Goal: Task Accomplishment & Management: Complete application form

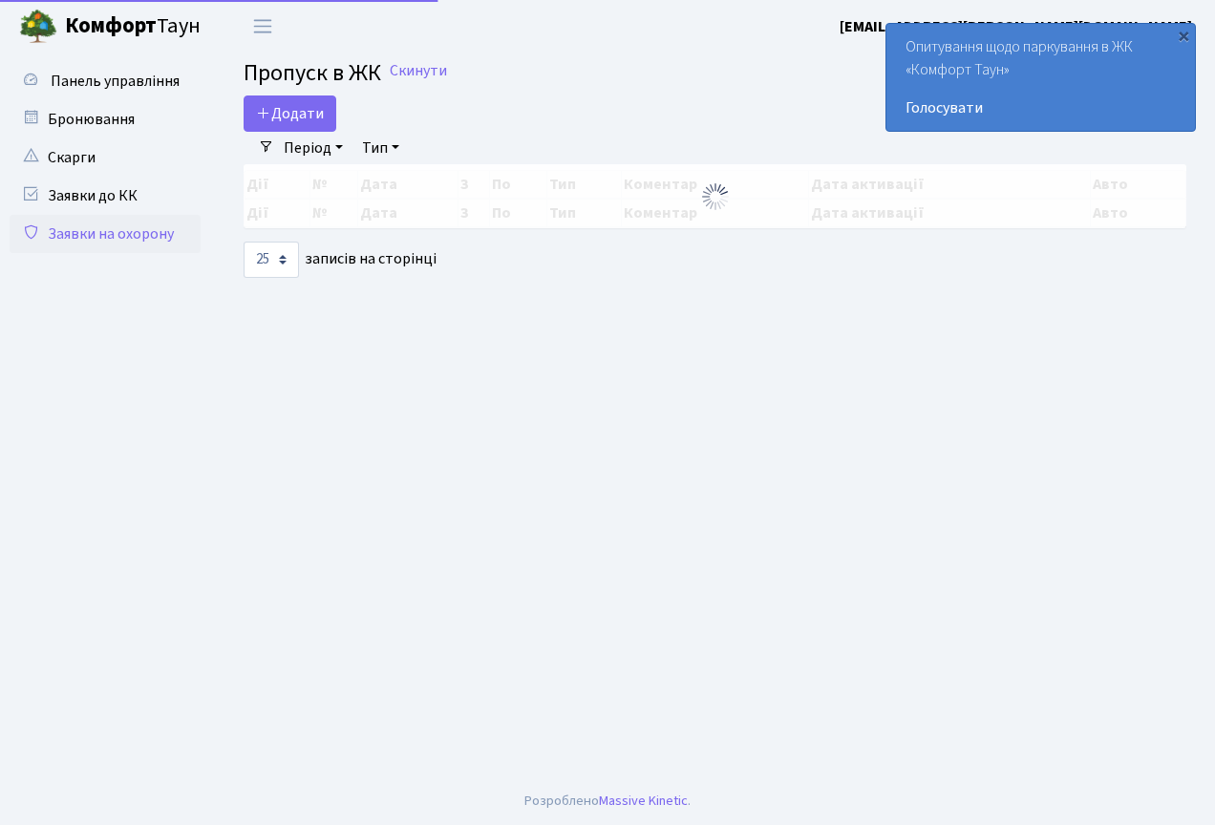
select select "25"
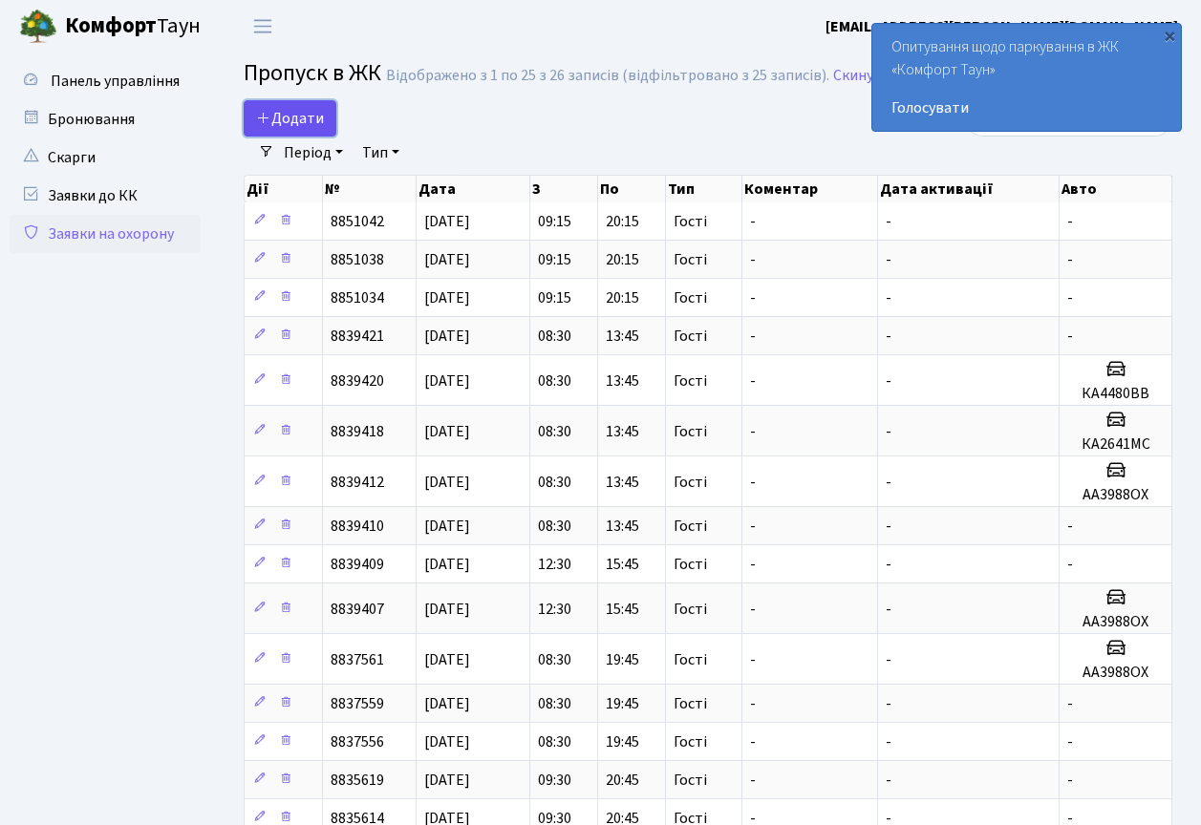
click at [283, 112] on span "Додати" at bounding box center [290, 118] width 68 height 21
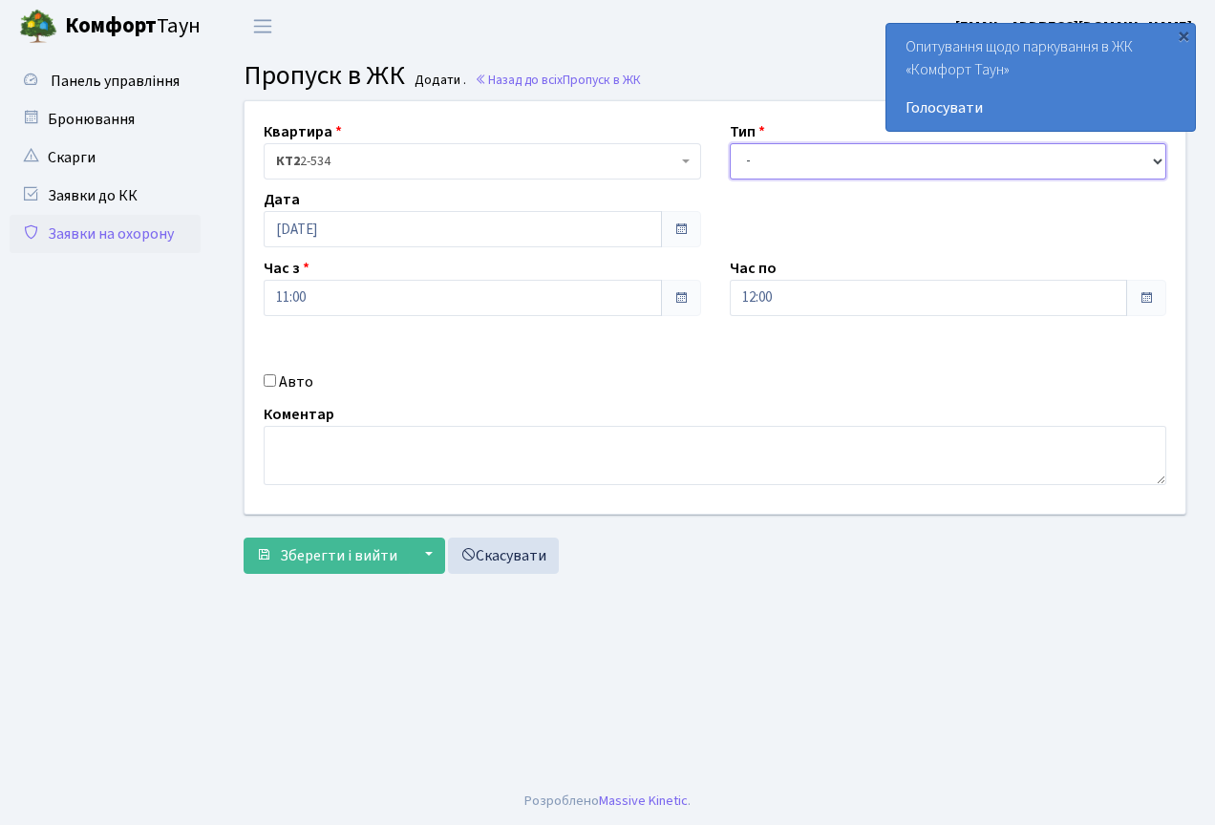
click at [992, 172] on select "- Доставка Таксі Гості Сервіс" at bounding box center [948, 161] width 437 height 36
select select "2"
click at [730, 143] on select "- Доставка Таксі Гості Сервіс" at bounding box center [948, 161] width 437 height 36
click at [842, 160] on select "- Доставка Таксі Гості Сервіс" at bounding box center [948, 161] width 437 height 36
select select
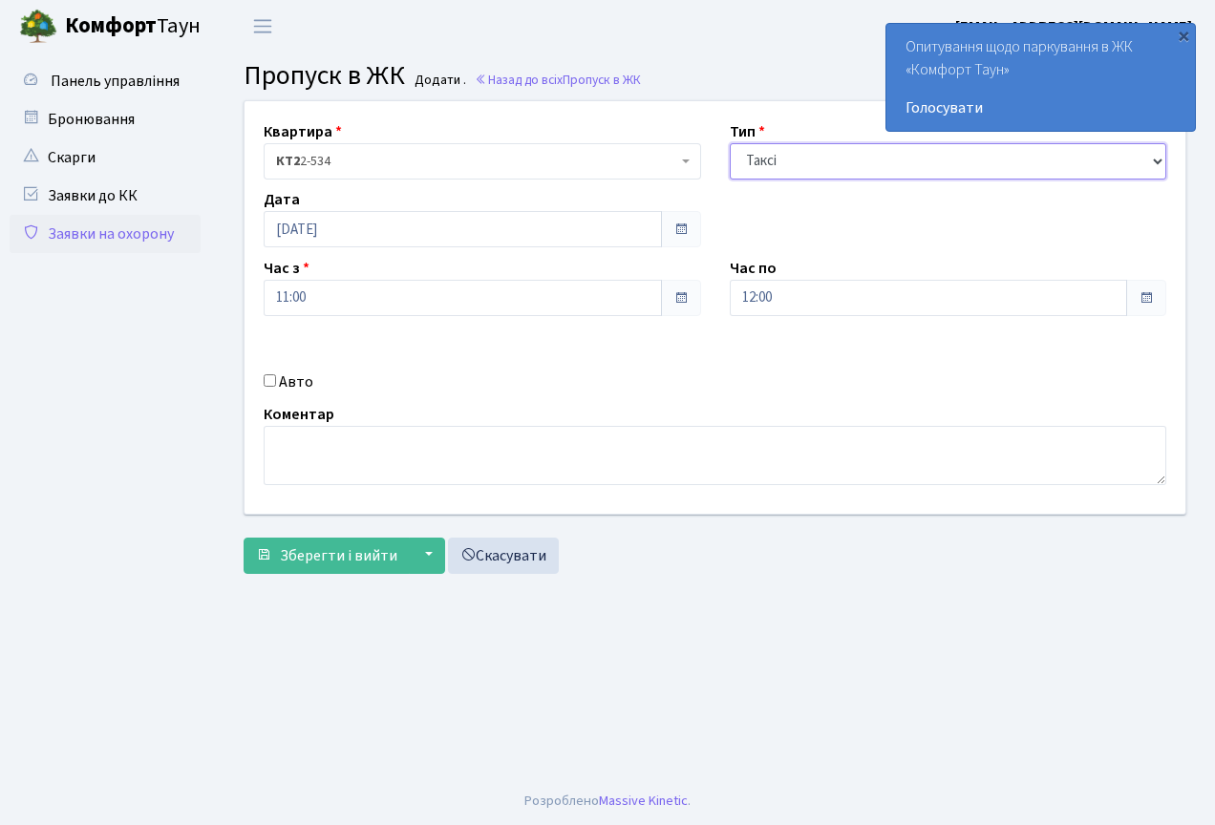
click at [730, 143] on select "- Доставка Таксі Гості Сервіс" at bounding box center [948, 161] width 437 height 36
drag, startPoint x: 272, startPoint y: 384, endPoint x: 282, endPoint y: 432, distance: 48.7
click at [272, 385] on input "Авто" at bounding box center [270, 380] width 12 height 12
checkbox input "true"
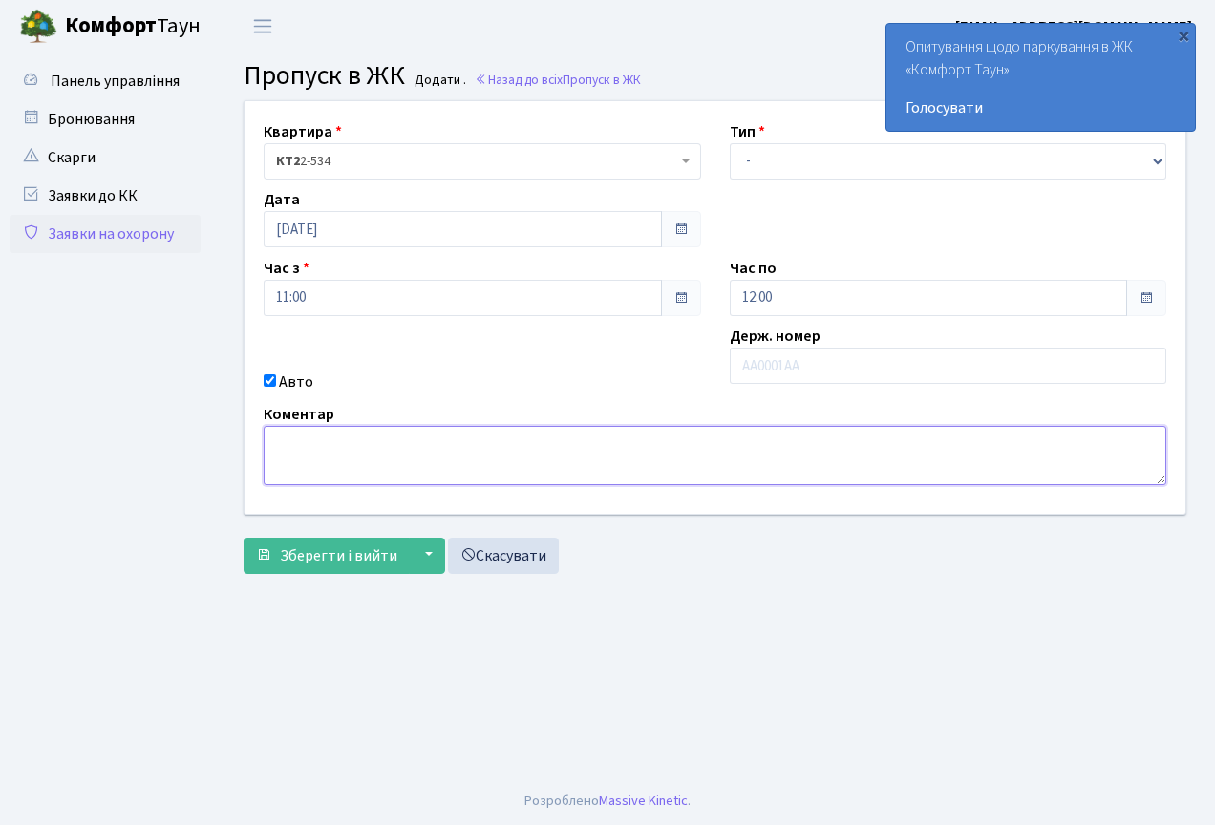
drag, startPoint x: 292, startPoint y: 436, endPoint x: 293, endPoint y: 451, distance: 15.3
click at [291, 436] on textarea at bounding box center [715, 455] width 903 height 59
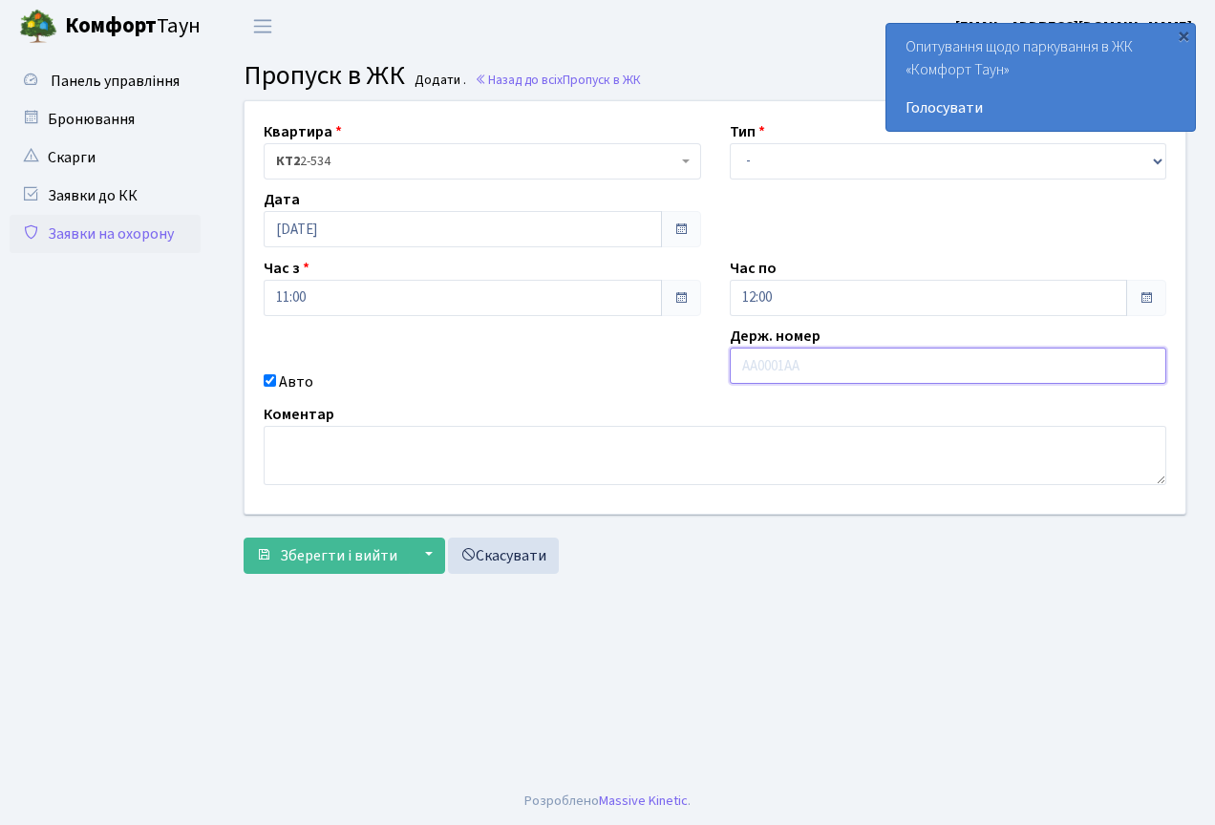
click at [778, 368] on input "text" at bounding box center [948, 366] width 437 height 36
type input "R"
type input "КА2641МС"
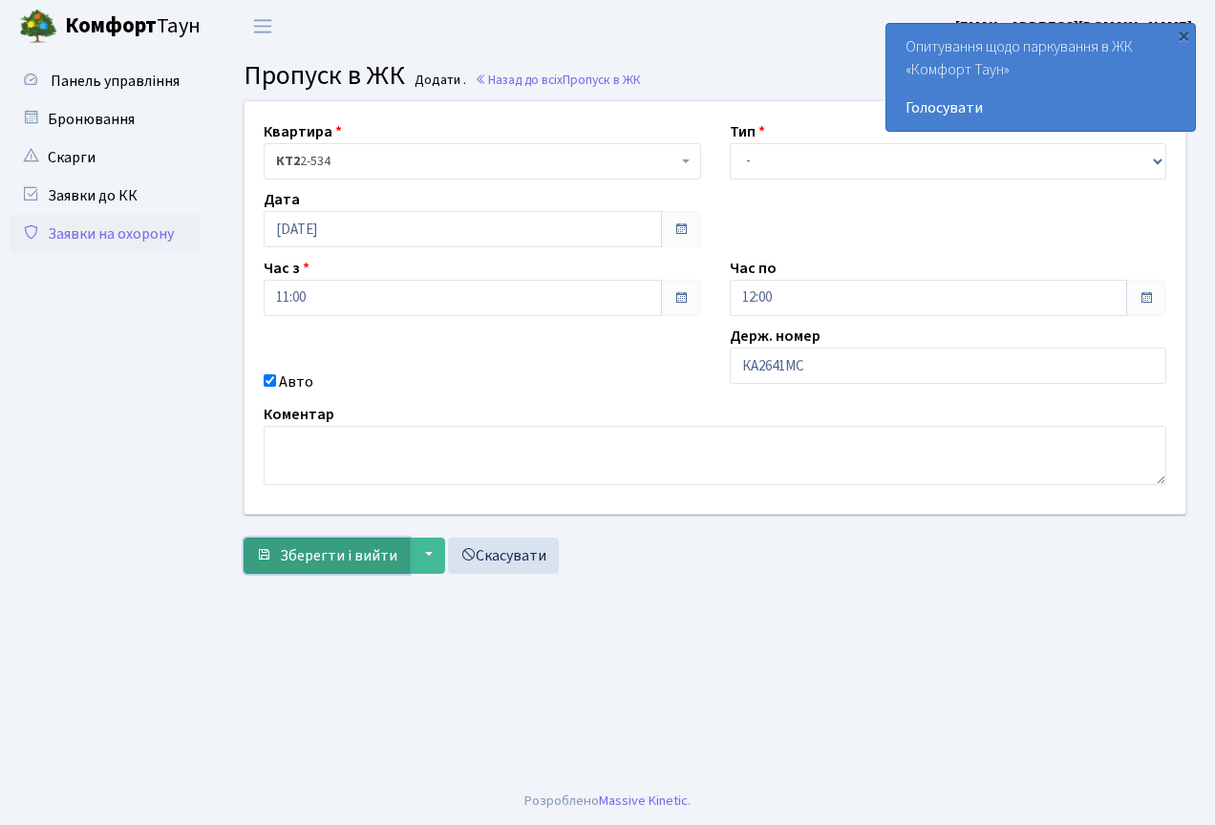
click at [359, 568] on button "Зберегти і вийти" at bounding box center [327, 556] width 166 height 36
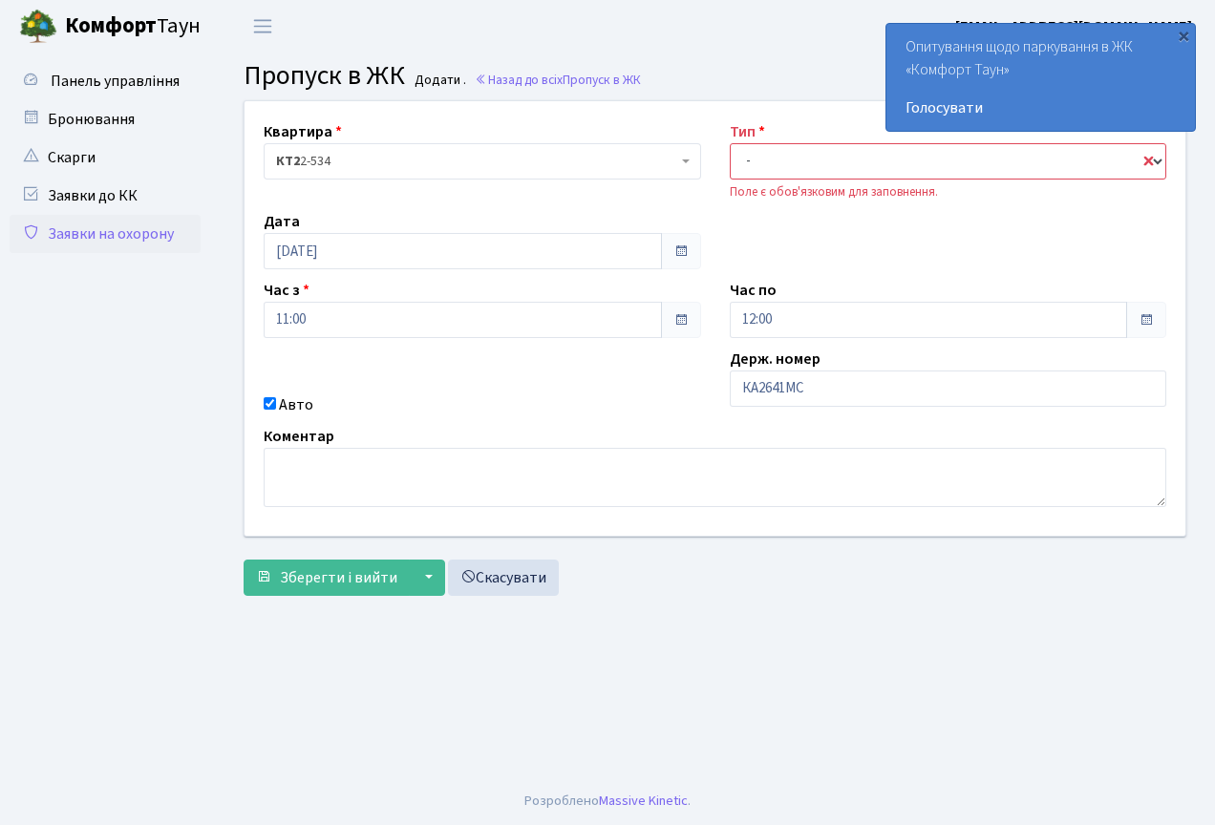
click at [793, 166] on select "- Доставка Таксі Гості Сервіс" at bounding box center [948, 161] width 437 height 36
select select "3"
click at [730, 143] on select "- Доставка Таксі Гості Сервіс" at bounding box center [948, 161] width 437 height 36
click at [322, 578] on span "Зберегти і вийти" at bounding box center [338, 577] width 117 height 21
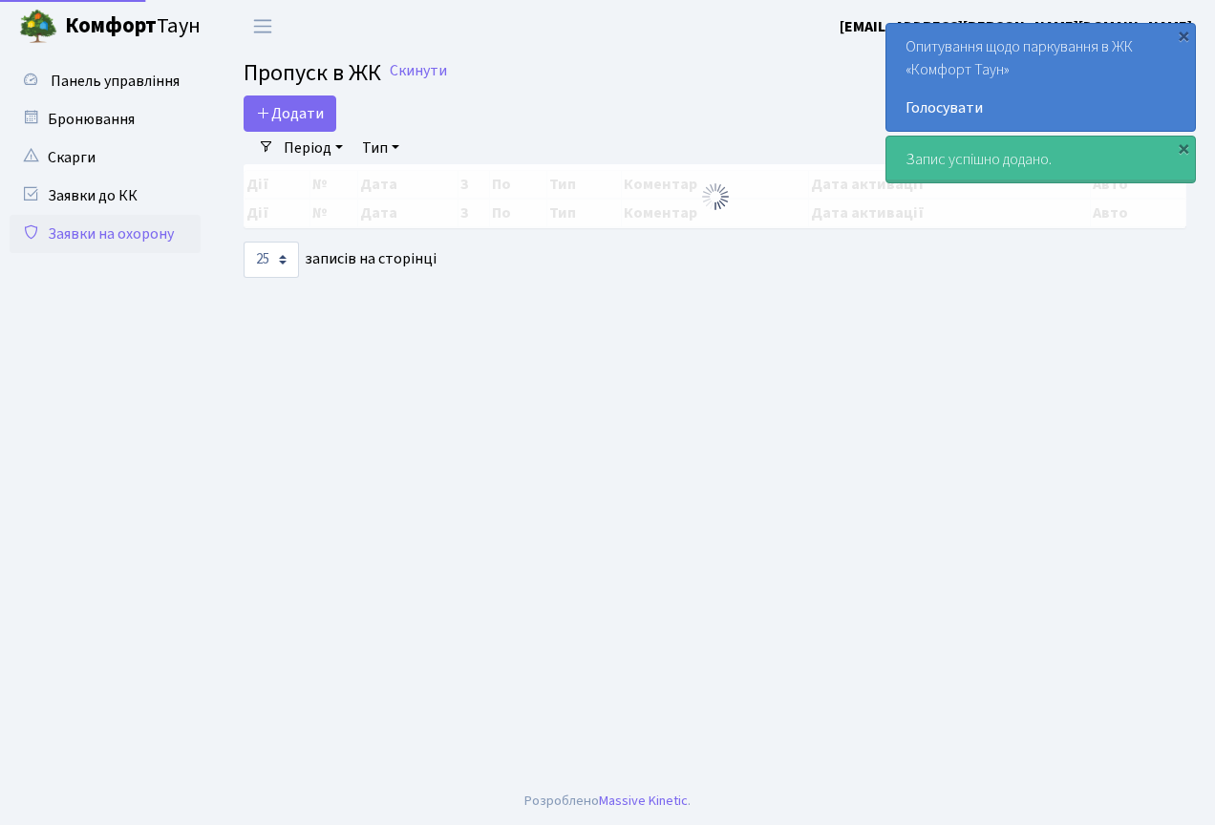
select select "25"
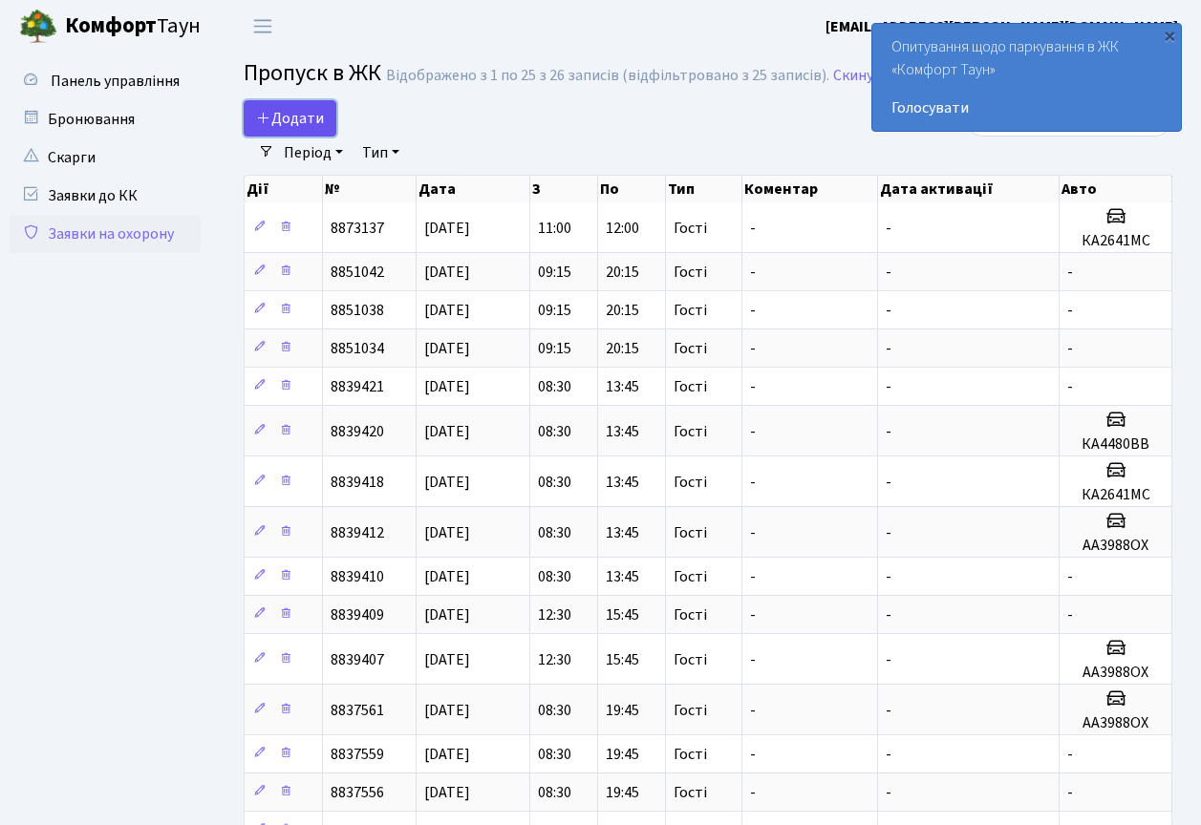
click at [279, 106] on link "Додати" at bounding box center [290, 118] width 93 height 36
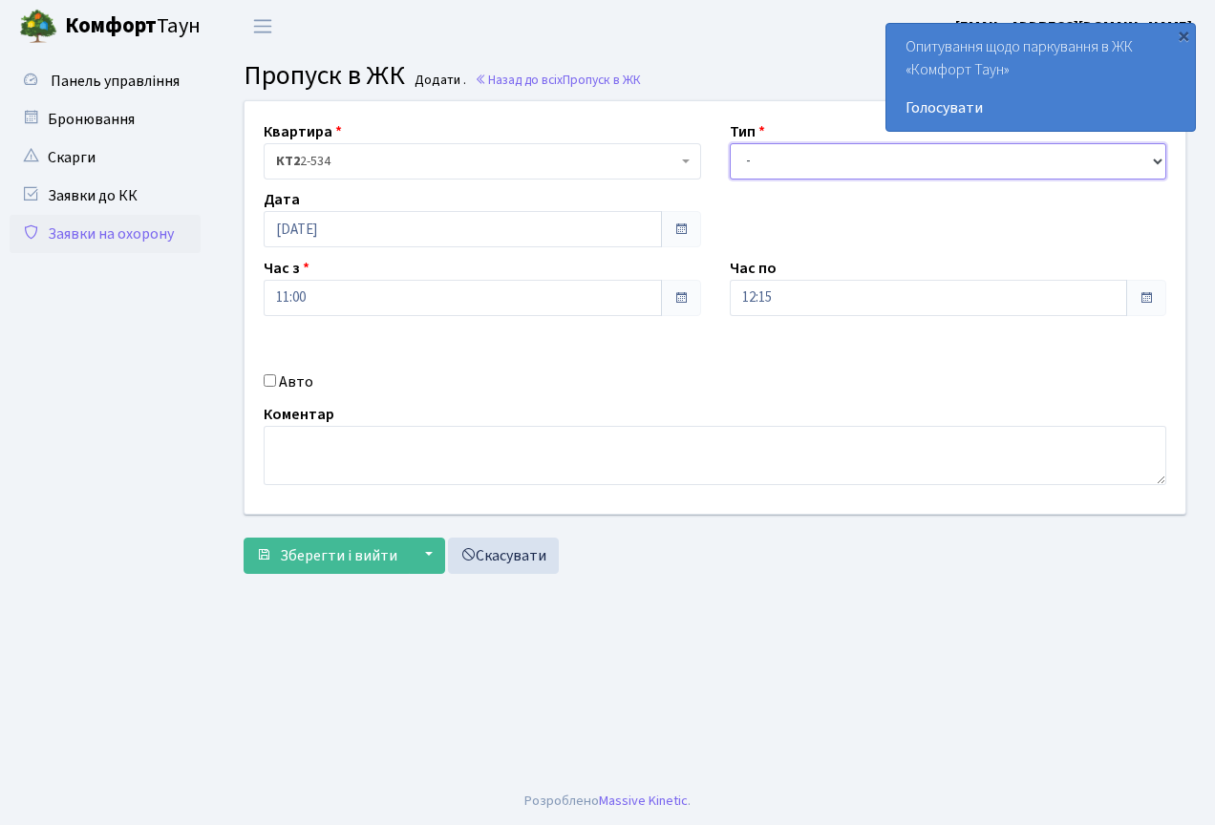
click at [817, 175] on select "- Доставка Таксі Гості Сервіс" at bounding box center [948, 161] width 437 height 36
select select "3"
click at [730, 143] on select "- Доставка Таксі Гості Сервіс" at bounding box center [948, 161] width 437 height 36
drag, startPoint x: 250, startPoint y: 374, endPoint x: 266, endPoint y: 378, distance: 15.8
click at [251, 373] on div "Авто" at bounding box center [482, 382] width 466 height 23
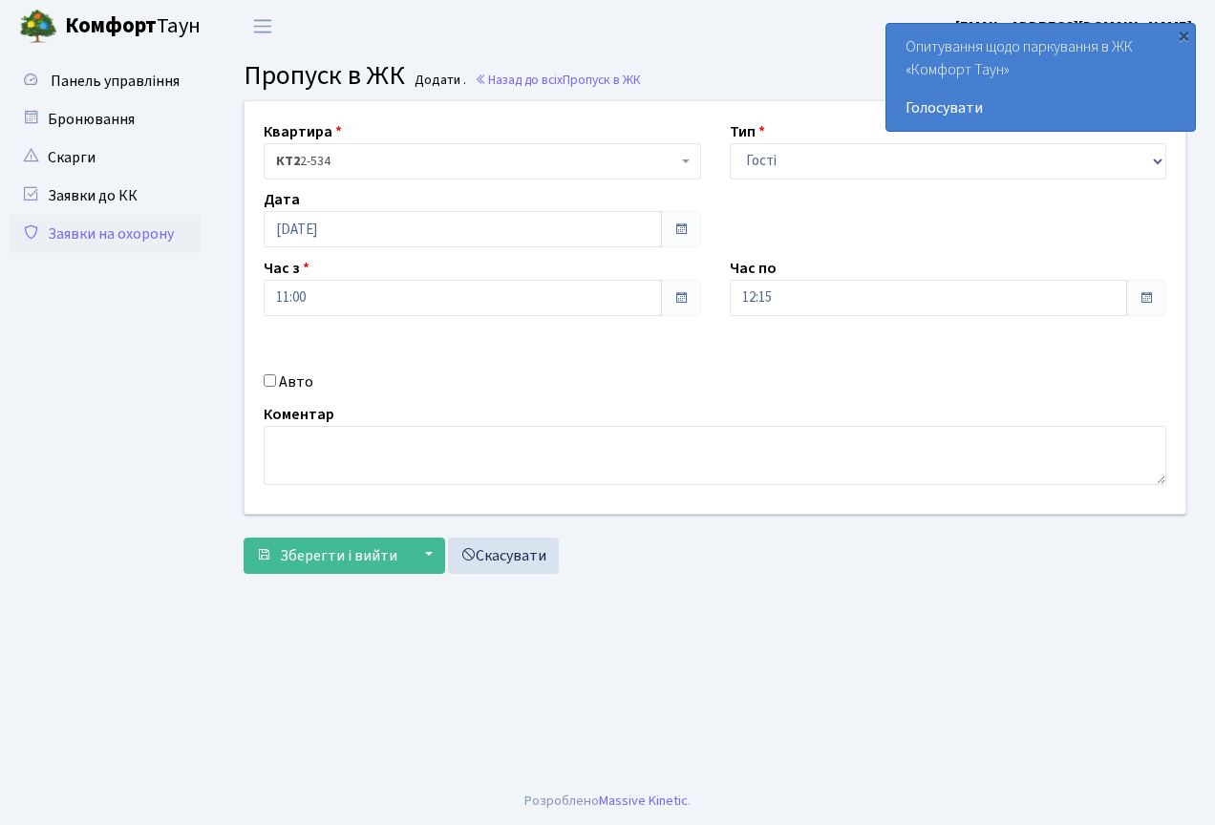
click at [268, 380] on input "Авто" at bounding box center [270, 380] width 12 height 12
checkbox input "true"
type input "КА4480ВВ"
click at [352, 551] on span "Зберегти і вийти" at bounding box center [338, 555] width 117 height 21
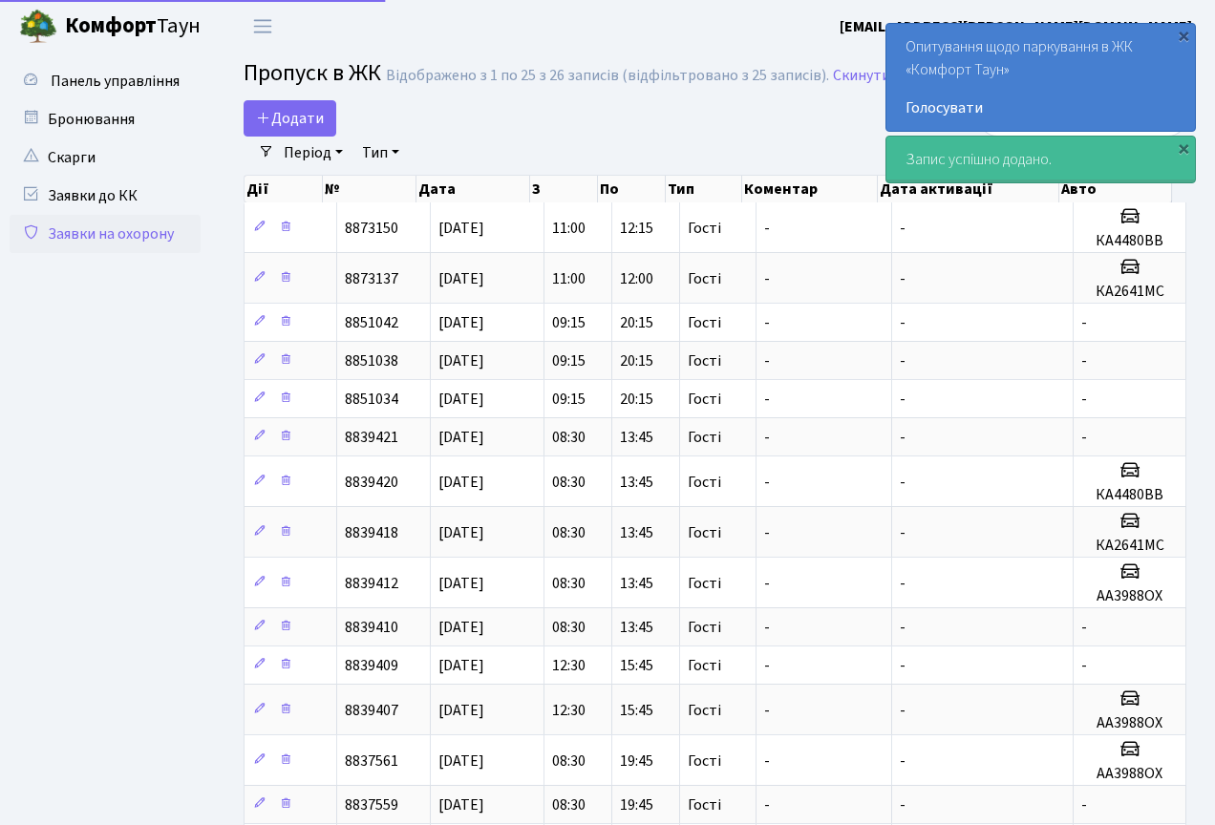
select select "25"
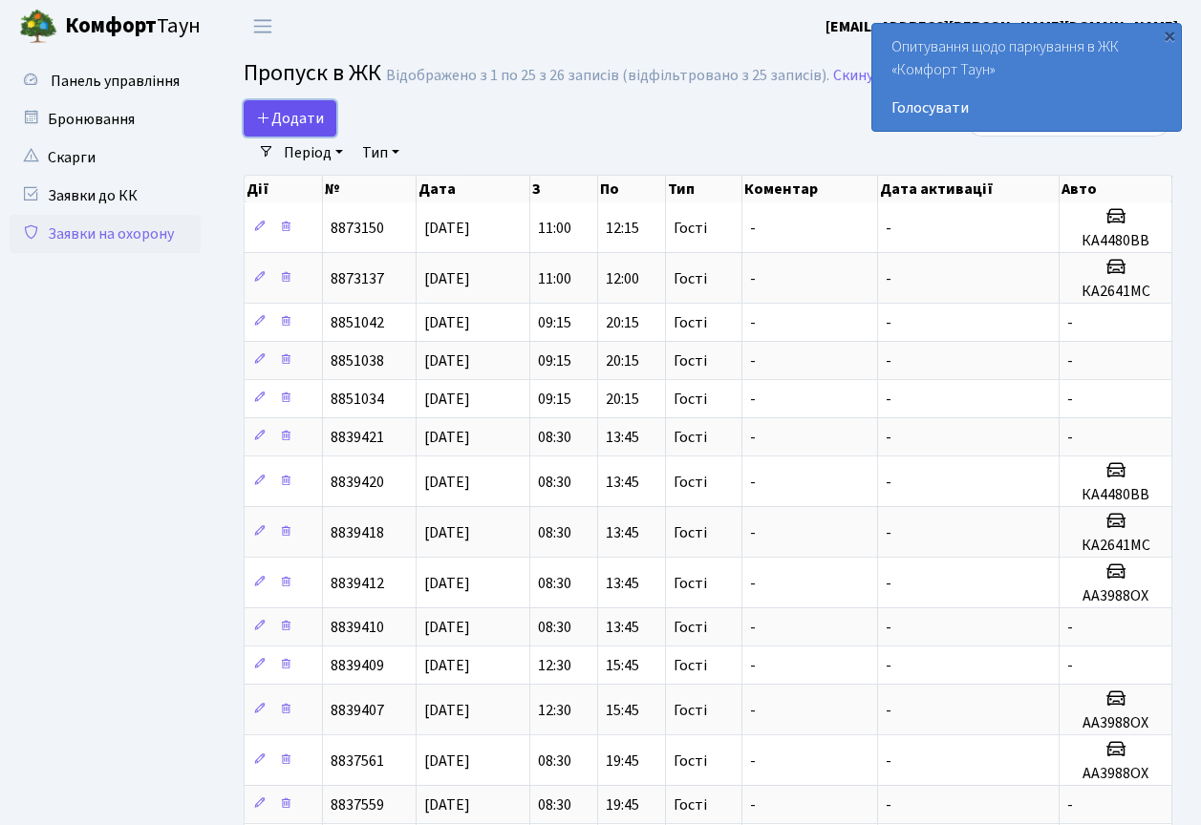
click at [315, 123] on span "Додати" at bounding box center [290, 118] width 68 height 21
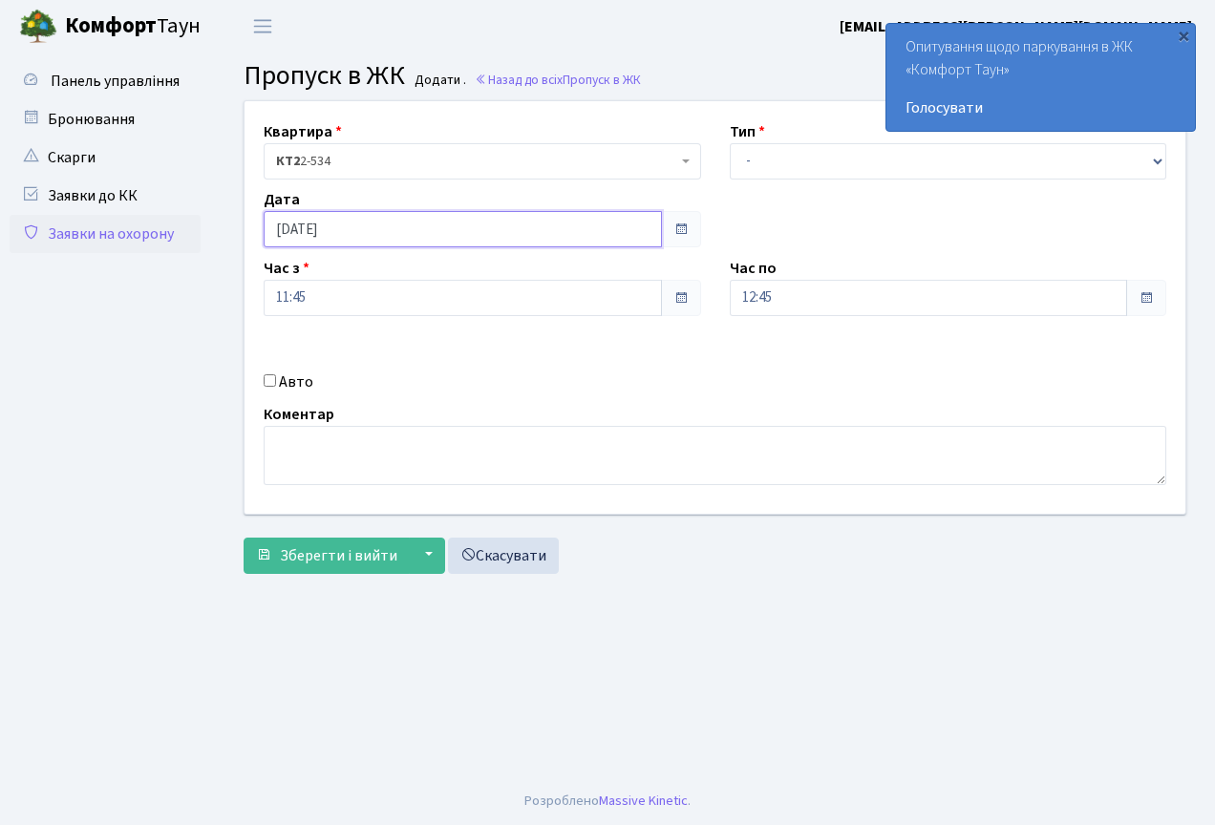
click at [449, 242] on input "11.08.2025" at bounding box center [463, 229] width 398 height 36
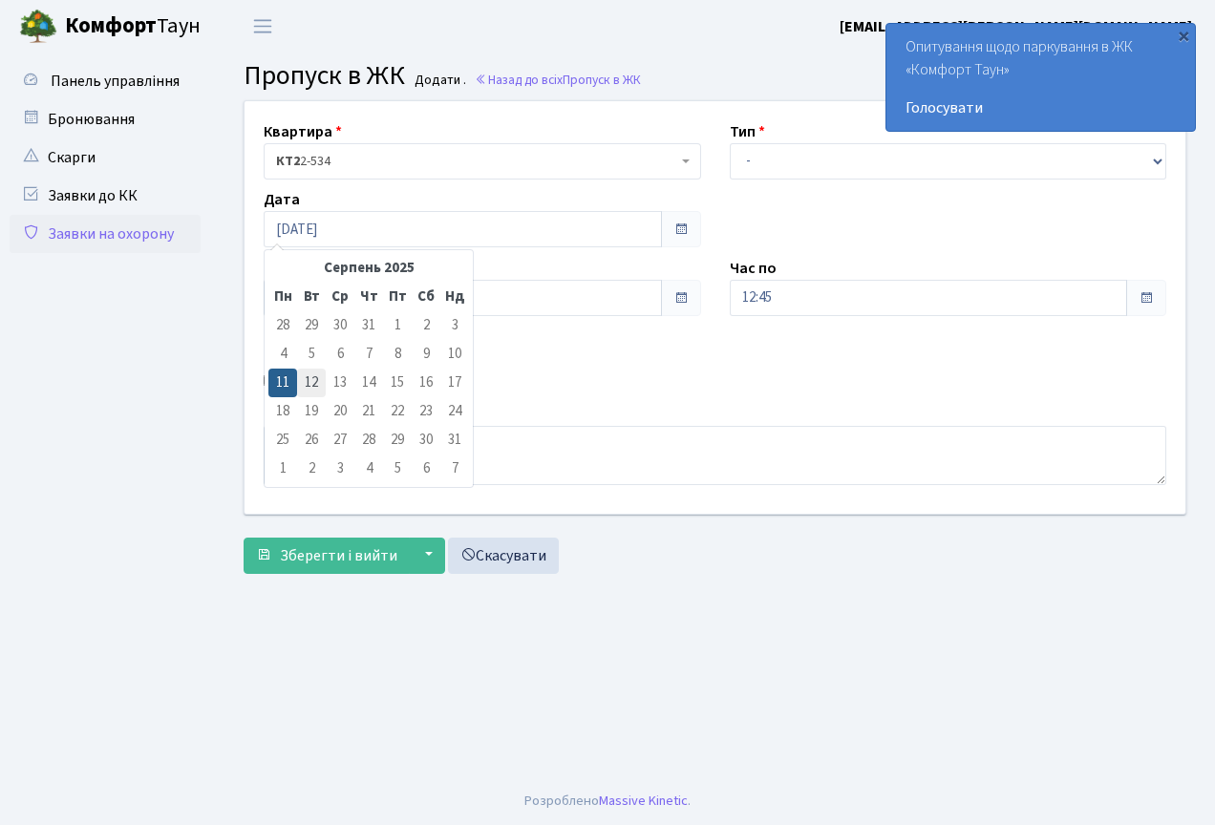
click at [315, 383] on td "12" at bounding box center [311, 383] width 29 height 29
type input "[DATE]"
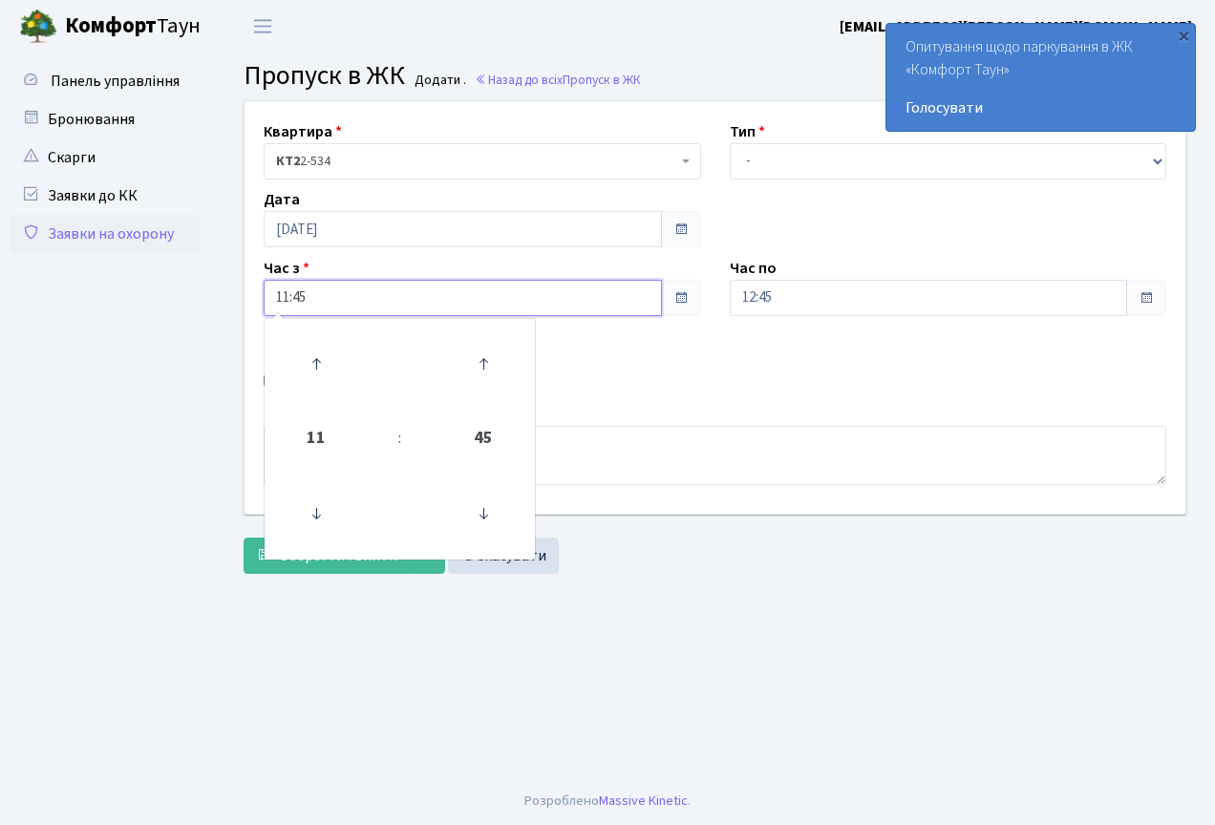
click at [498, 301] on input "11:45" at bounding box center [463, 298] width 398 height 36
click at [307, 361] on icon at bounding box center [316, 364] width 52 height 52
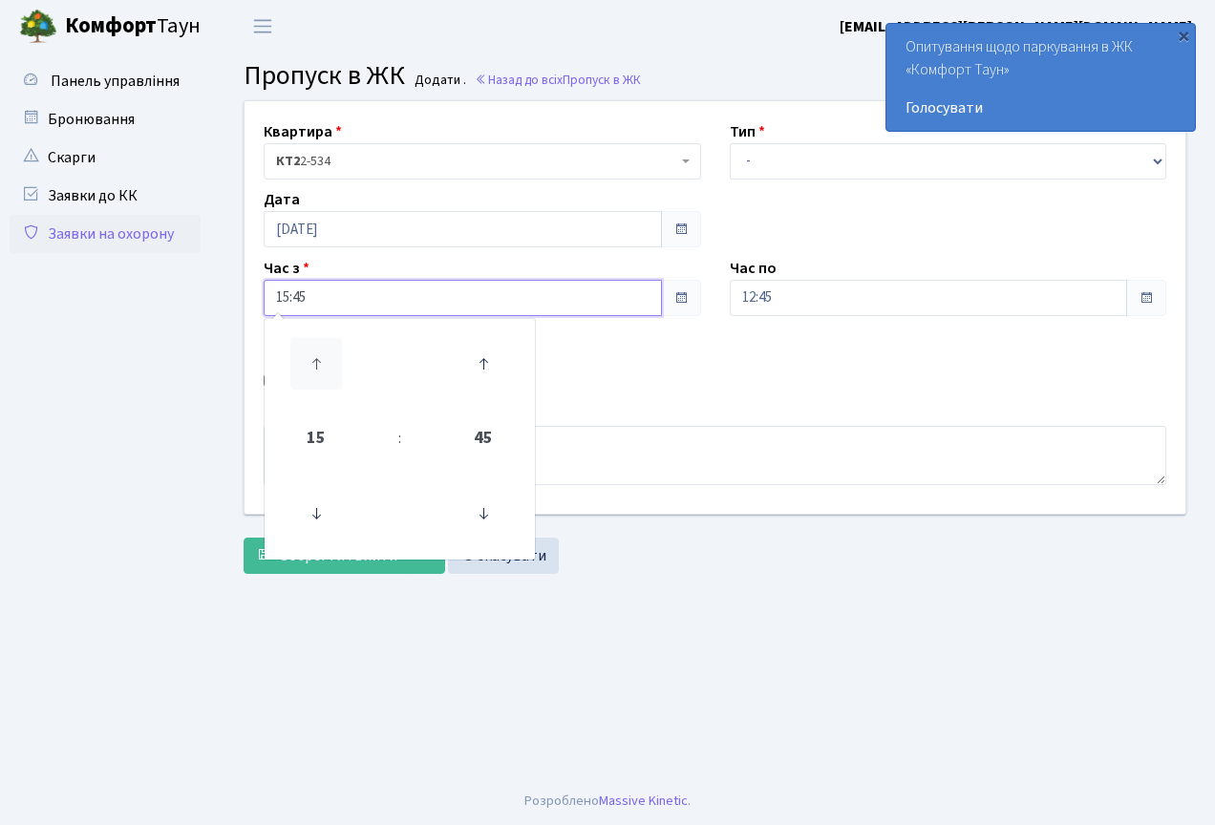
click at [307, 361] on icon at bounding box center [316, 364] width 52 height 52
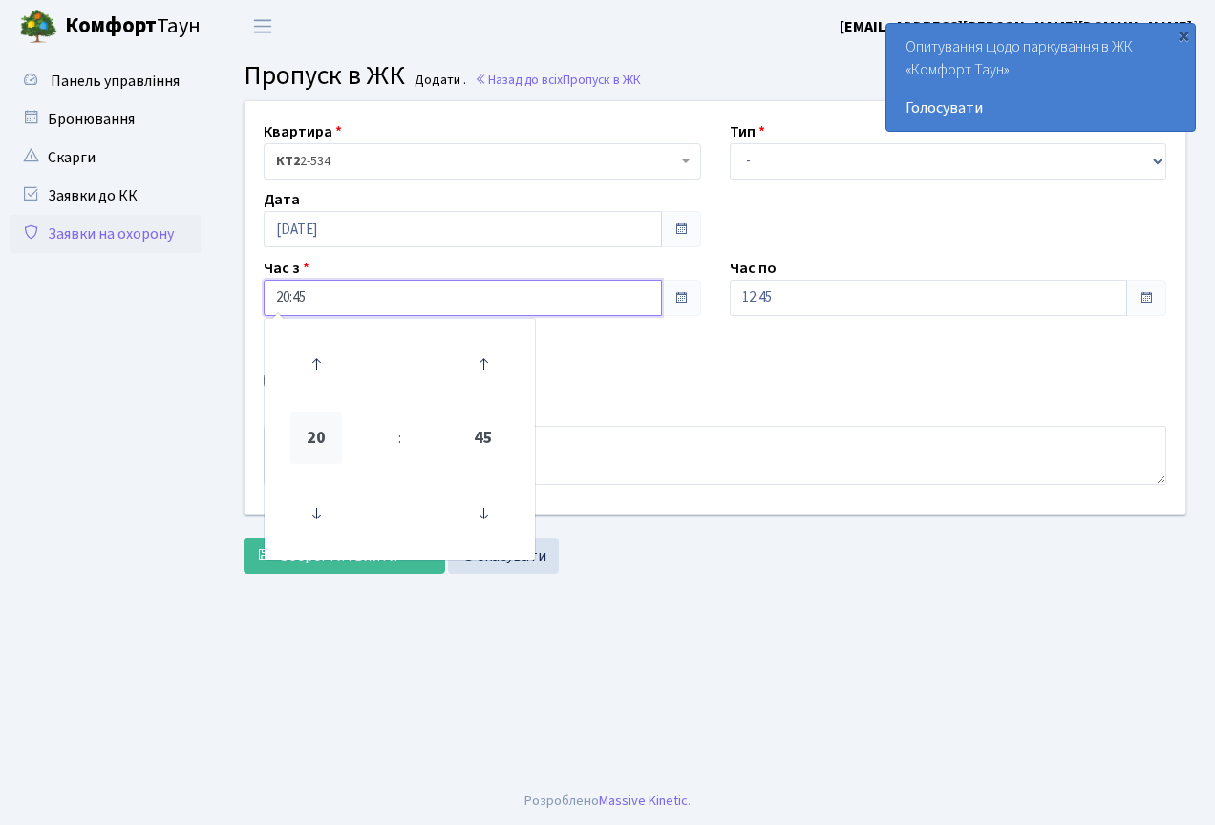
click at [319, 435] on span "20" at bounding box center [316, 439] width 52 height 52
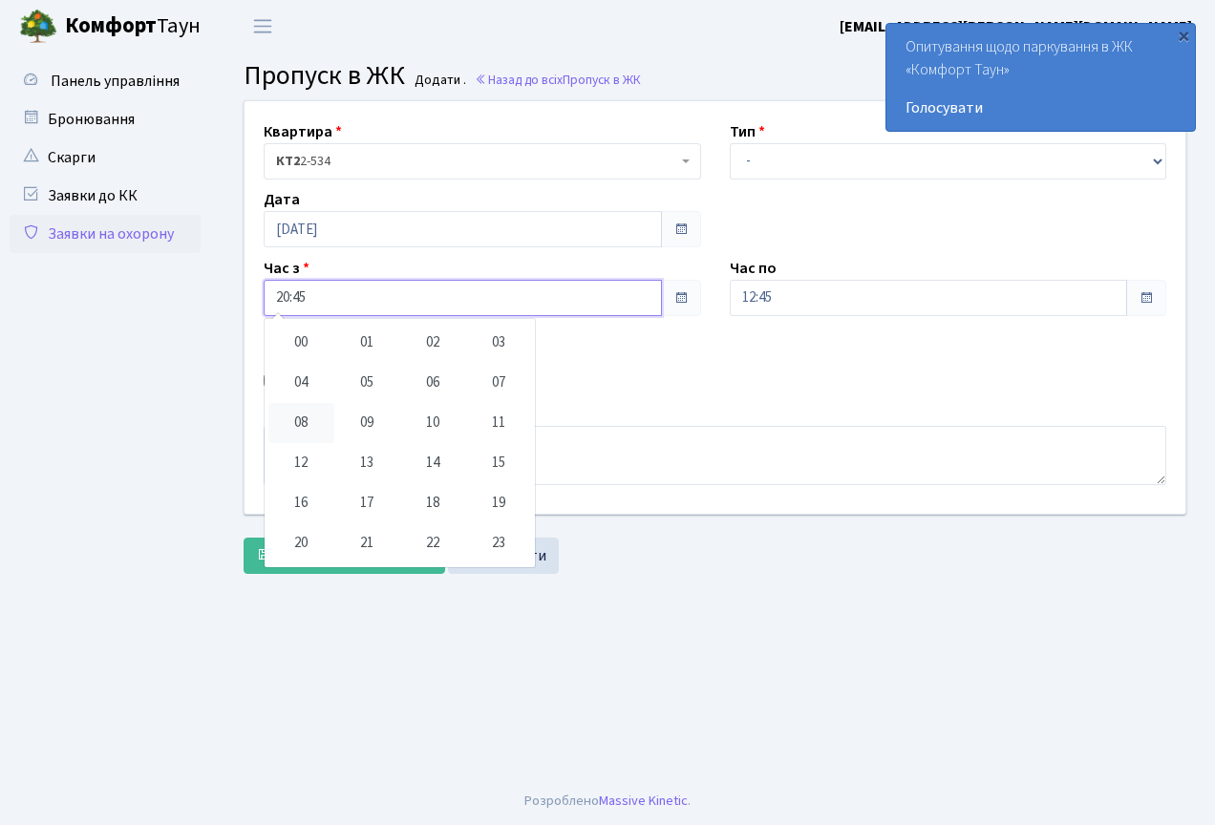
click at [300, 416] on td "08" at bounding box center [301, 423] width 66 height 40
type input "08:45"
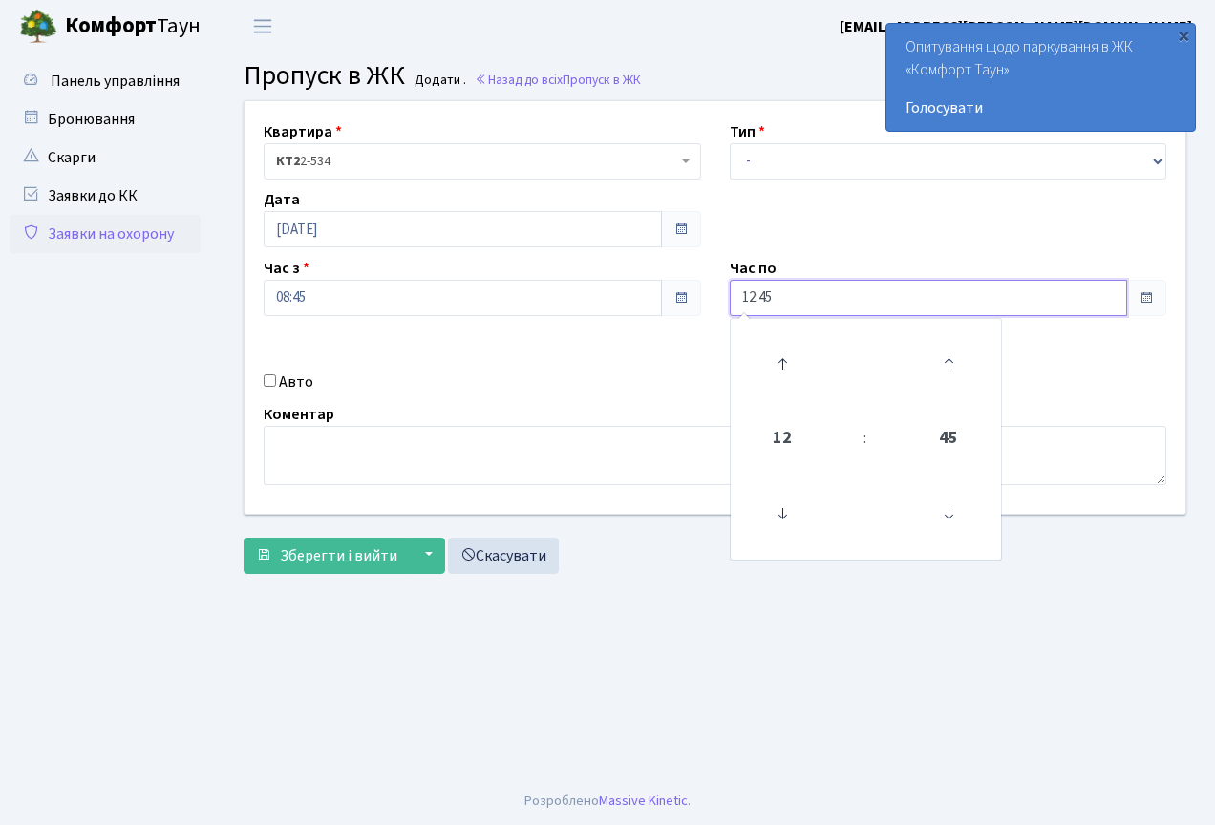
drag, startPoint x: 810, startPoint y: 294, endPoint x: 731, endPoint y: 311, distance: 81.1
click at [731, 311] on input "12:45" at bounding box center [929, 298] width 398 height 36
click at [951, 431] on span "45" at bounding box center [949, 439] width 52 height 52
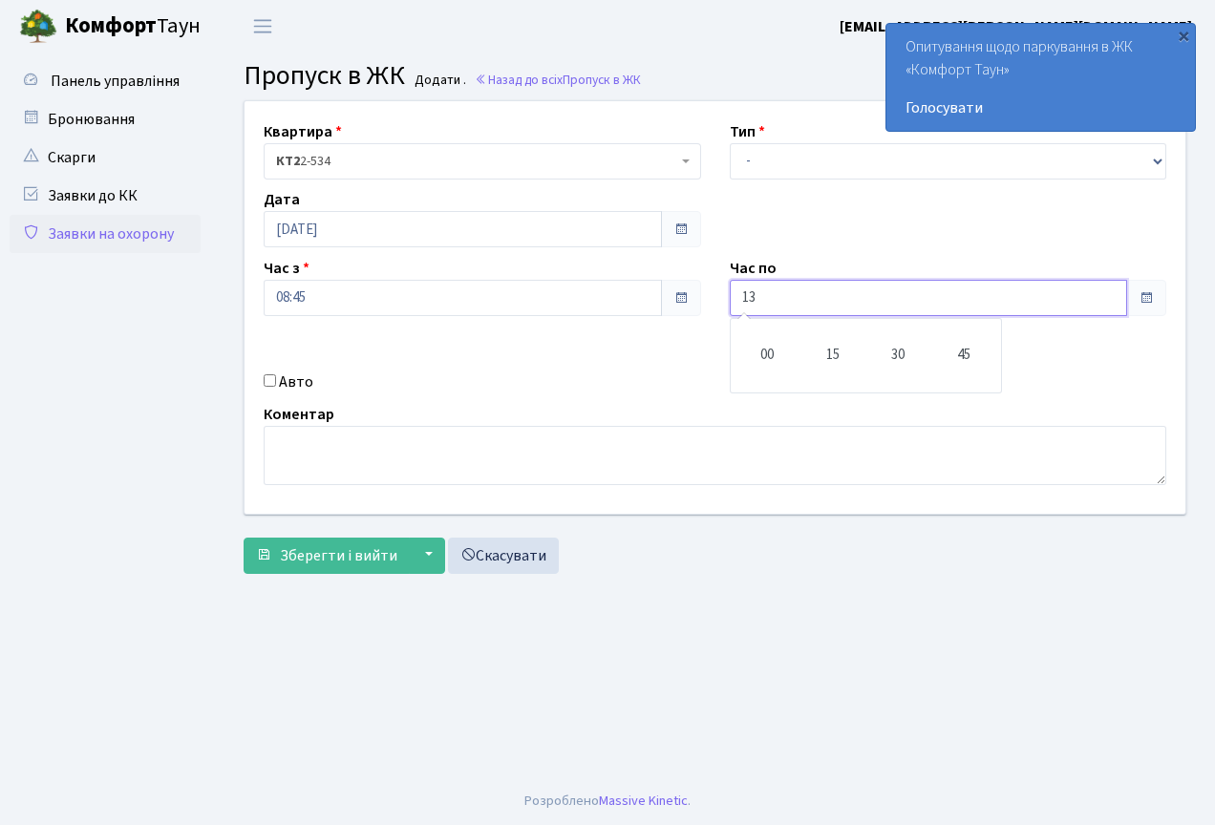
drag, startPoint x: 983, startPoint y: 336, endPoint x: 943, endPoint y: 394, distance: 70.0
click at [978, 334] on td "45" at bounding box center [964, 356] width 66 height 66
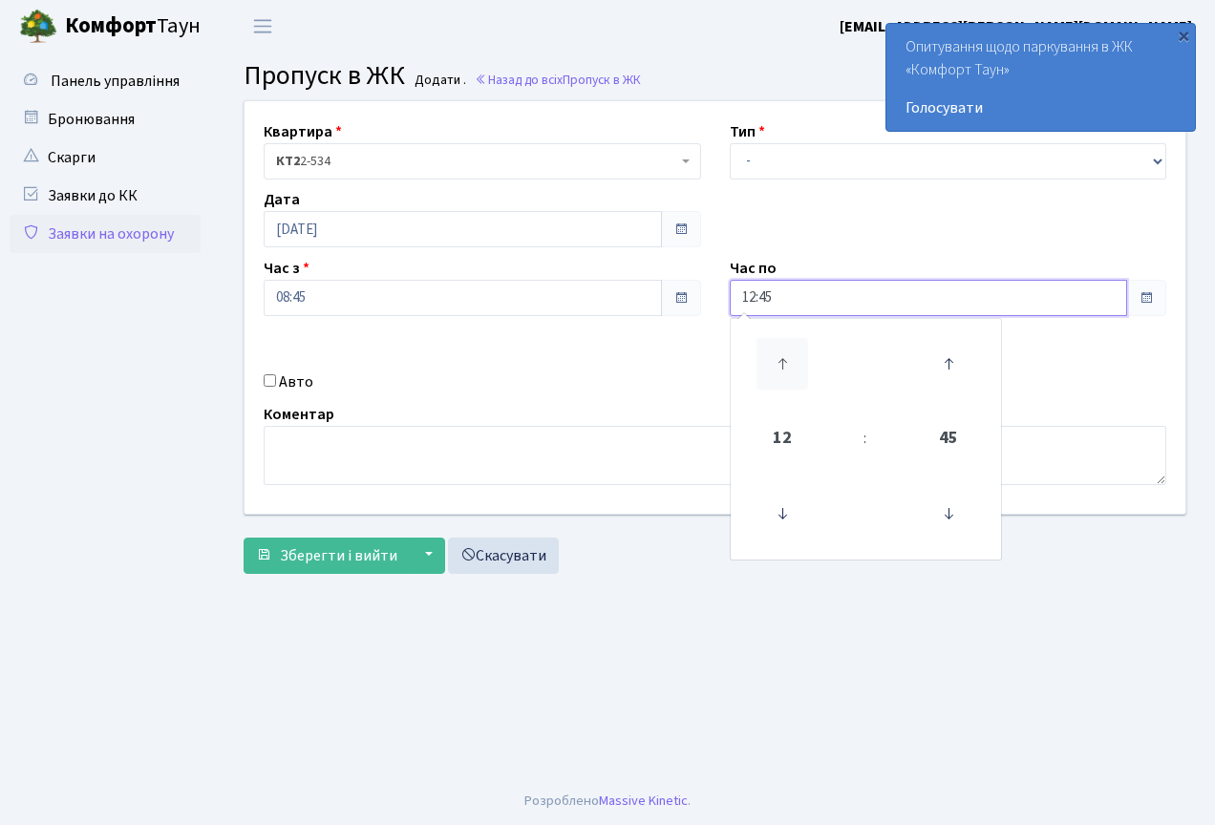
click at [788, 349] on icon at bounding box center [783, 364] width 52 height 52
click at [784, 443] on span "13" at bounding box center [783, 439] width 52 height 52
type input "13:45"
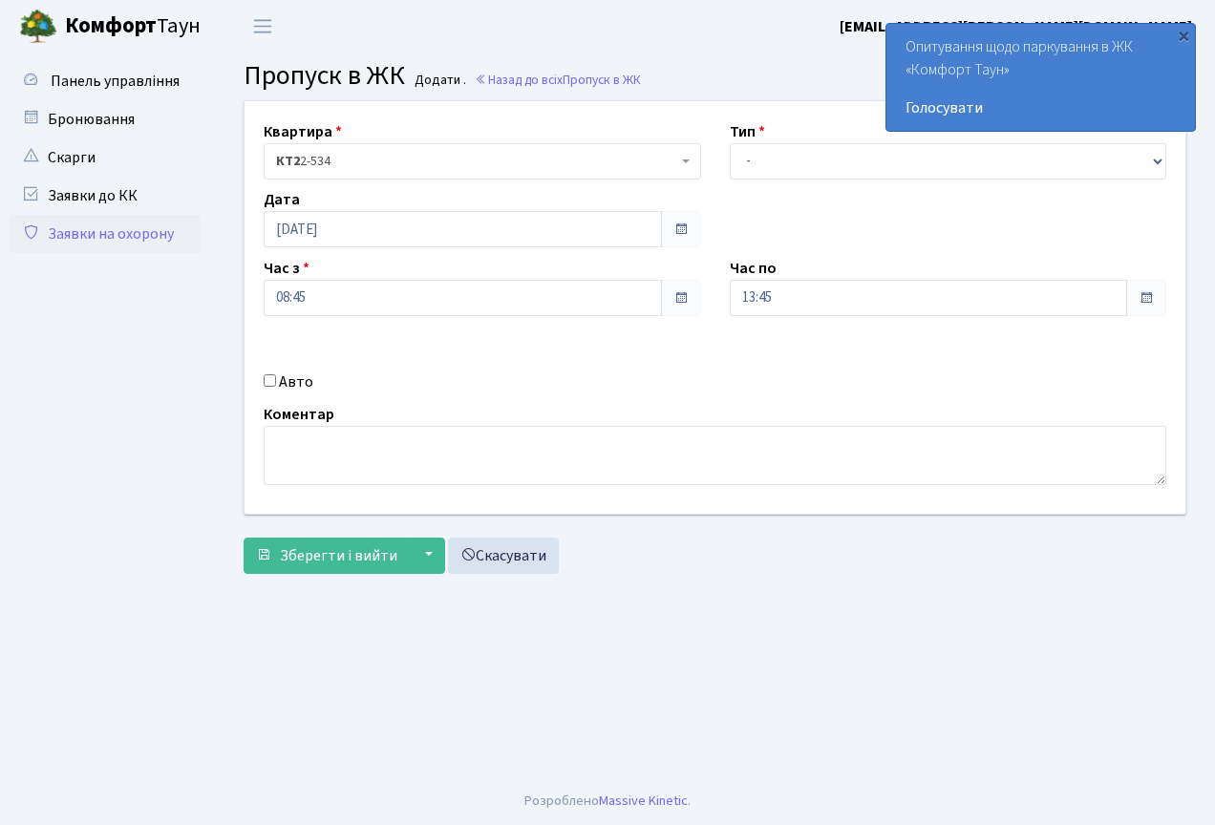
drag, startPoint x: 1091, startPoint y: 609, endPoint x: 925, endPoint y: 626, distance: 167.0
click at [1089, 609] on main "Admin Пропуск в ЖК Додати Пропуск в ЖК Додати . Назад до всіх Пропуск в ЖК Квар…" at bounding box center [715, 415] width 1000 height 725
drag, startPoint x: 272, startPoint y: 383, endPoint x: 290, endPoint y: 420, distance: 41.4
click at [273, 384] on input "Авто" at bounding box center [270, 380] width 12 height 12
checkbox input "true"
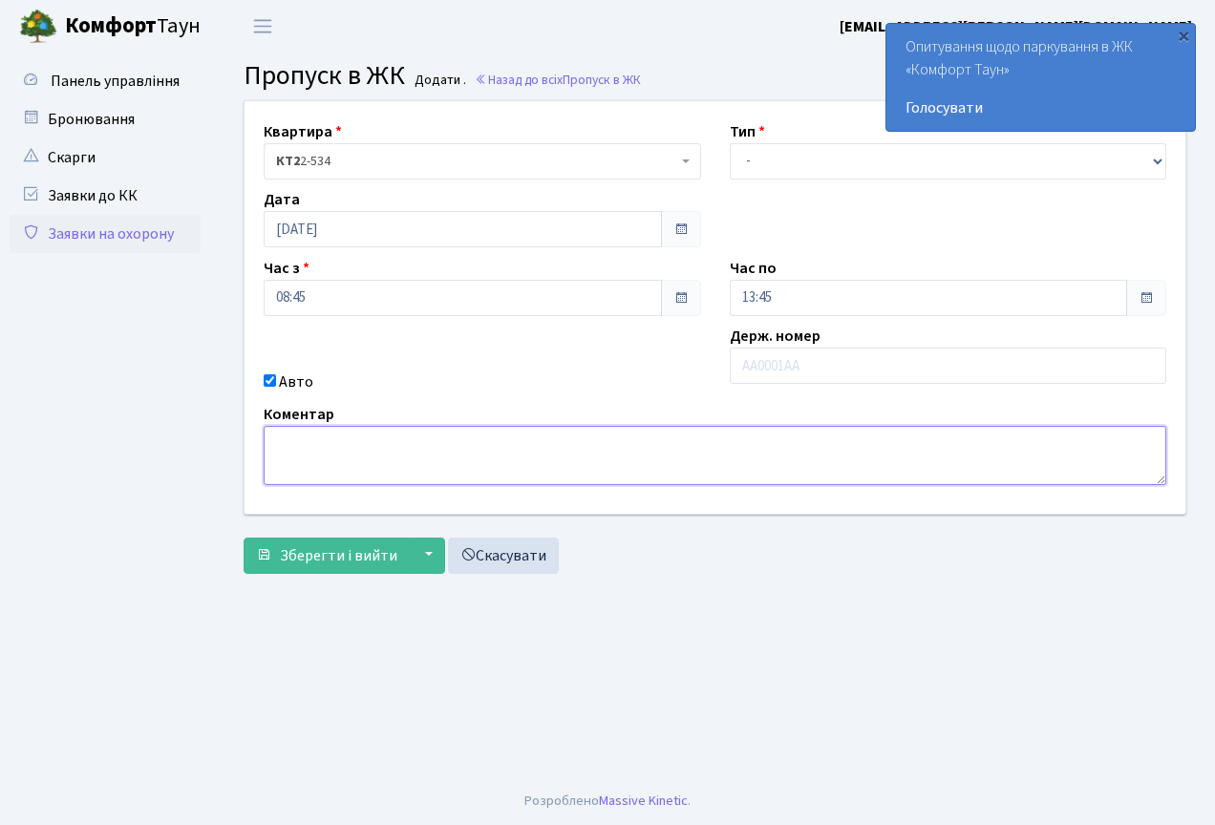
drag, startPoint x: 311, startPoint y: 448, endPoint x: 522, endPoint y: 586, distance: 252.5
click at [311, 449] on textarea at bounding box center [715, 455] width 903 height 59
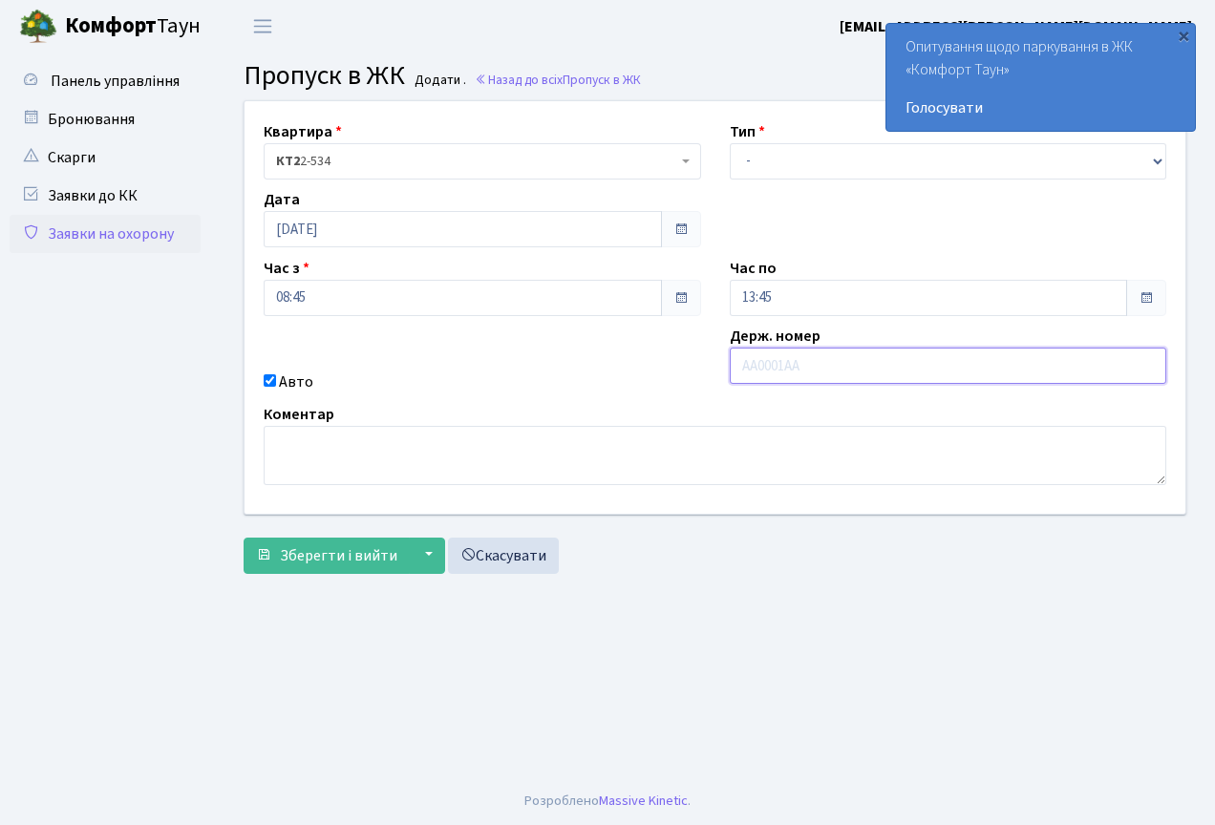
click at [866, 382] on input "text" at bounding box center [948, 366] width 437 height 36
paste input "КА3279СС"
type input "КА3279СС"
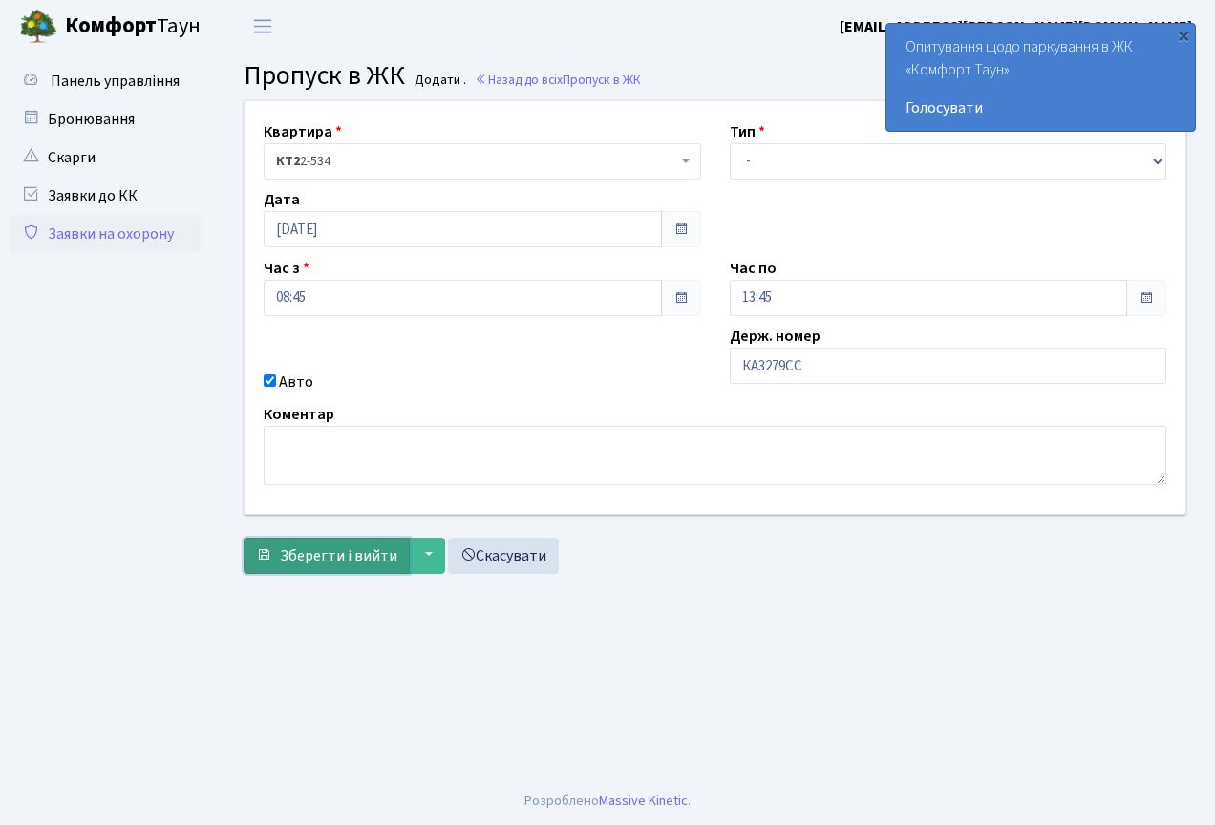
click at [278, 557] on button "Зберегти і вийти" at bounding box center [327, 556] width 166 height 36
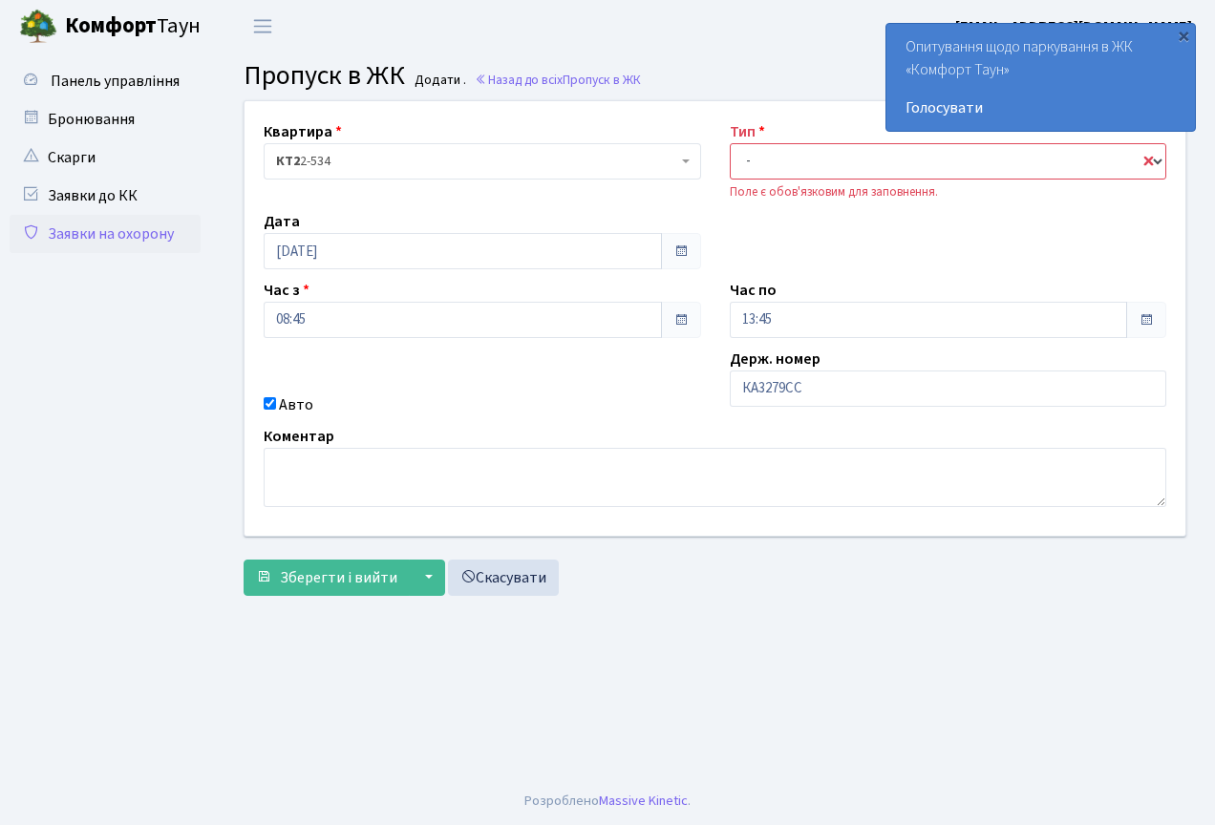
click at [799, 155] on select "- Доставка Таксі Гості Сервіс" at bounding box center [948, 161] width 437 height 36
select select "3"
click at [730, 143] on select "- Доставка Таксі Гості Сервіс" at bounding box center [948, 161] width 437 height 36
click at [342, 583] on span "Зберегти і вийти" at bounding box center [338, 577] width 117 height 21
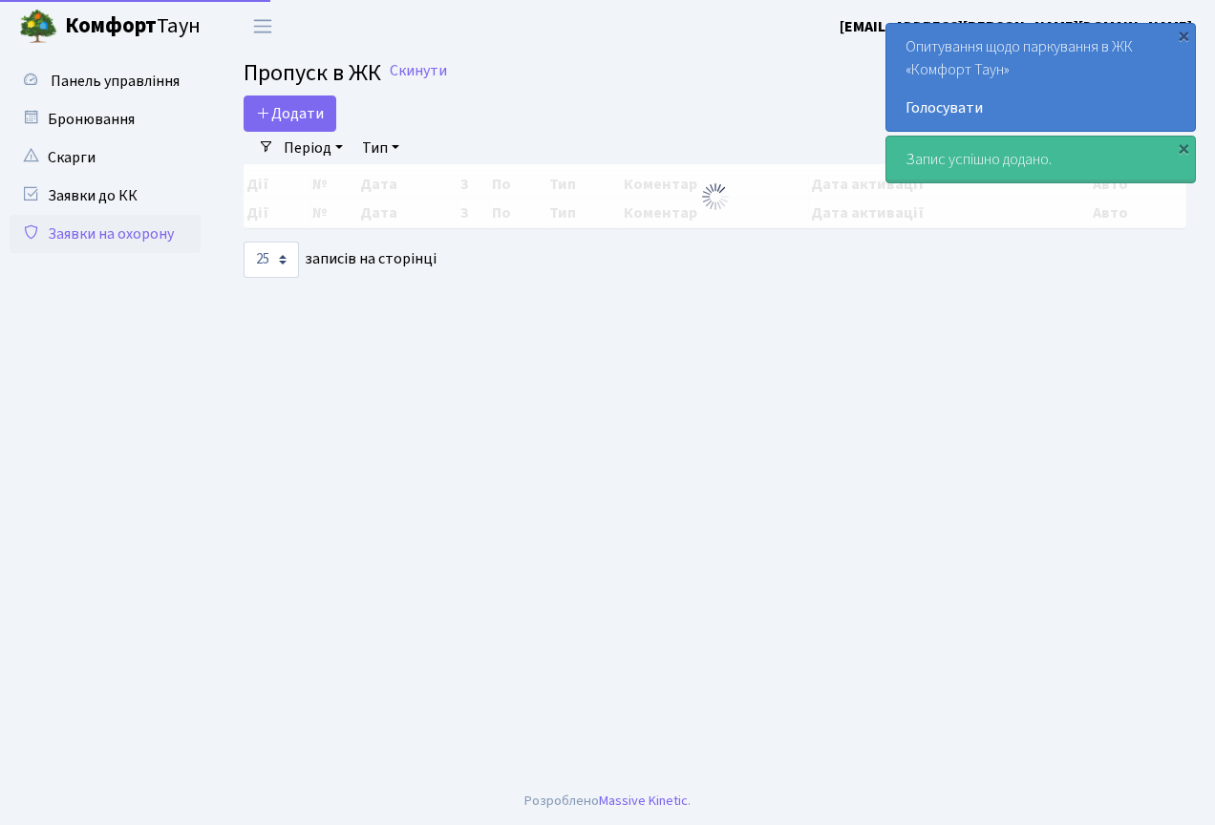
select select "25"
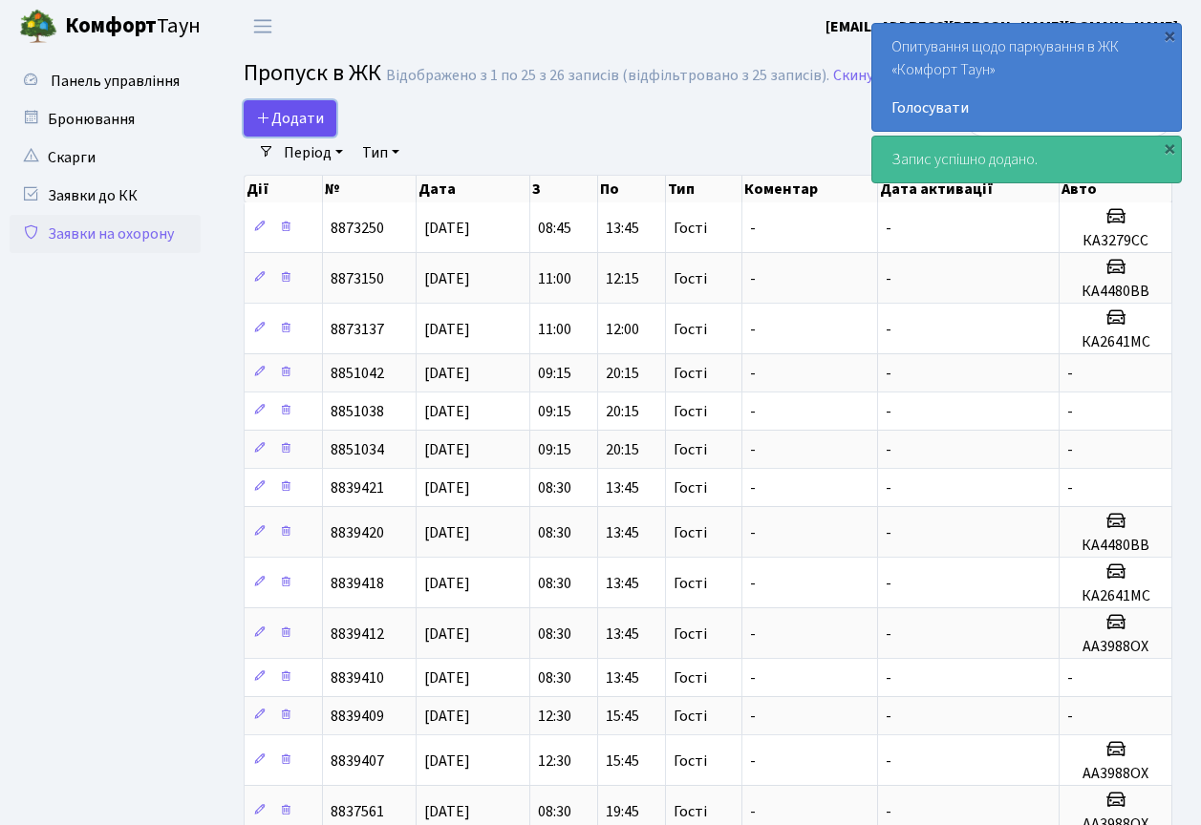
click at [311, 127] on span "Додати" at bounding box center [290, 118] width 68 height 21
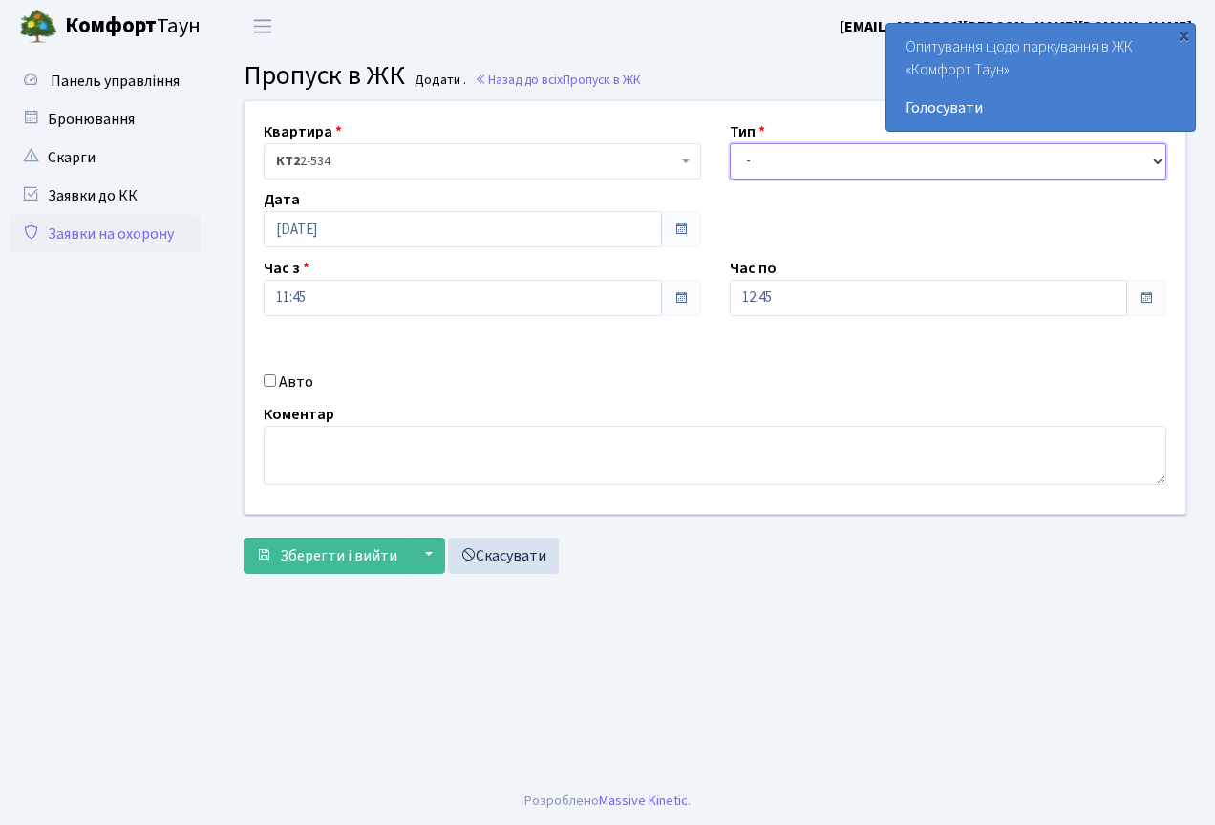
click at [844, 156] on select "- Доставка Таксі Гості Сервіс" at bounding box center [948, 161] width 437 height 36
select select "3"
click at [730, 143] on select "- Доставка Таксі Гості Сервіс" at bounding box center [948, 161] width 437 height 36
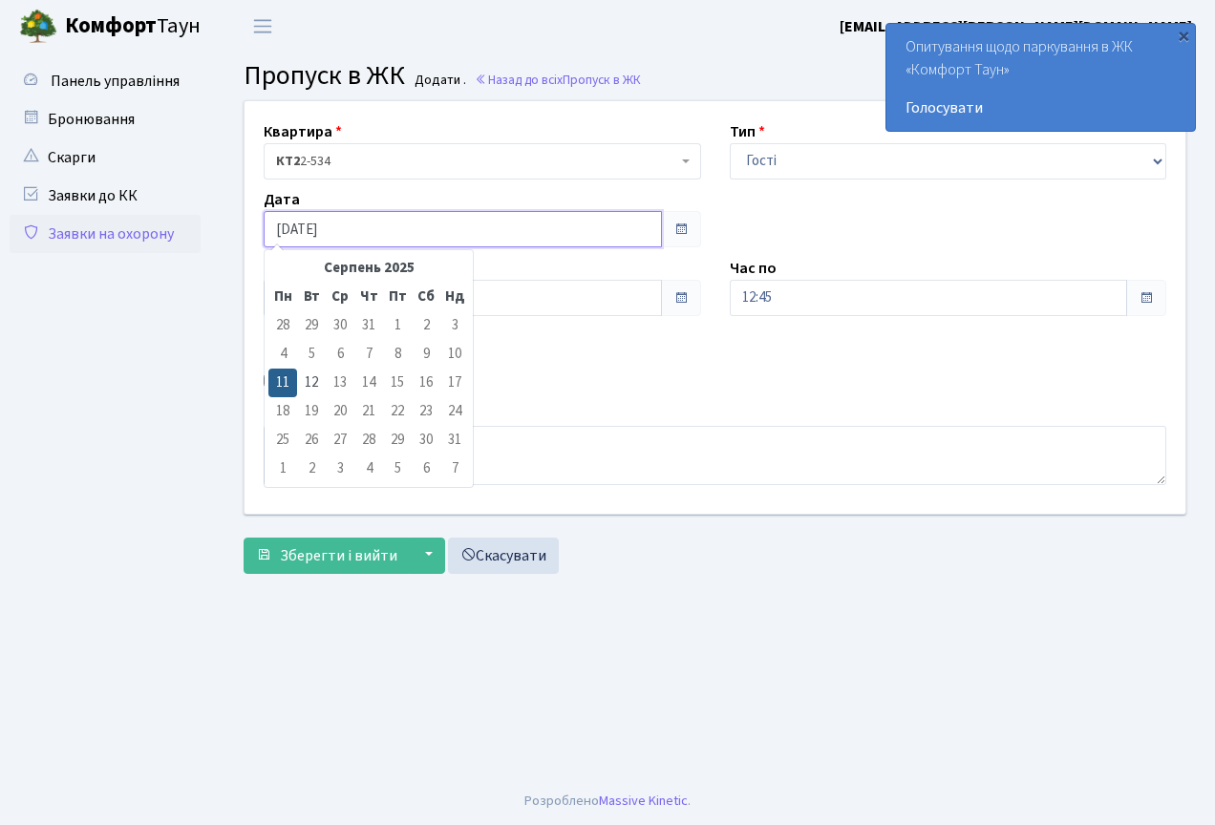
click at [395, 216] on input "[DATE]" at bounding box center [463, 229] width 398 height 36
click at [317, 382] on td "12" at bounding box center [311, 383] width 29 height 29
click at [383, 239] on input "[DATE]" at bounding box center [463, 229] width 398 height 36
click at [267, 383] on div "« Серпень 2025 » Пн Вт Ср Чт Пт Сб Нд 28 29 30 31 1 2 3 4 5 6 7 8 9 10 11 12 13…" at bounding box center [369, 368] width 210 height 239
drag, startPoint x: 286, startPoint y: 382, endPoint x: 294, endPoint y: 373, distance: 12.9
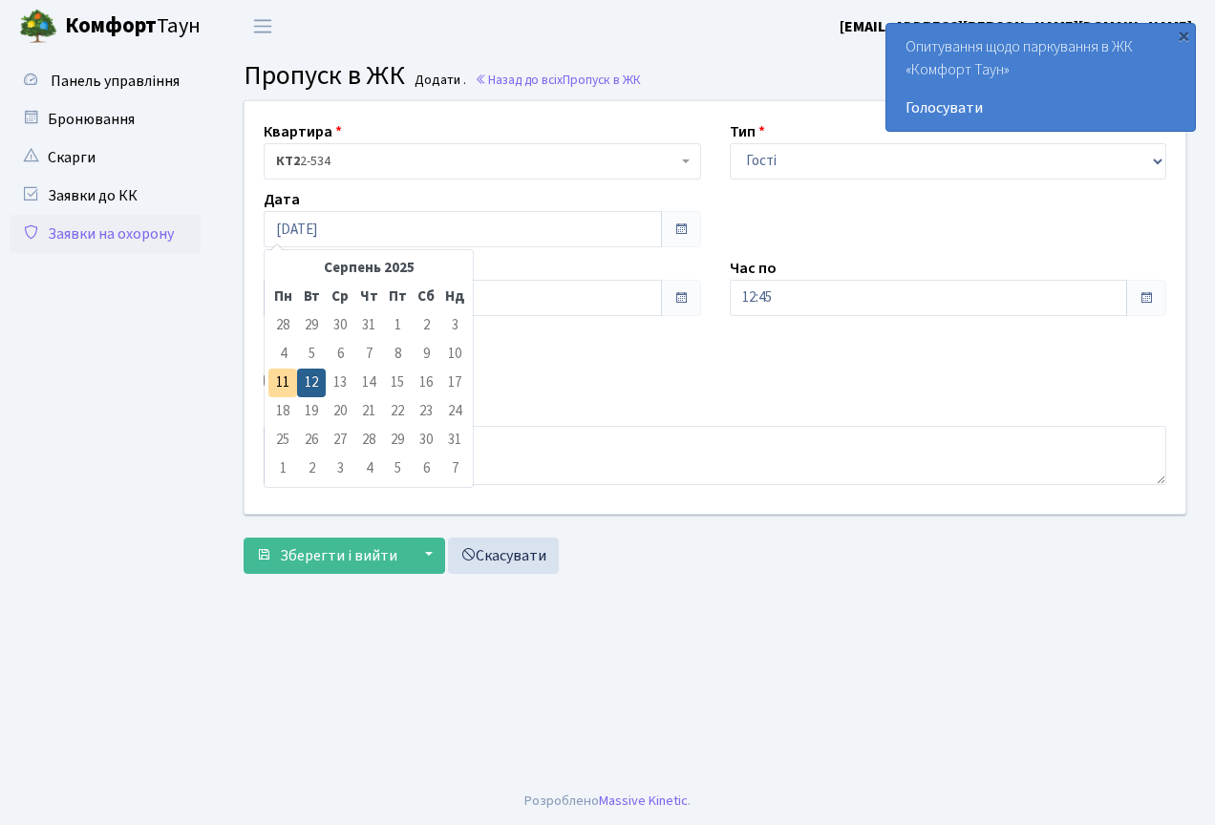
click at [286, 381] on td "11" at bounding box center [282, 383] width 29 height 29
type input "[DATE]"
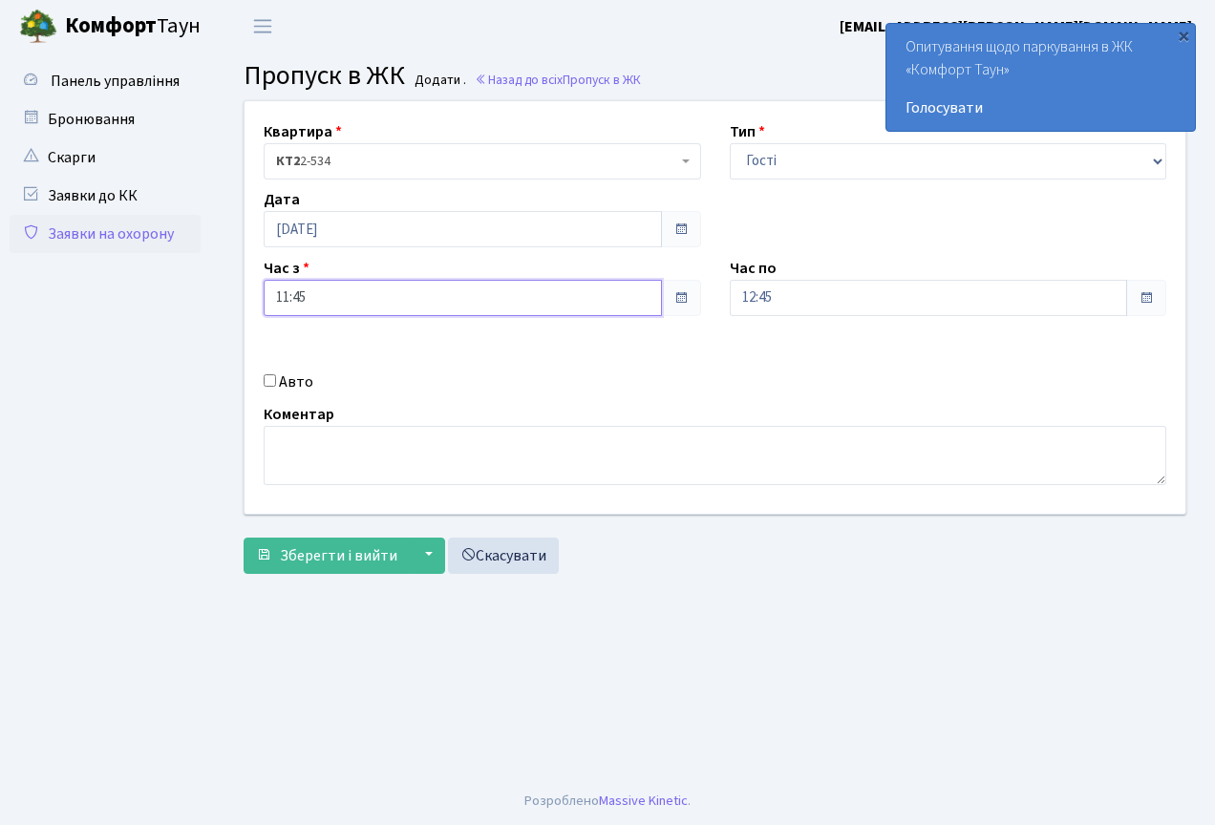
click at [347, 284] on input "11:45" at bounding box center [463, 298] width 398 height 36
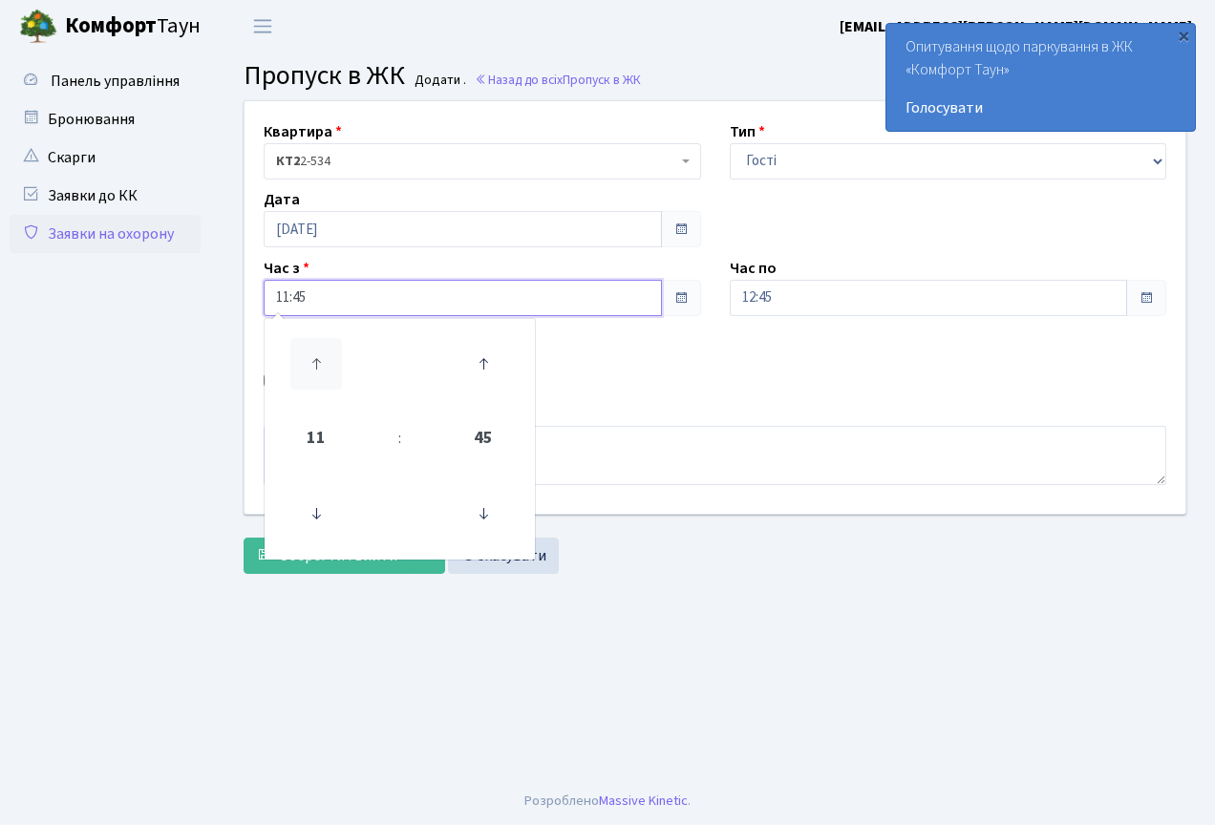
click at [314, 361] on icon at bounding box center [316, 364] width 52 height 52
click at [317, 501] on icon at bounding box center [316, 514] width 52 height 52
click at [316, 501] on icon at bounding box center [316, 514] width 52 height 52
click at [323, 423] on span "11" at bounding box center [316, 439] width 52 height 52
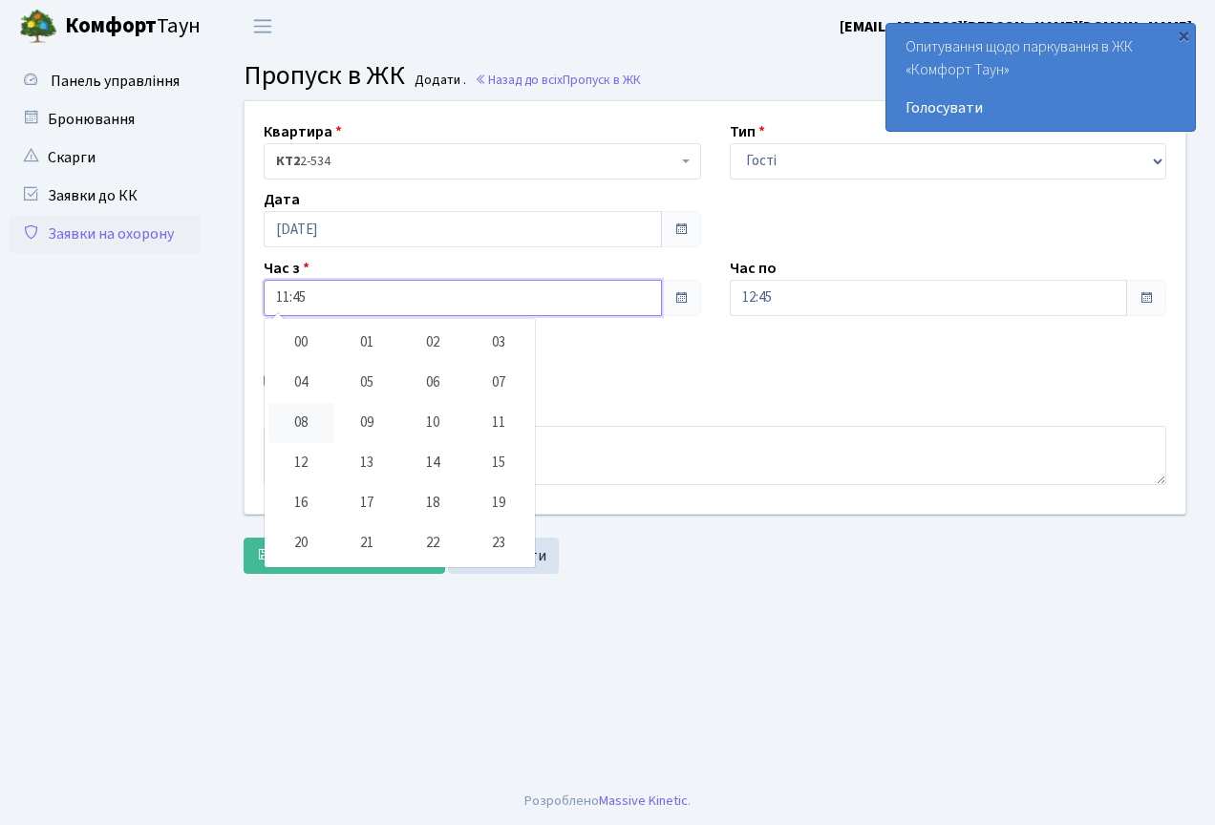
click at [300, 426] on td "08" at bounding box center [301, 423] width 66 height 40
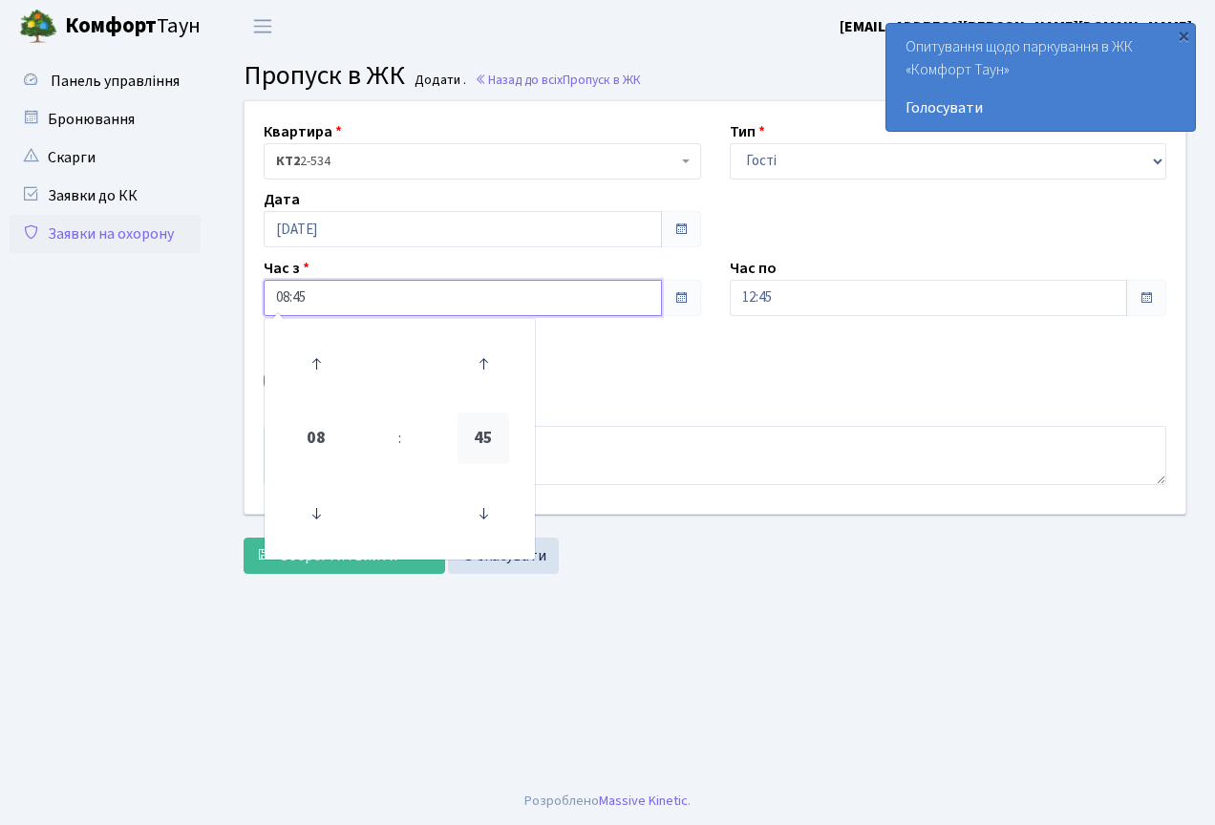
click at [494, 447] on span "45" at bounding box center [484, 439] width 52 height 52
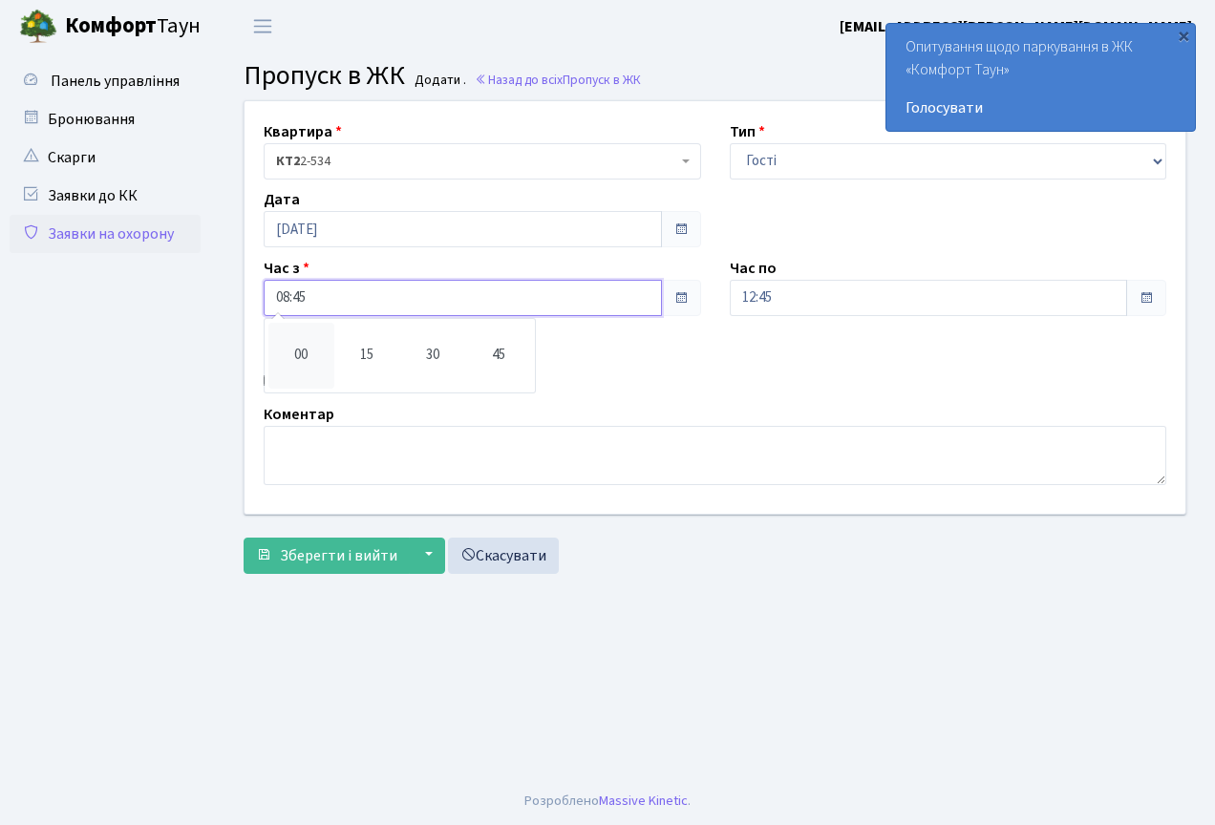
click at [308, 348] on td "00" at bounding box center [301, 356] width 66 height 66
type input "08:00"
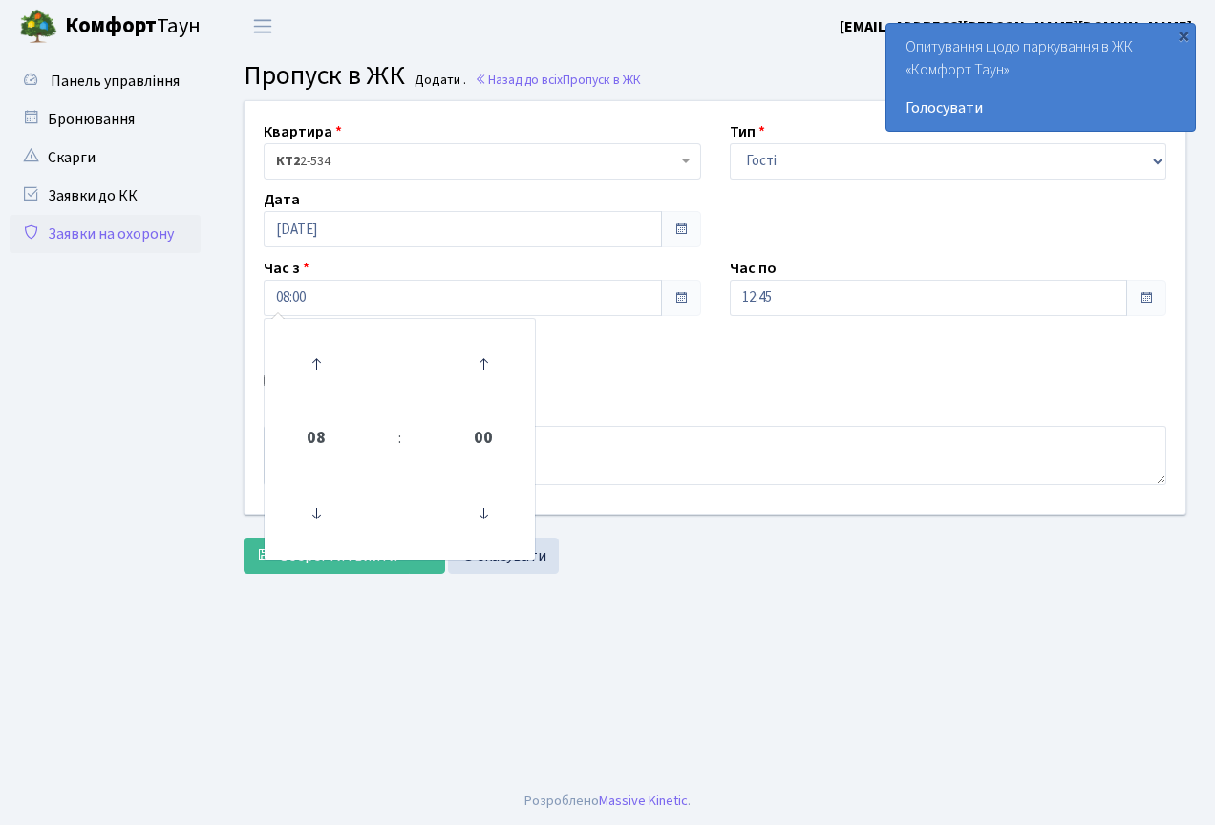
click at [815, 400] on div "Квартира <b>КТ2</b>&nbsp;&nbsp;&nbsp;2-534 КТ2 2-534 Тип - Доставка Таксі Гості…" at bounding box center [715, 307] width 970 height 413
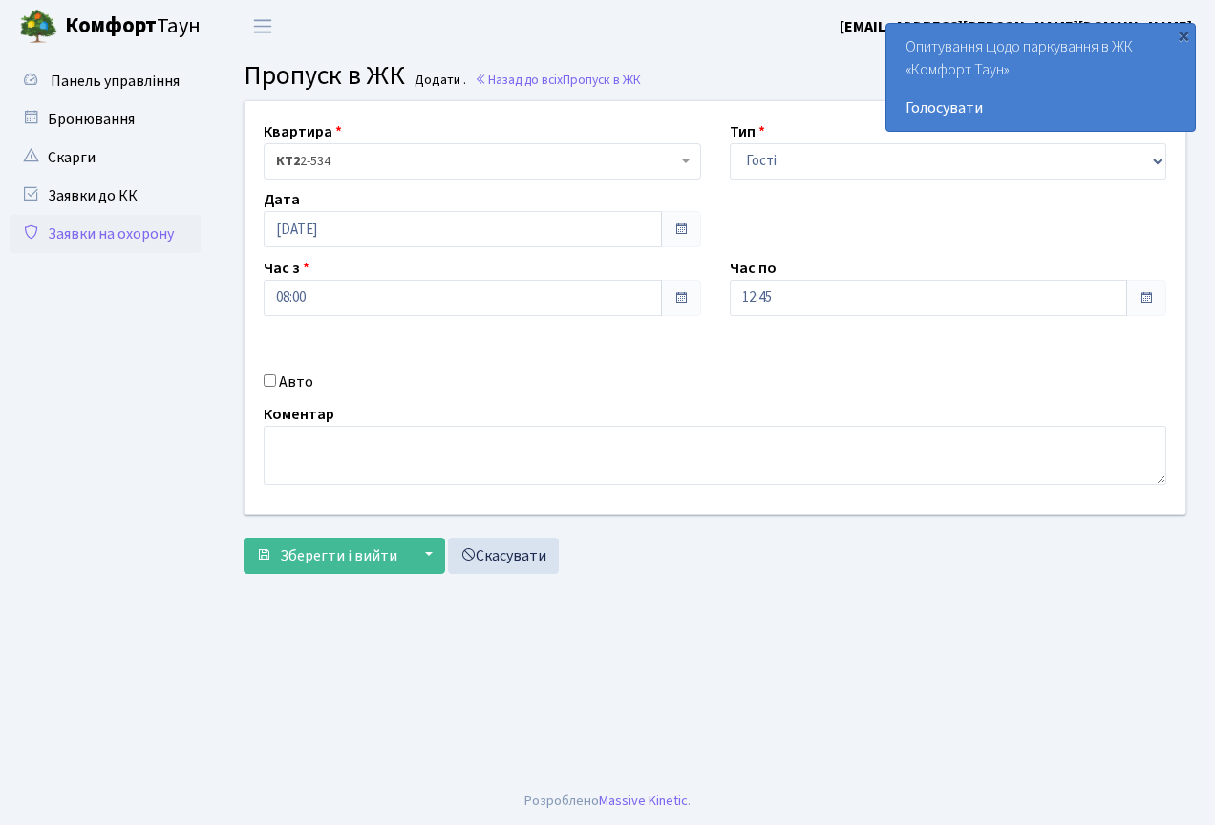
click at [741, 319] on div "Квартира <b>КТ2</b>&nbsp;&nbsp;&nbsp;2-534 КТ2 2-534 Тип - Доставка Таксі Гості…" at bounding box center [715, 307] width 970 height 413
click at [757, 305] on input "12:45" at bounding box center [929, 298] width 398 height 36
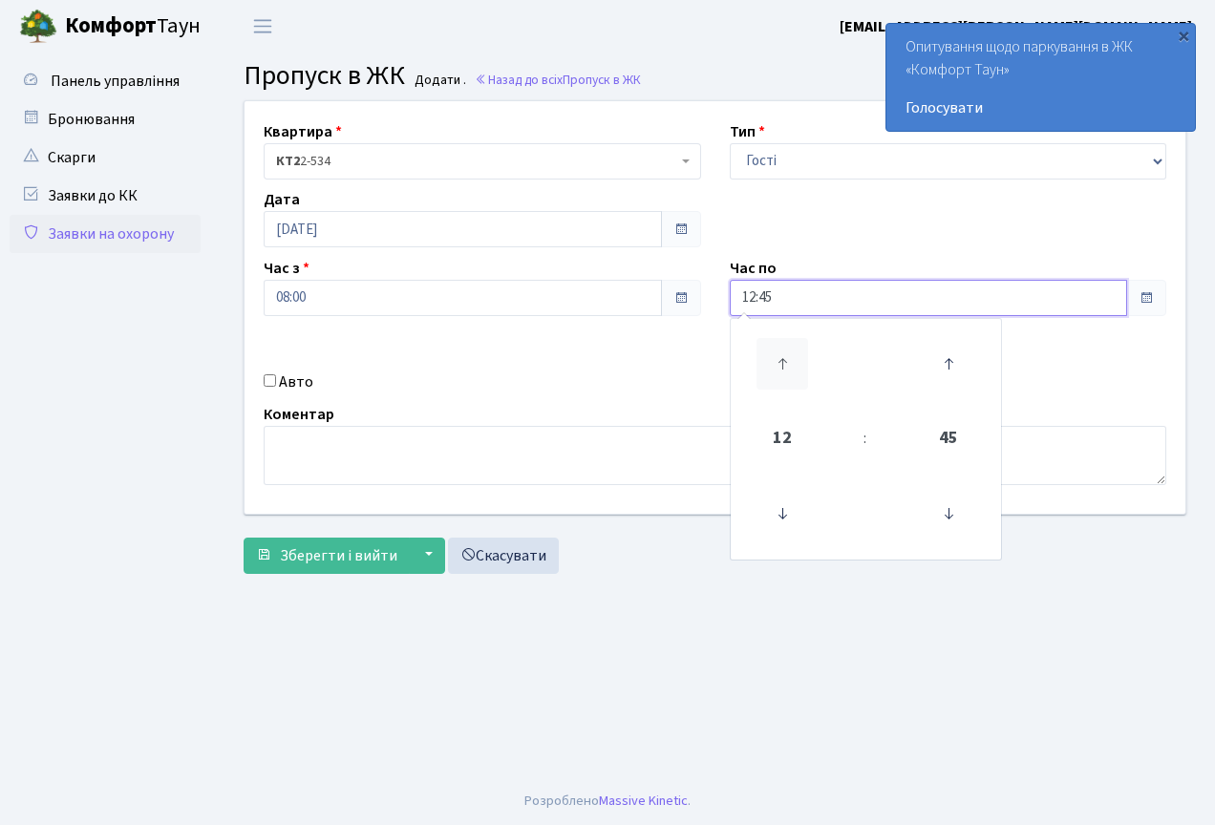
click at [790, 369] on icon at bounding box center [783, 364] width 52 height 52
type input "13:45"
click at [790, 431] on span "13" at bounding box center [783, 439] width 52 height 52
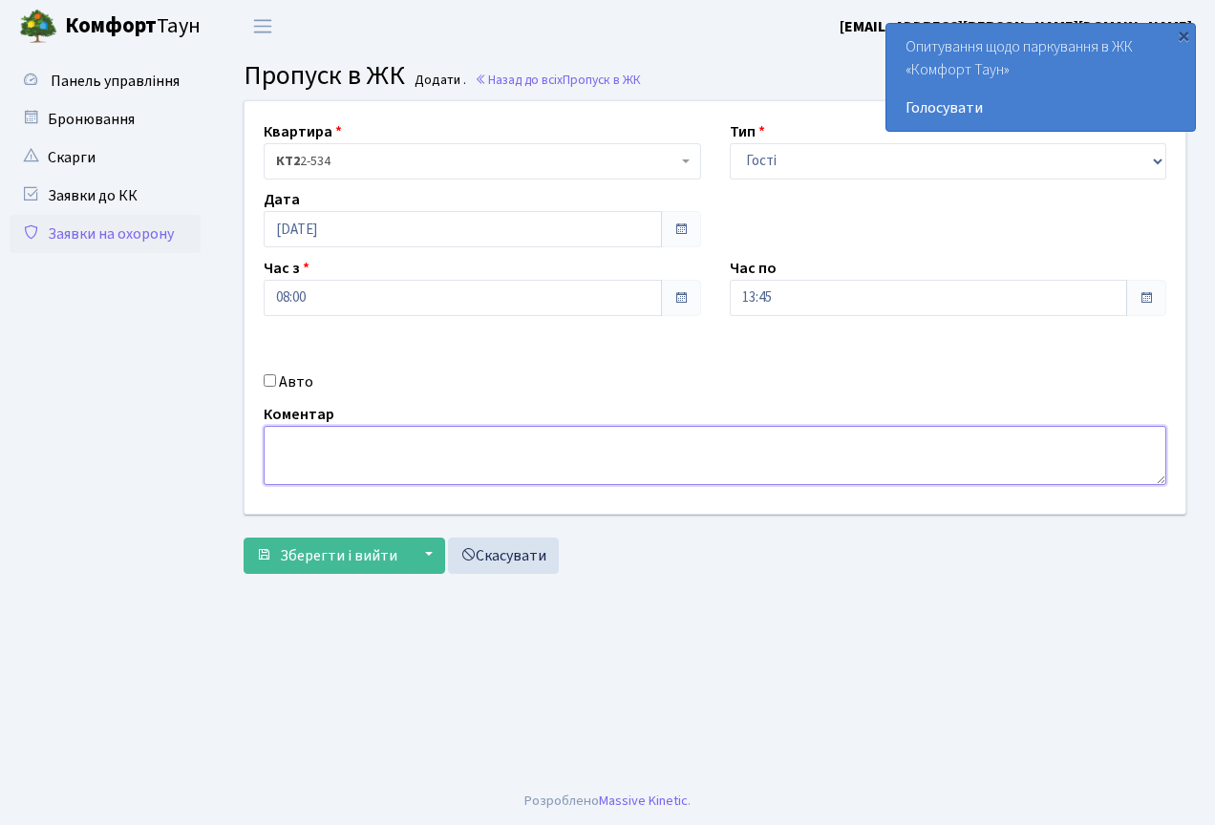
drag, startPoint x: 275, startPoint y: 445, endPoint x: 321, endPoint y: 491, distance: 64.8
click at [285, 444] on textarea at bounding box center [715, 455] width 903 height 59
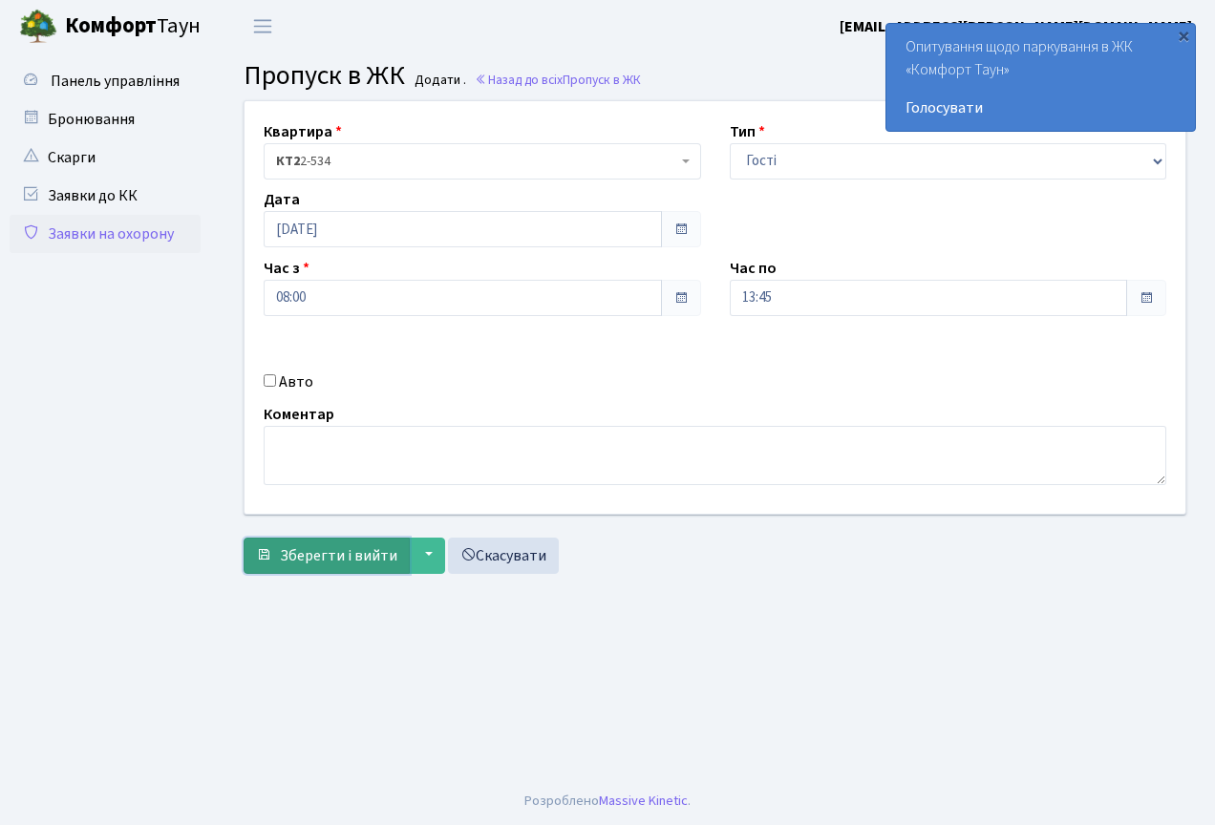
click at [346, 554] on span "Зберегти і вийти" at bounding box center [338, 555] width 117 height 21
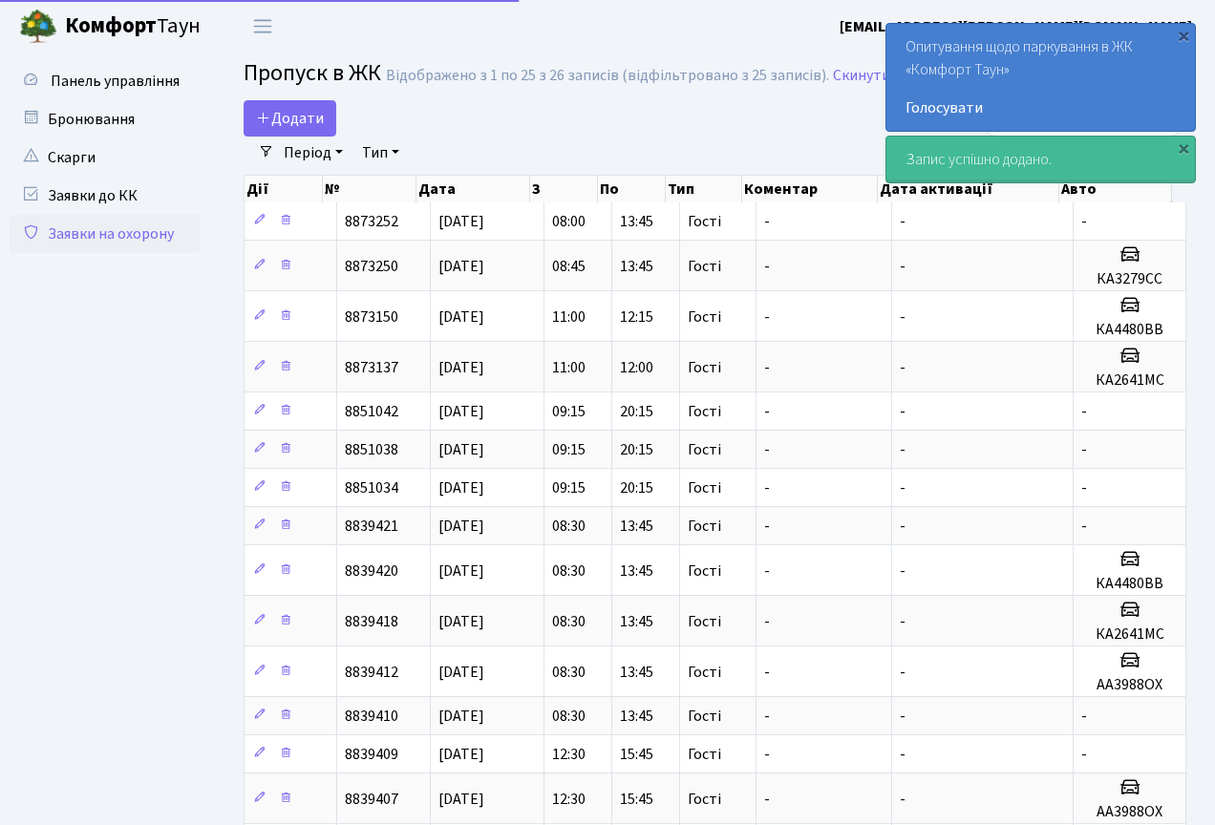
select select "25"
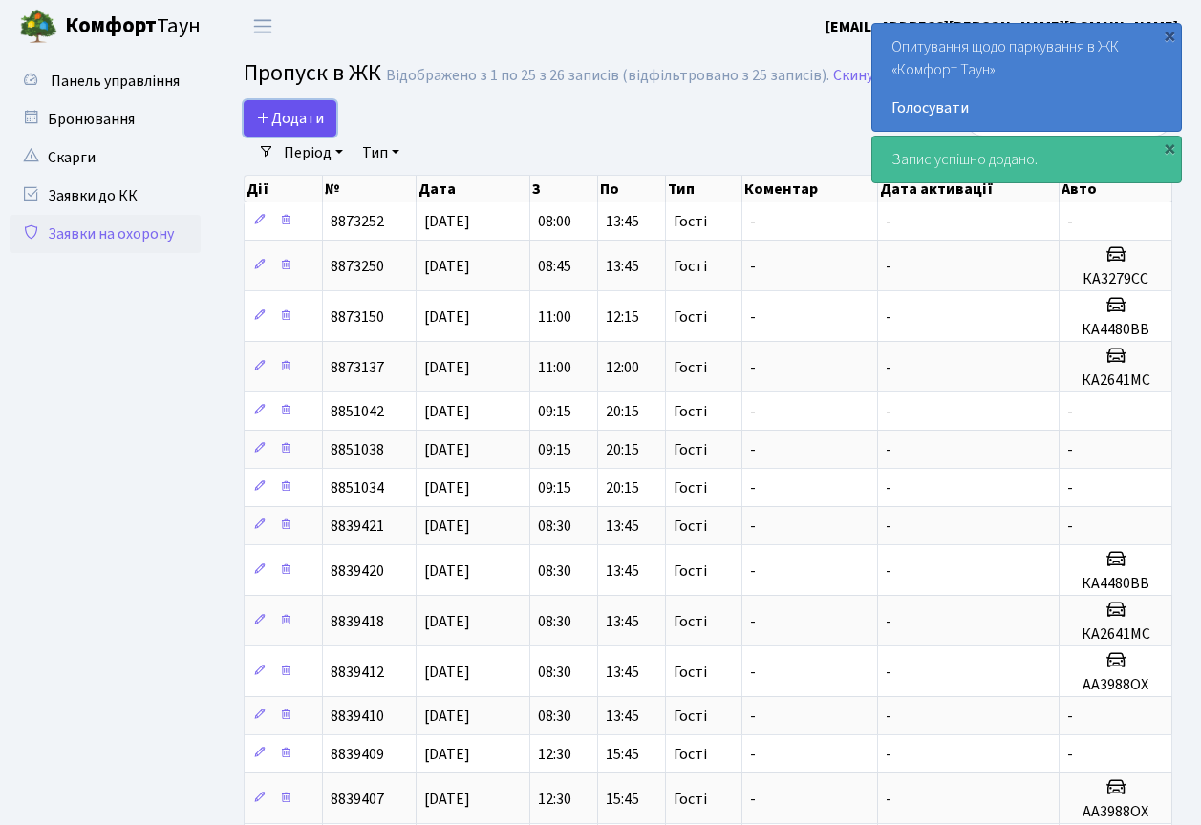
click at [291, 129] on link "Додати" at bounding box center [290, 118] width 93 height 36
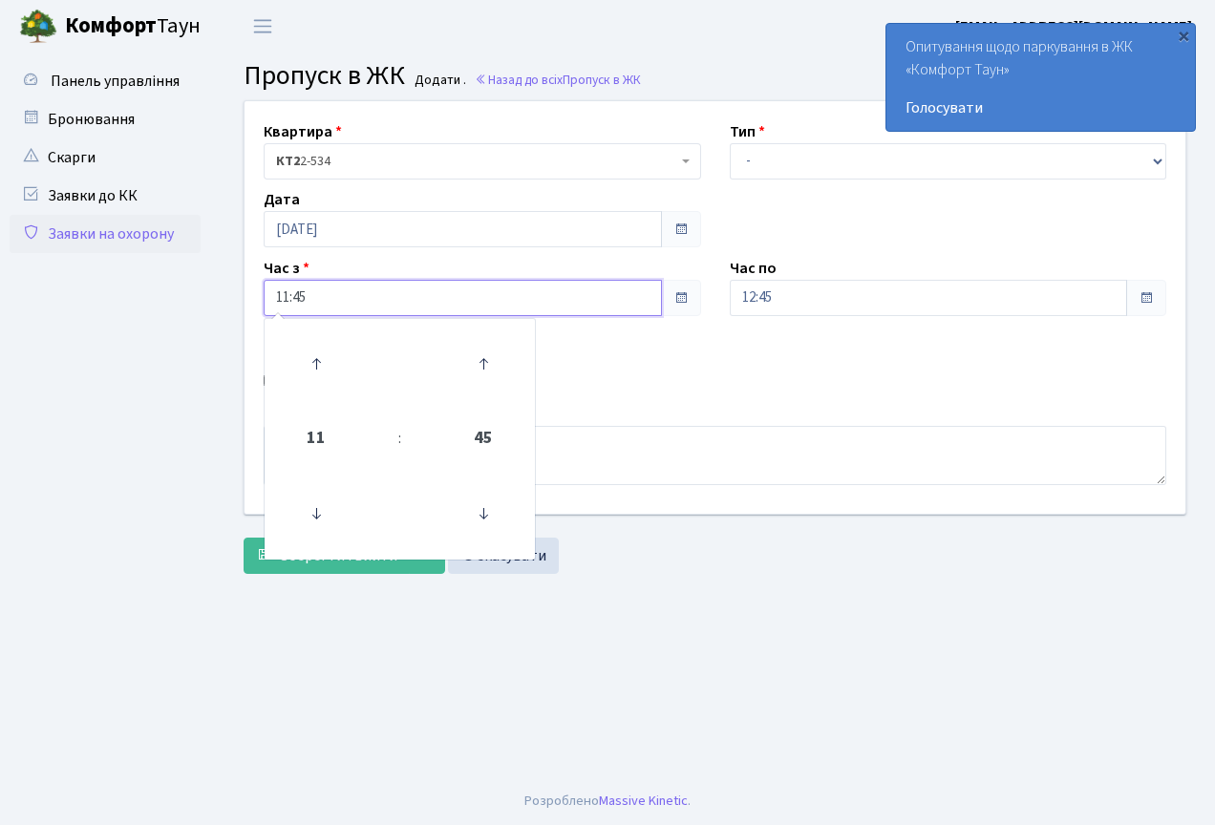
click at [328, 286] on input "11:45" at bounding box center [463, 298] width 398 height 36
click at [317, 353] on icon at bounding box center [316, 364] width 52 height 52
drag, startPoint x: 314, startPoint y: 474, endPoint x: 310, endPoint y: 439, distance: 34.6
click at [314, 473] on td at bounding box center [316, 514] width 96 height 83
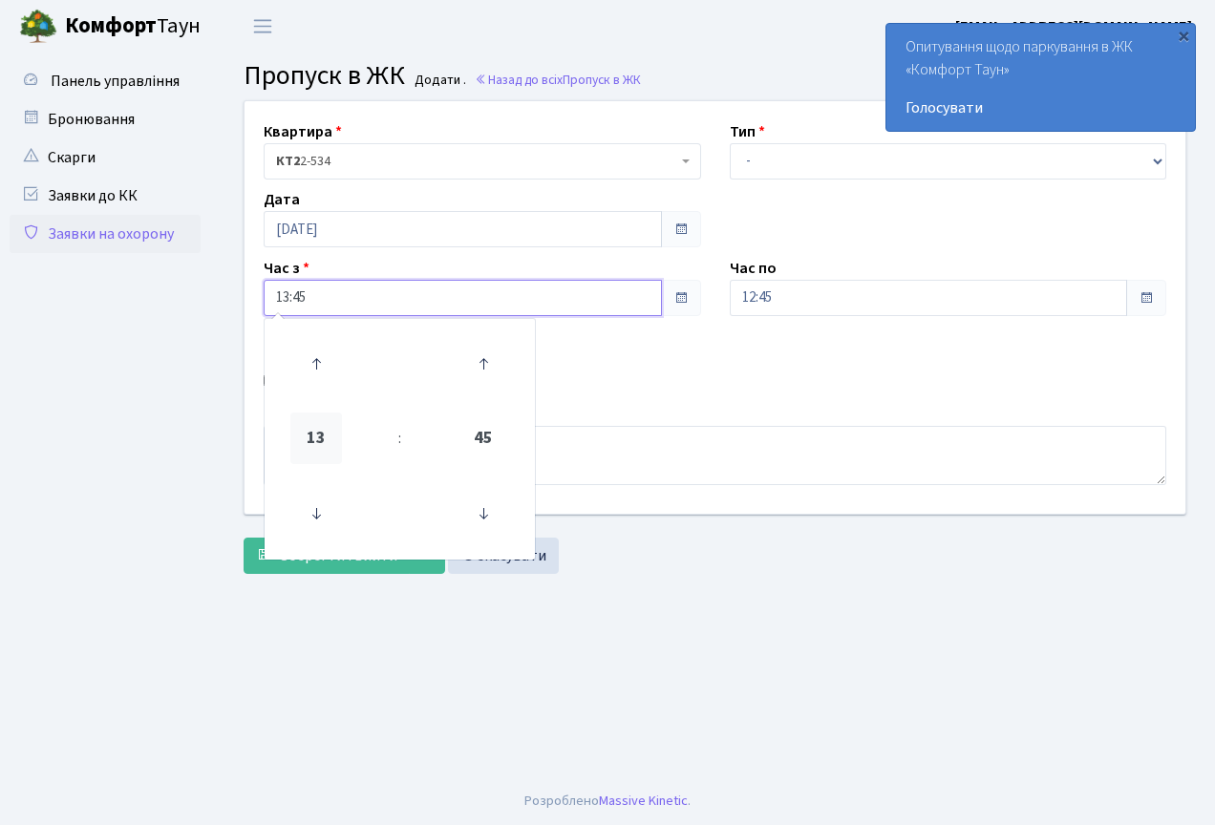
click at [310, 439] on span "13" at bounding box center [316, 439] width 52 height 52
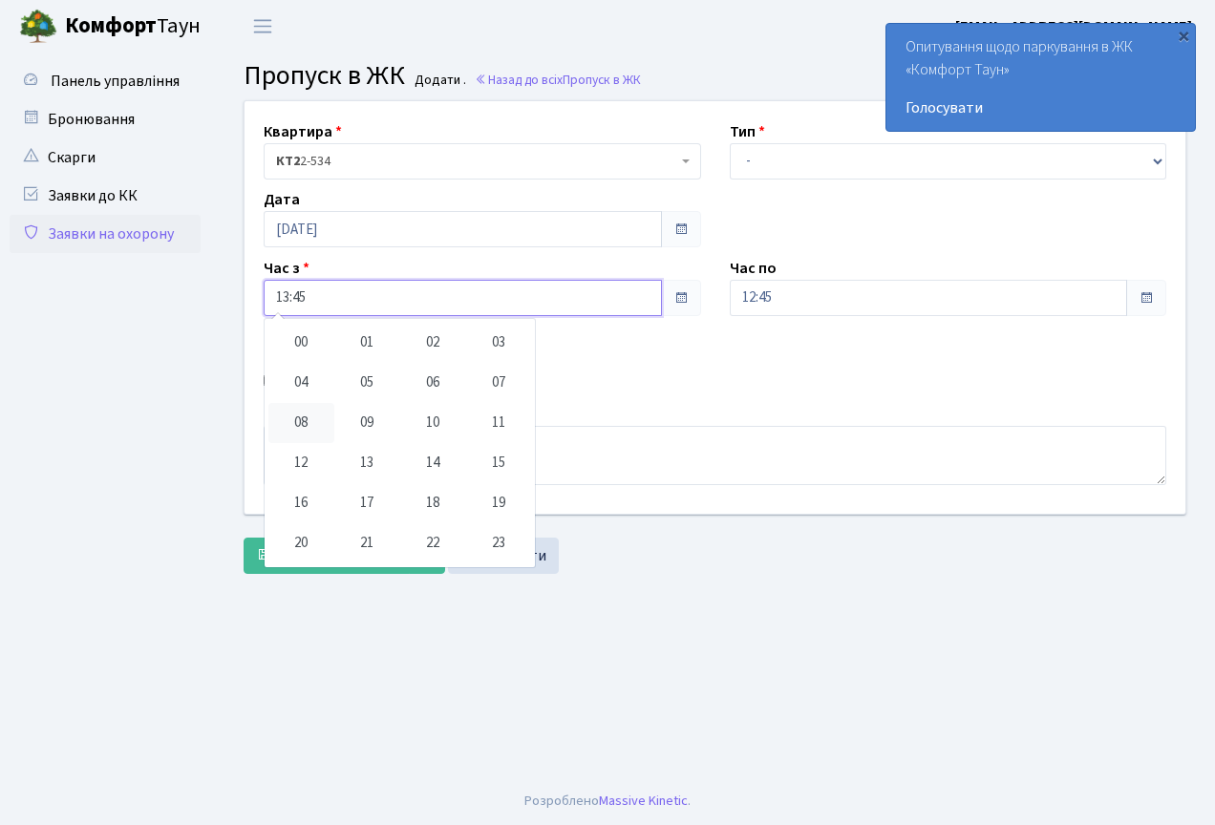
click at [311, 421] on td "08" at bounding box center [301, 423] width 66 height 40
type input "08:45"
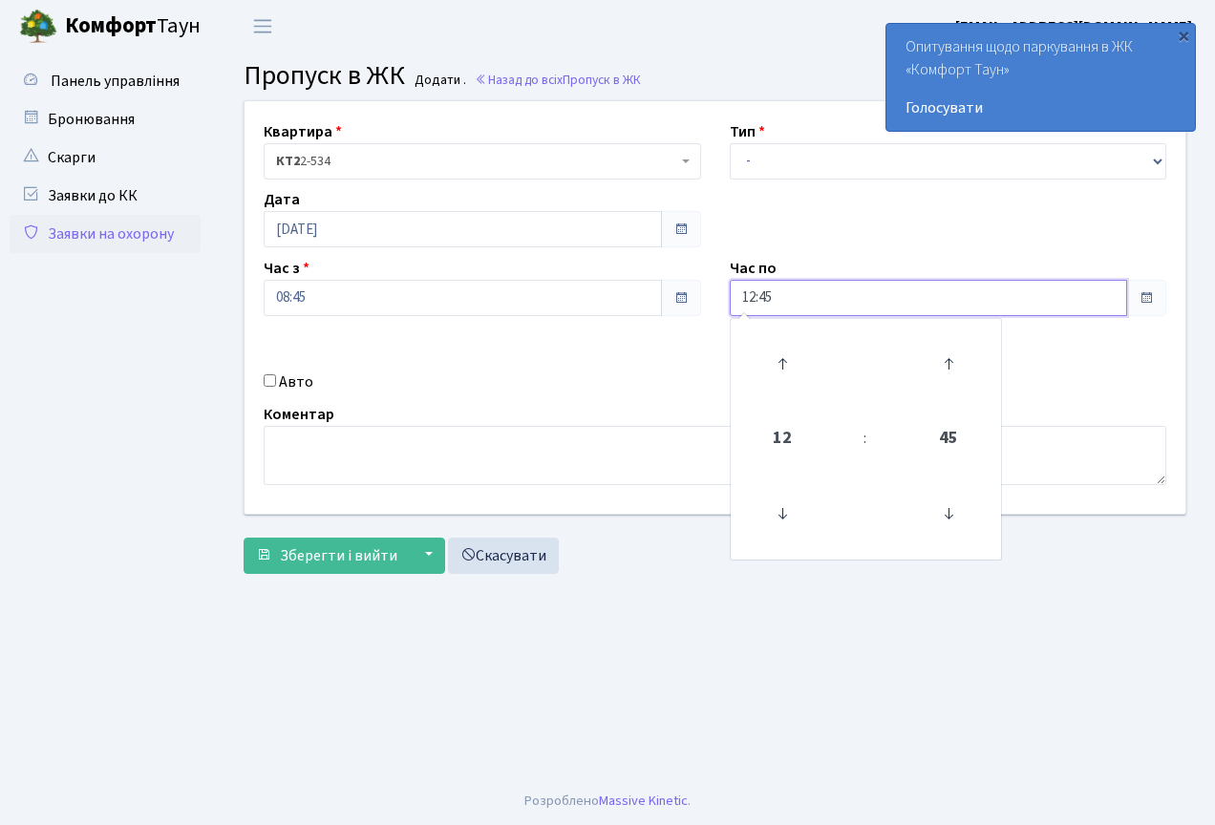
drag, startPoint x: 804, startPoint y: 284, endPoint x: 789, endPoint y: 350, distance: 67.7
click at [803, 284] on input "12:45" at bounding box center [929, 298] width 398 height 36
click at [800, 158] on select "- Доставка Таксі Гості Сервіс" at bounding box center [948, 161] width 437 height 36
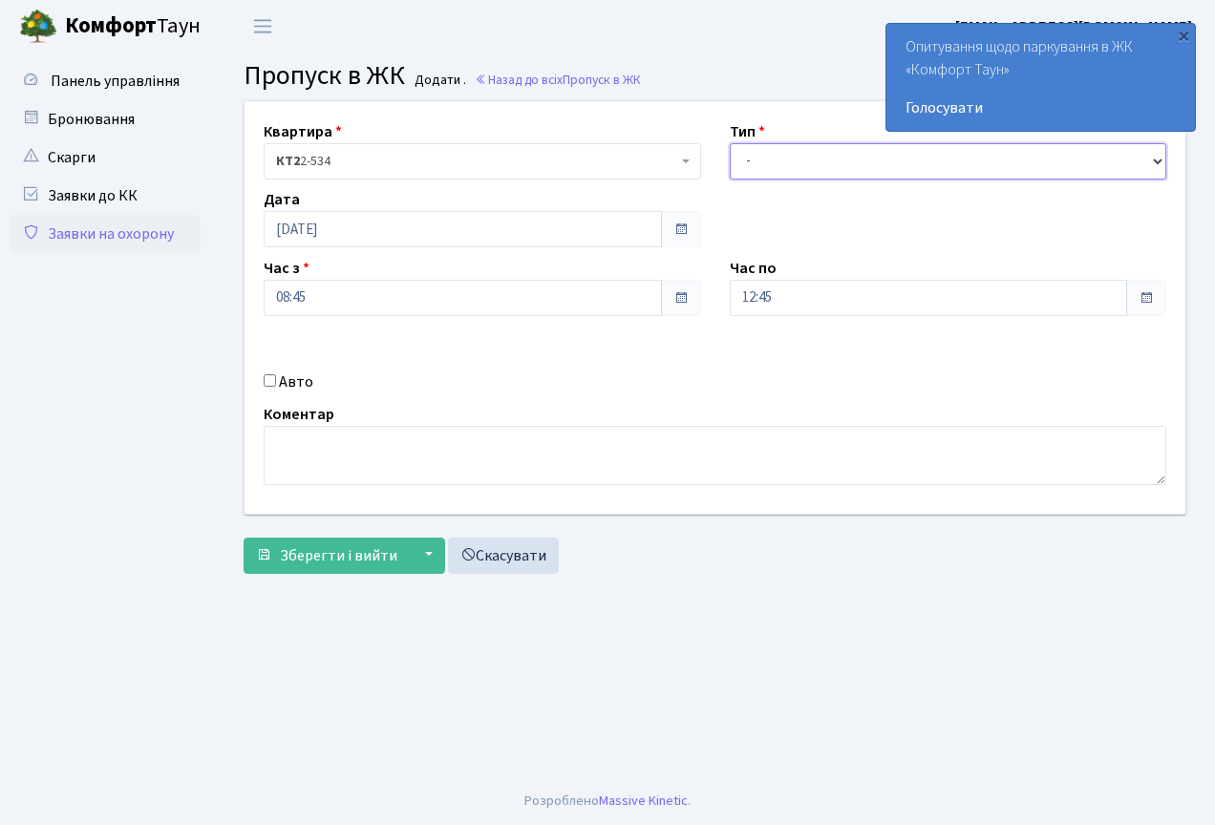
select select "3"
click at [730, 143] on select "- Доставка Таксі Гості Сервіс" at bounding box center [948, 161] width 437 height 36
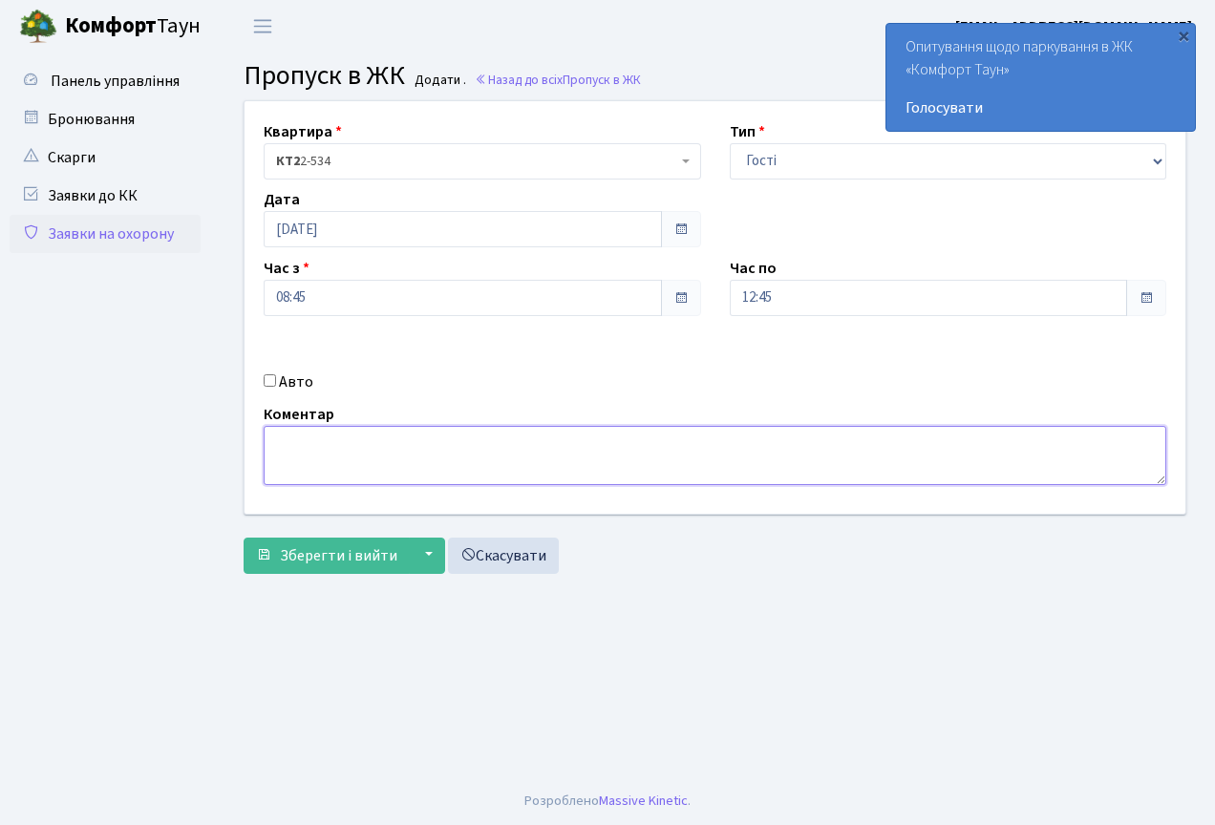
click at [307, 437] on textarea at bounding box center [715, 455] width 903 height 59
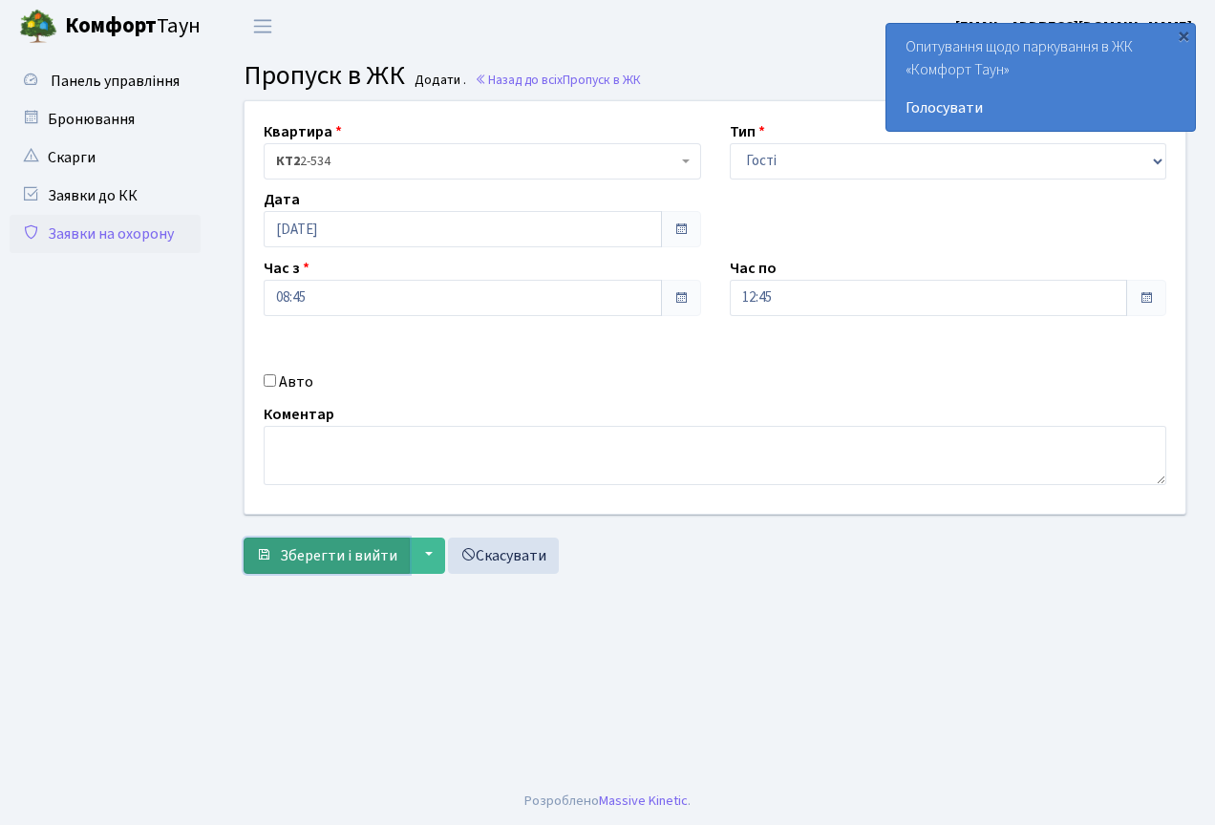
click at [322, 568] on button "Зберегти і вийти" at bounding box center [327, 556] width 166 height 36
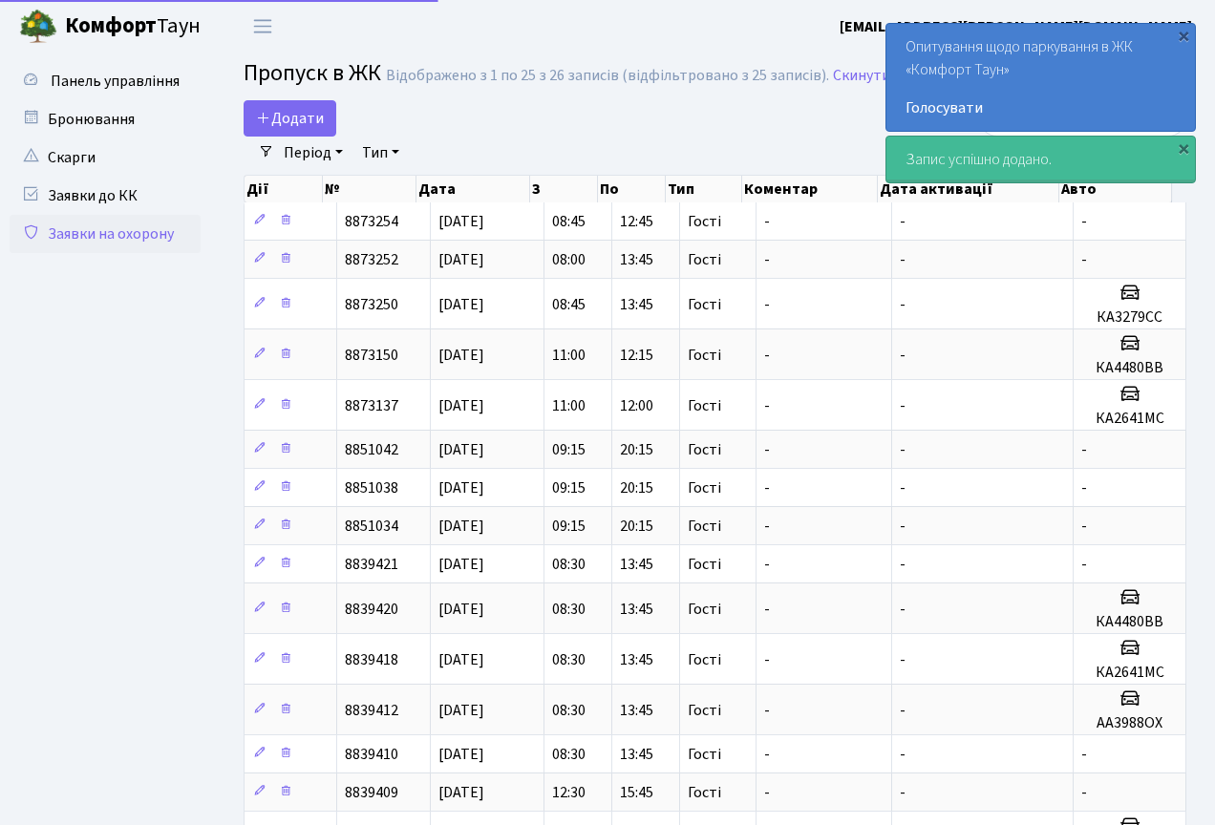
select select "25"
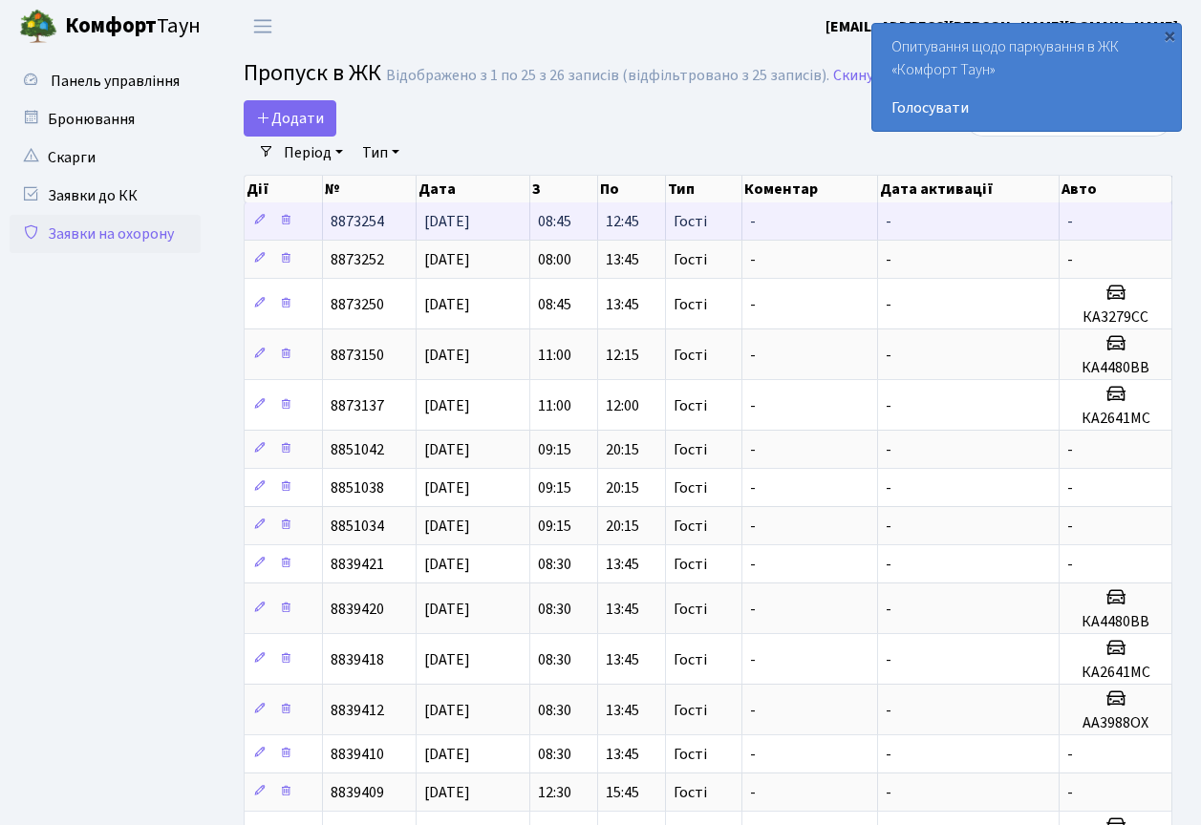
click at [1083, 212] on td "-" at bounding box center [1115, 221] width 113 height 37
click at [255, 225] on icon at bounding box center [259, 219] width 13 height 13
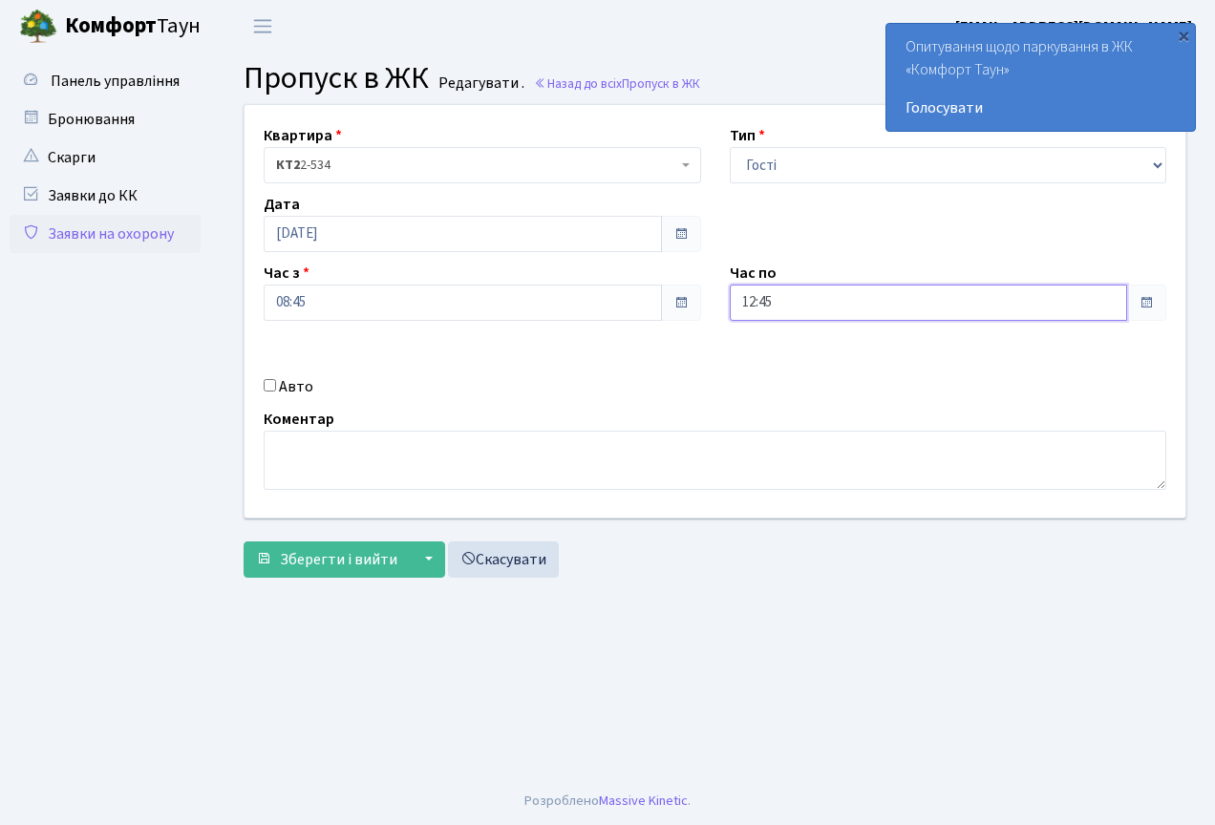
click at [771, 304] on input "12:45" at bounding box center [929, 303] width 398 height 36
click at [778, 382] on icon at bounding box center [783, 369] width 52 height 52
type input "13:45"
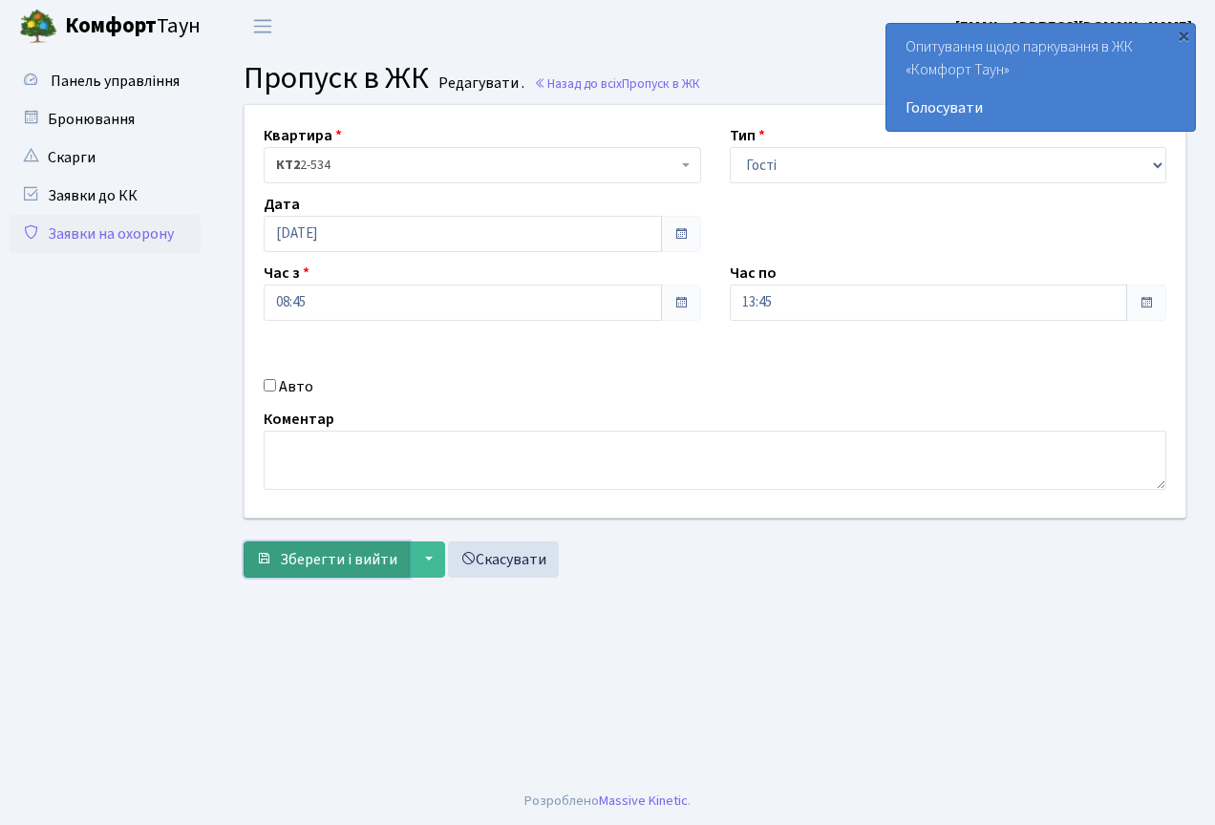
click at [332, 572] on button "Зберегти і вийти" at bounding box center [327, 560] width 166 height 36
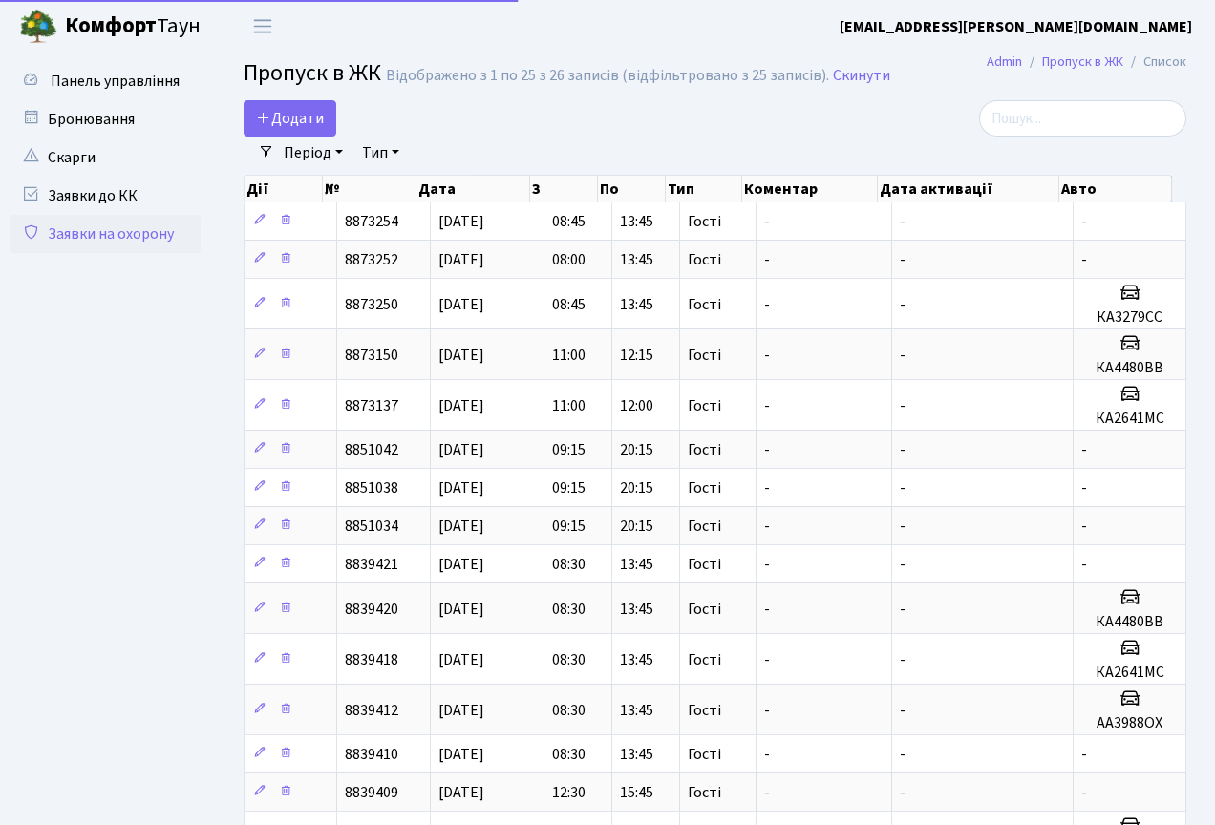
select select "25"
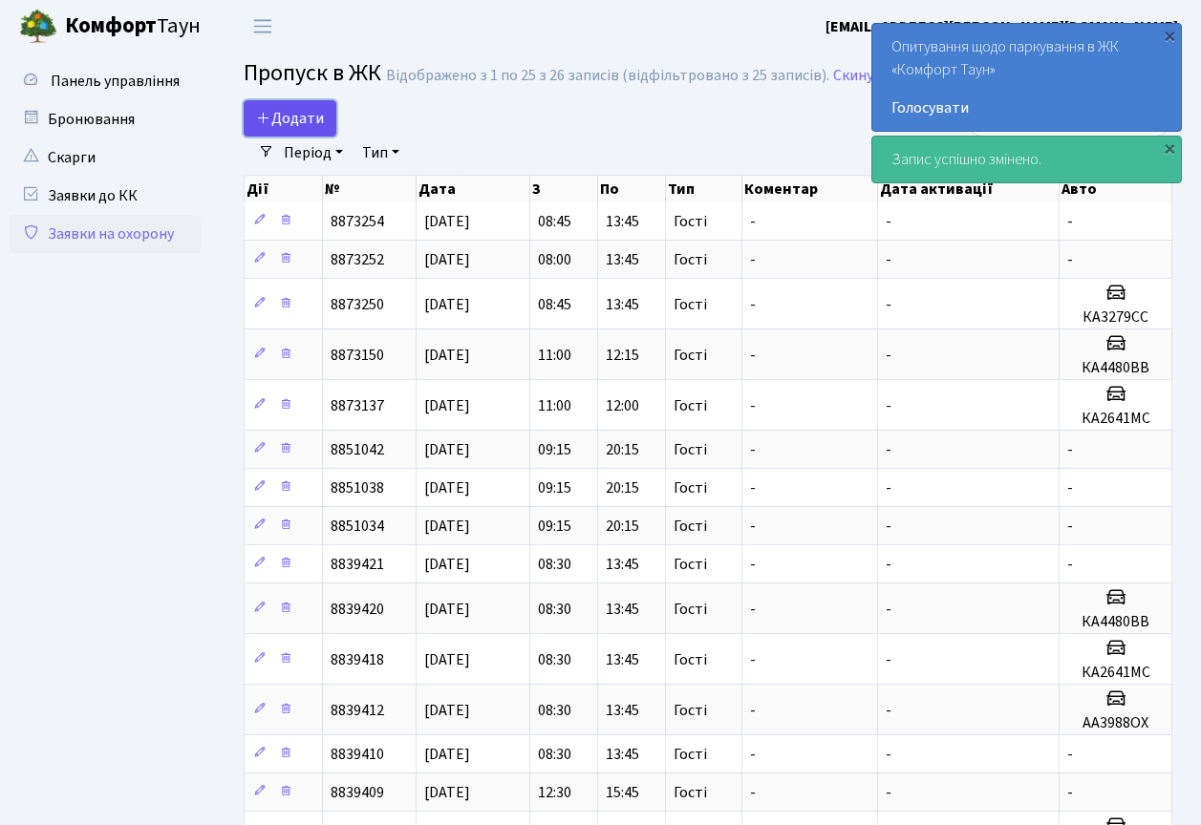
click at [282, 107] on link "Додати" at bounding box center [290, 118] width 93 height 36
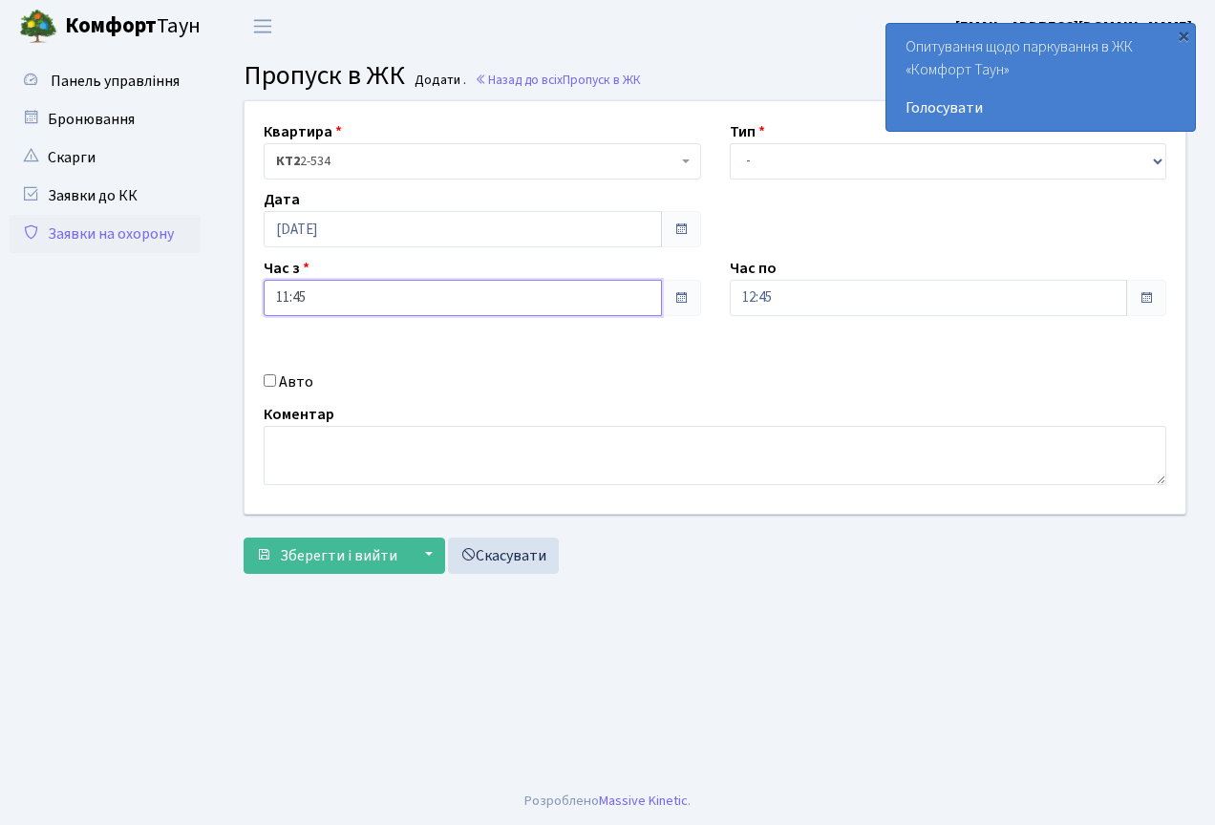
click at [362, 286] on input "11:45" at bounding box center [463, 298] width 398 height 36
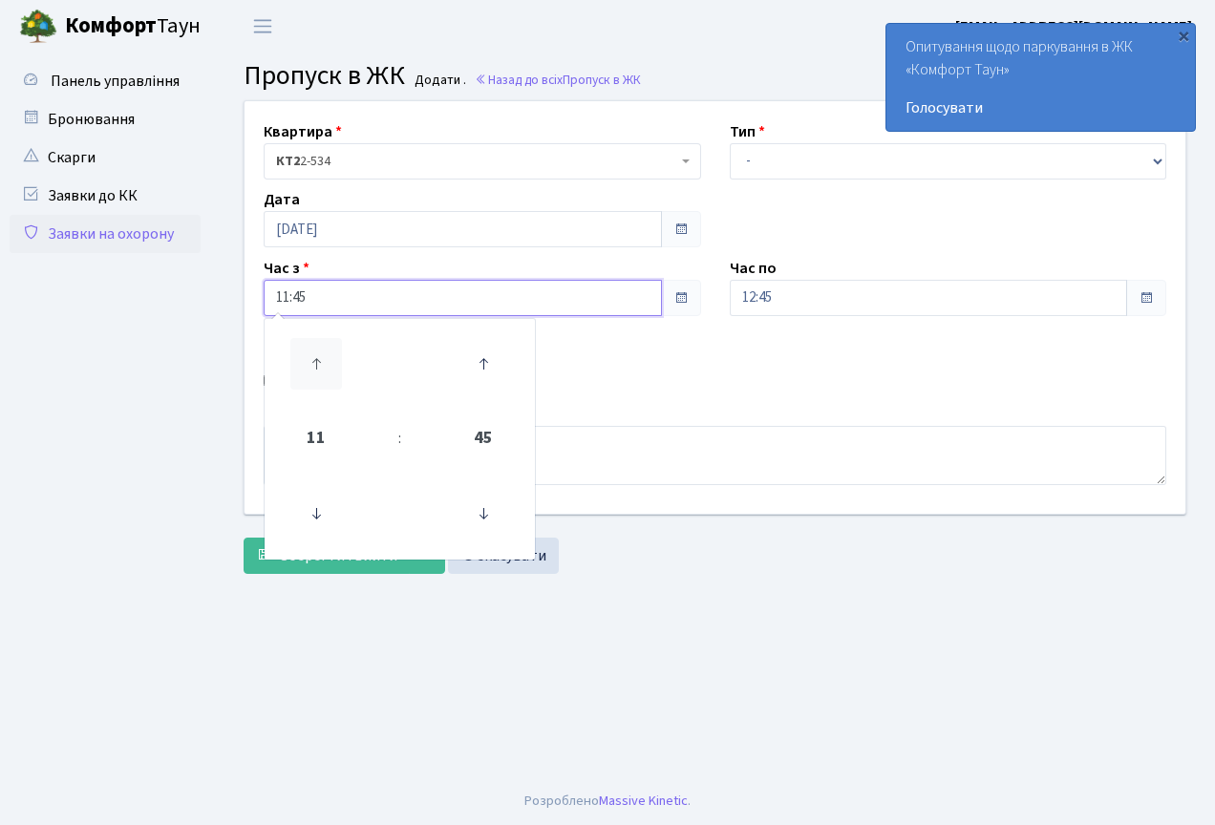
click at [329, 373] on icon at bounding box center [316, 364] width 52 height 52
click at [315, 451] on span "13" at bounding box center [316, 439] width 52 height 52
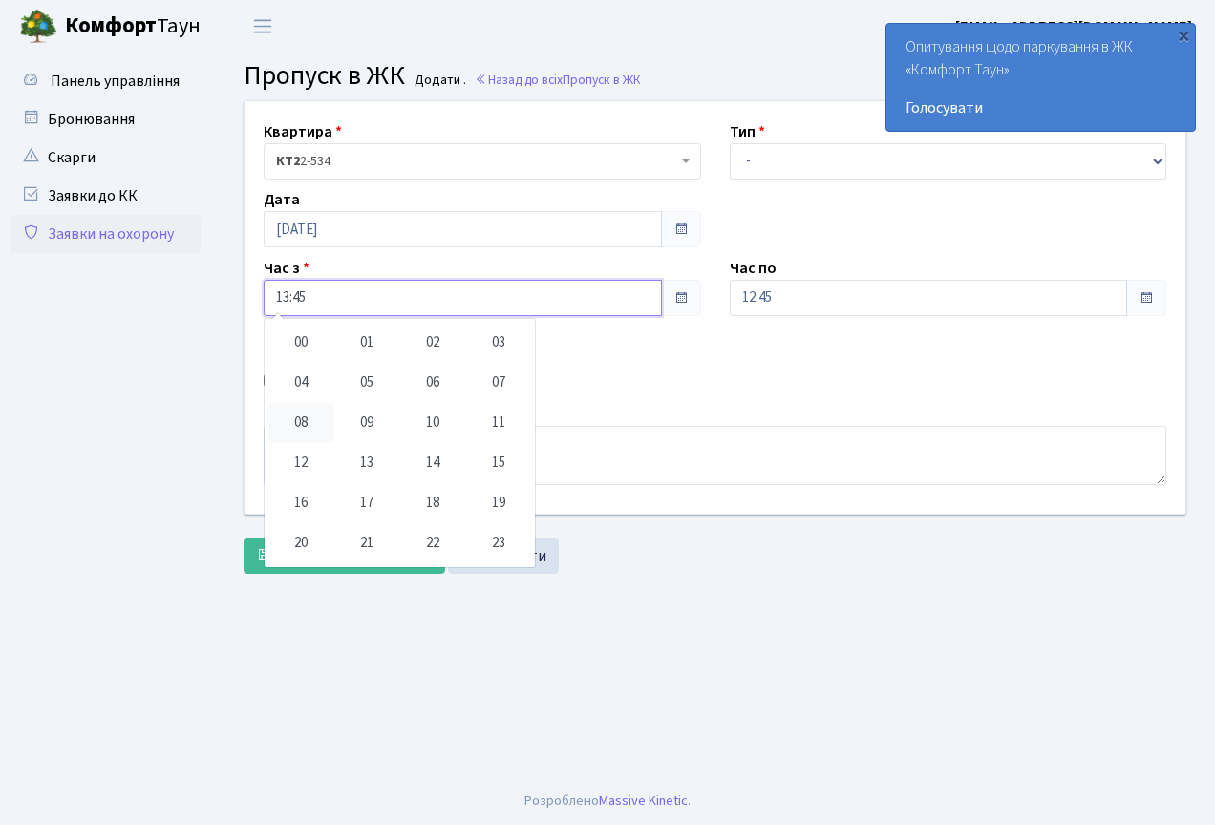
click at [294, 409] on td "08" at bounding box center [301, 423] width 66 height 40
type input "08:45"
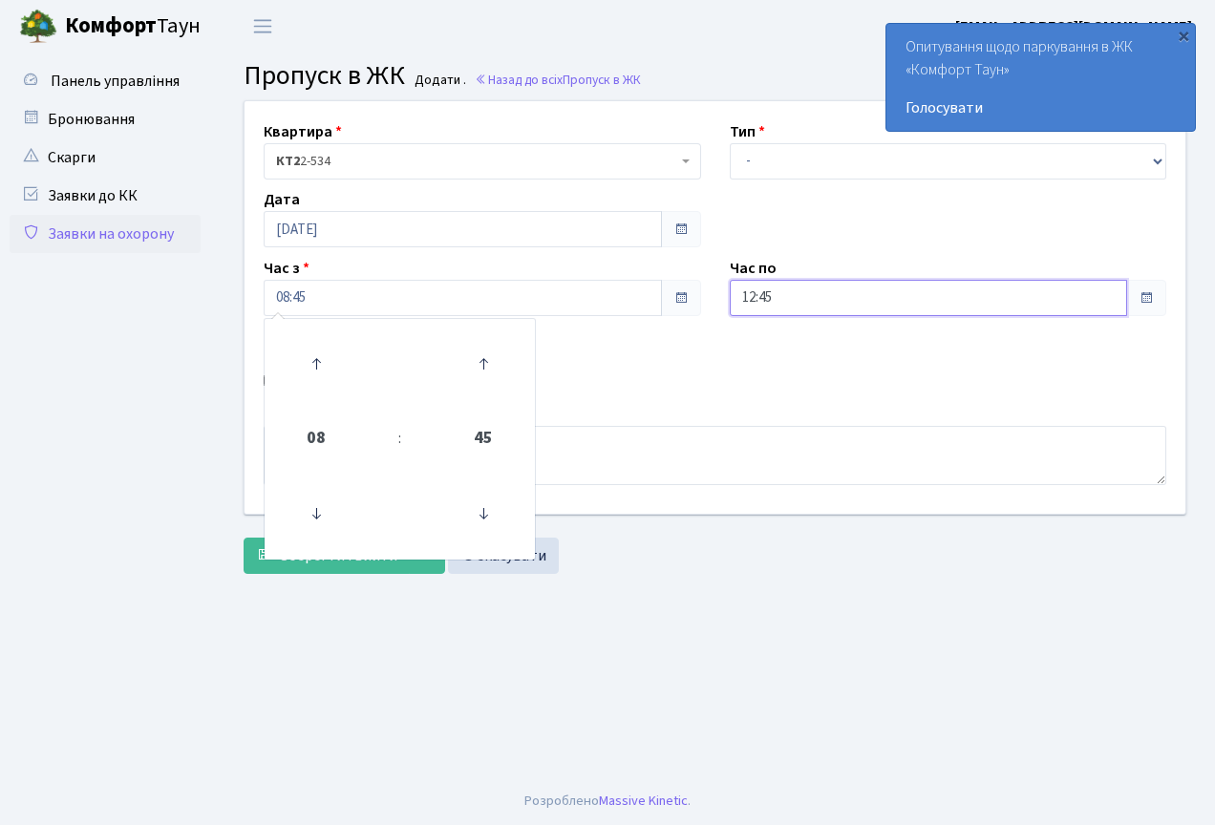
click at [800, 297] on input "12:45" at bounding box center [929, 298] width 398 height 36
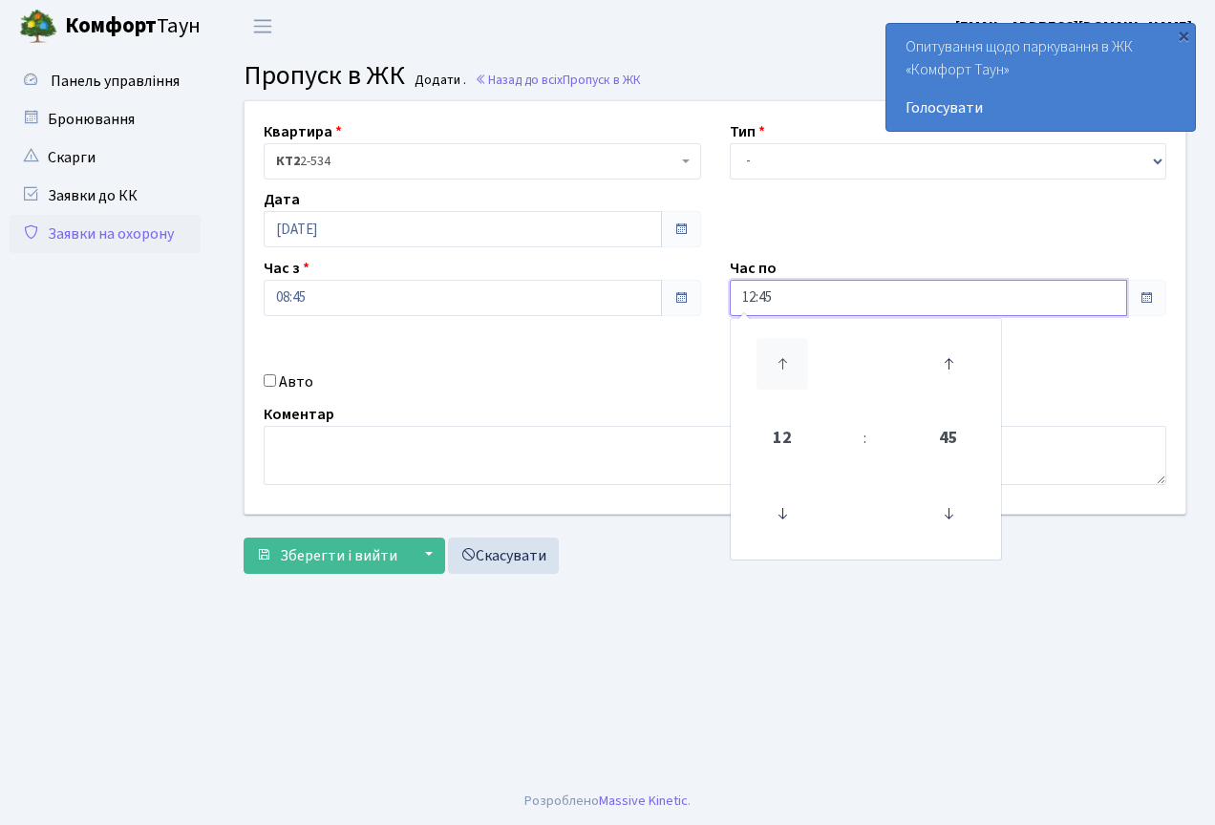
click at [775, 360] on icon at bounding box center [783, 364] width 52 height 52
type input "13:45"
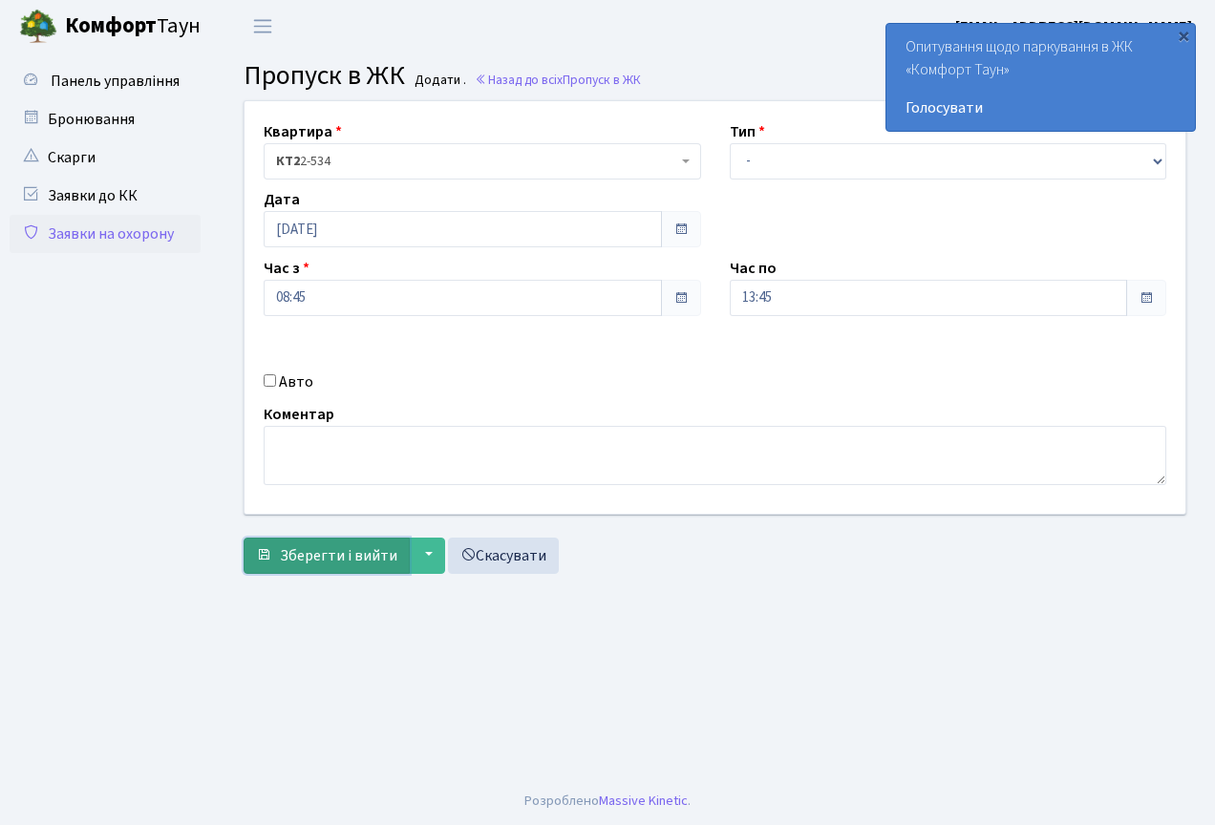
click at [333, 551] on span "Зберегти і вийти" at bounding box center [338, 555] width 117 height 21
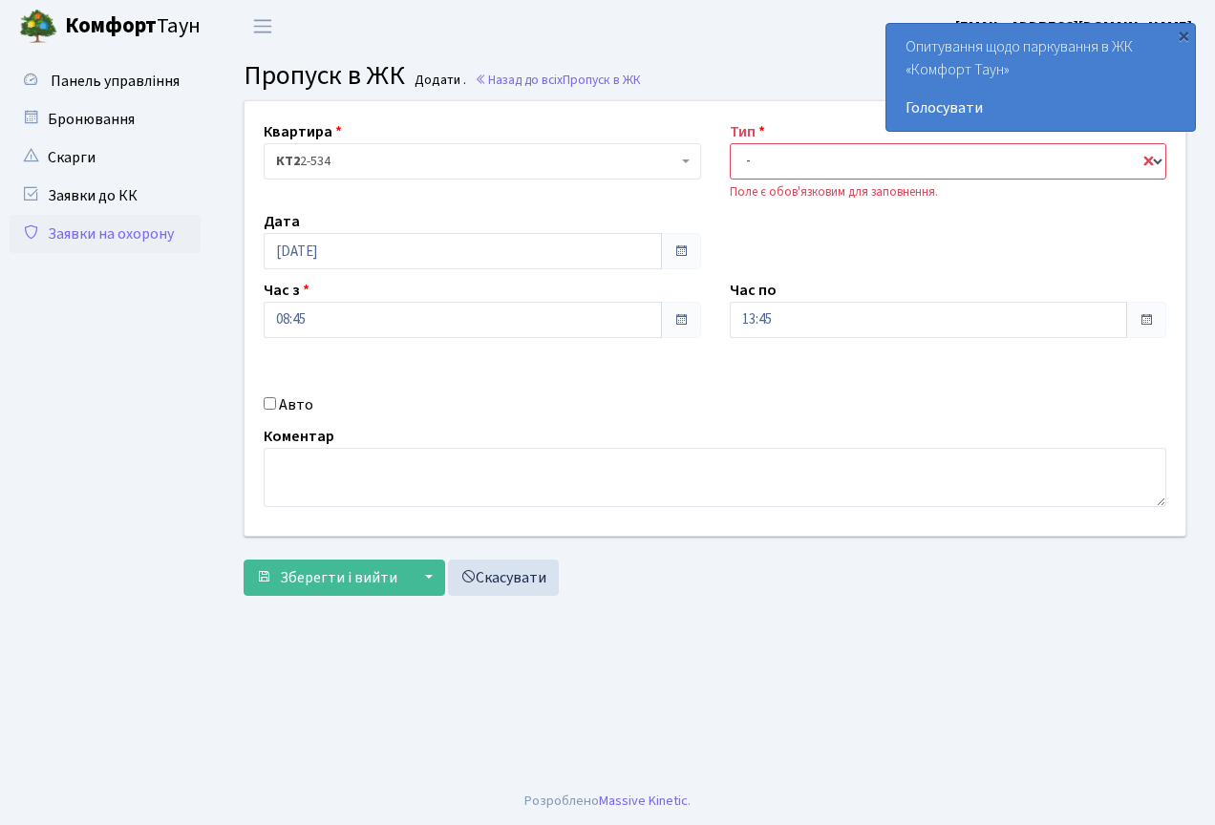
drag, startPoint x: 913, startPoint y: 170, endPoint x: 904, endPoint y: 181, distance: 14.9
click at [913, 170] on select "- Доставка Таксі Гості Сервіс" at bounding box center [948, 161] width 437 height 36
select select "3"
click at [730, 143] on select "- Доставка Таксі Гості Сервіс" at bounding box center [948, 161] width 437 height 36
click at [288, 568] on span "Зберегти і вийти" at bounding box center [338, 577] width 117 height 21
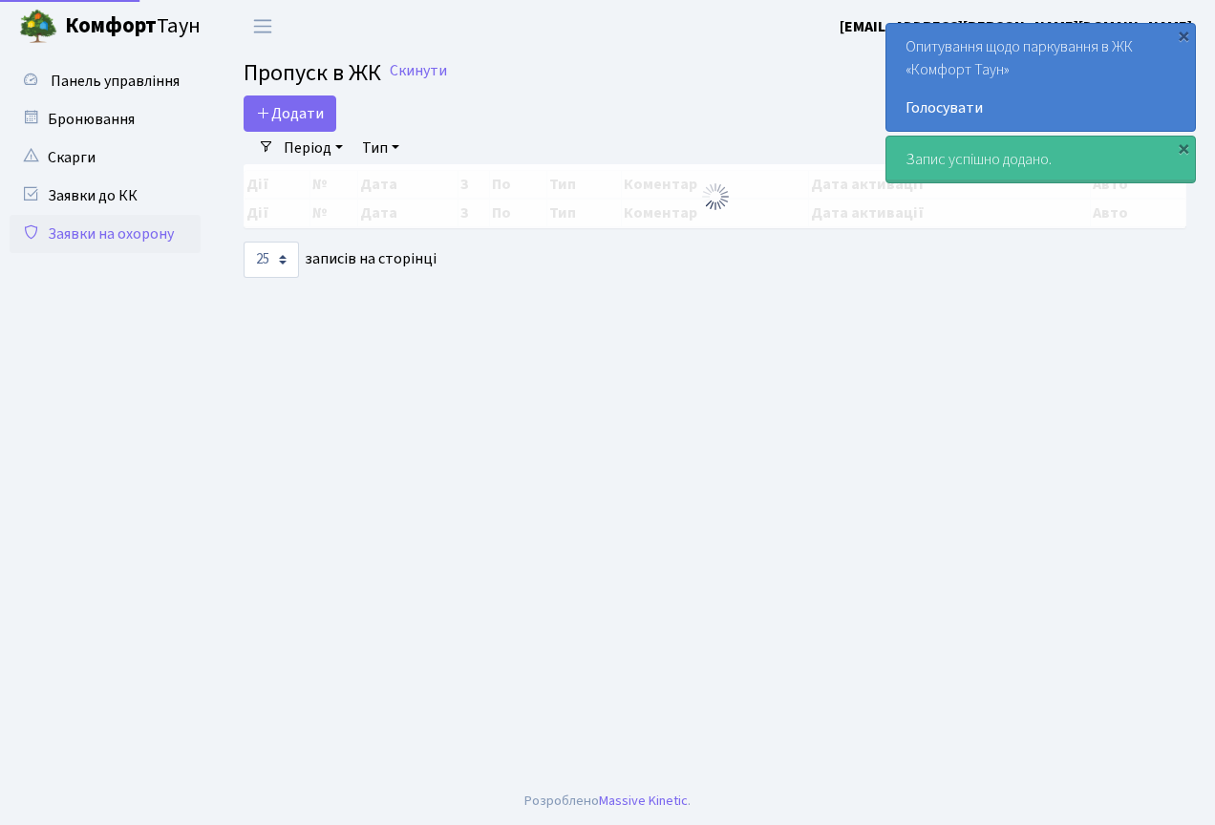
select select "25"
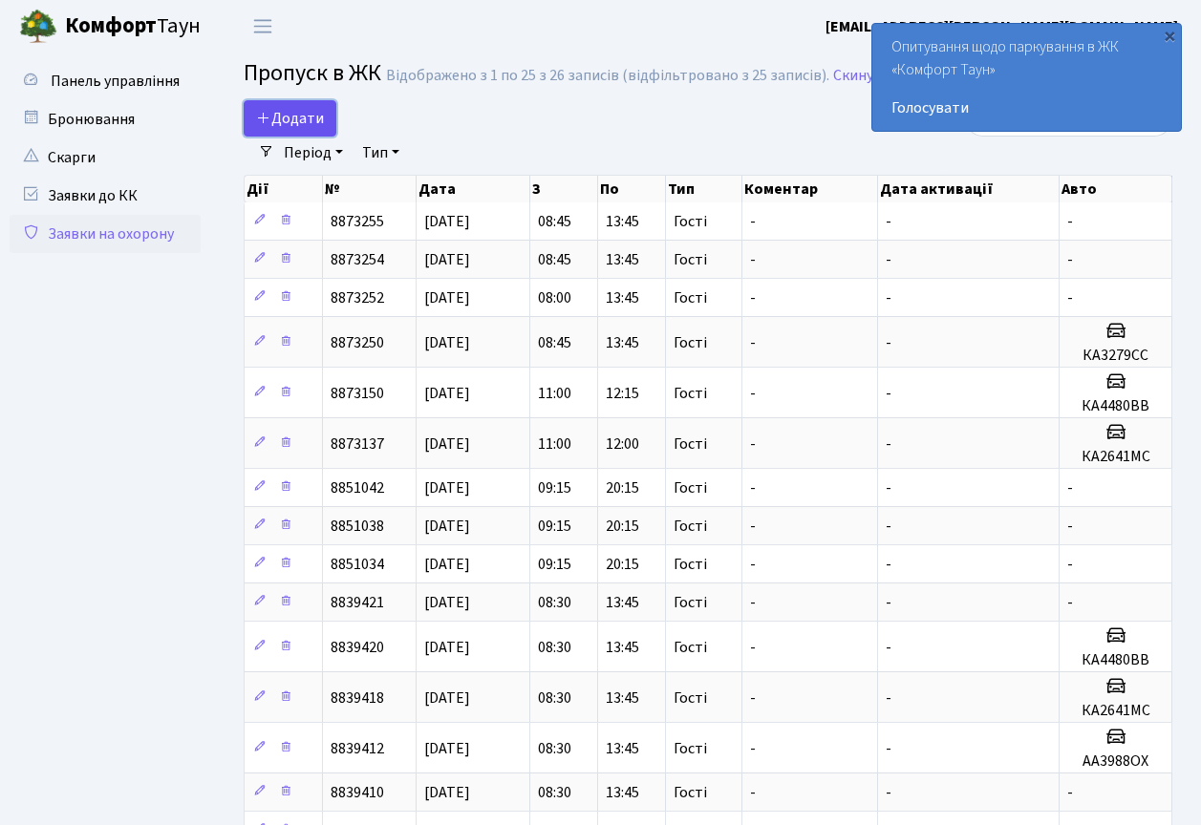
click at [321, 117] on span "Додати" at bounding box center [290, 118] width 68 height 21
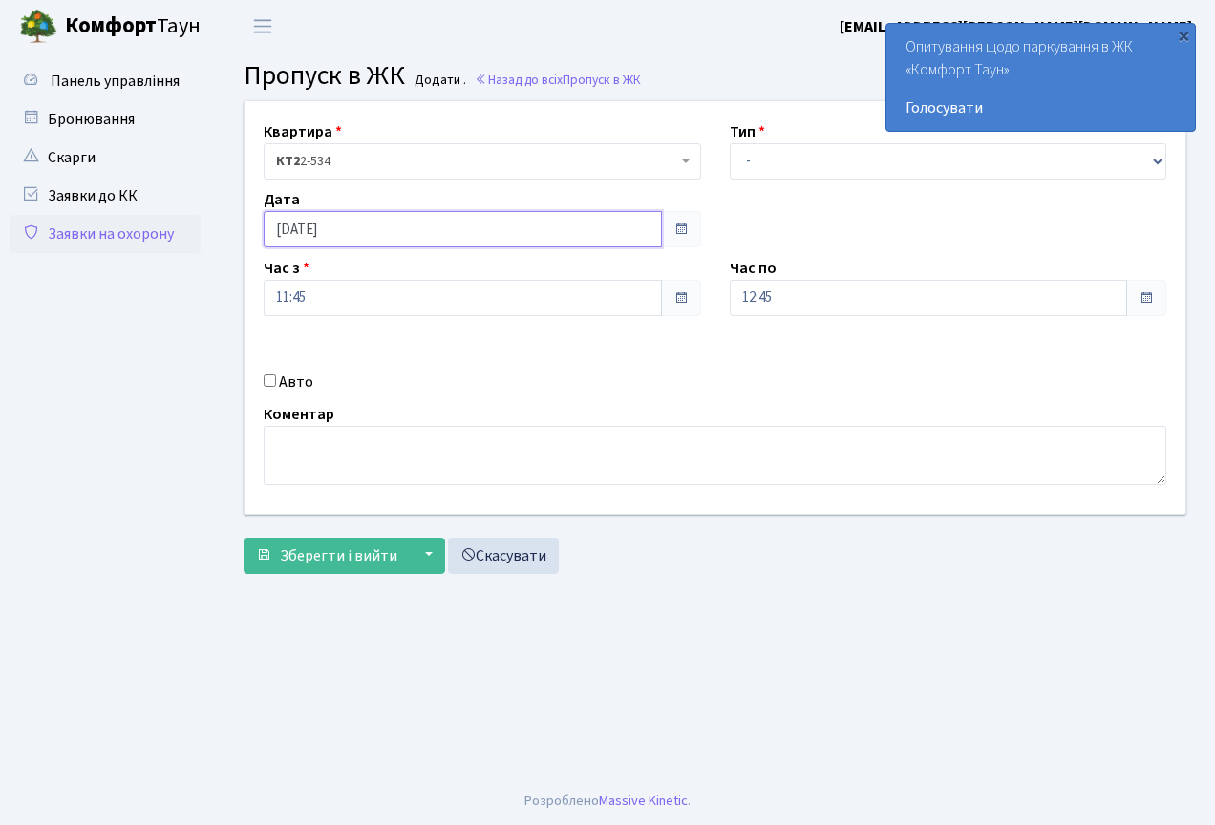
click at [373, 229] on input "[DATE]" at bounding box center [463, 229] width 398 height 36
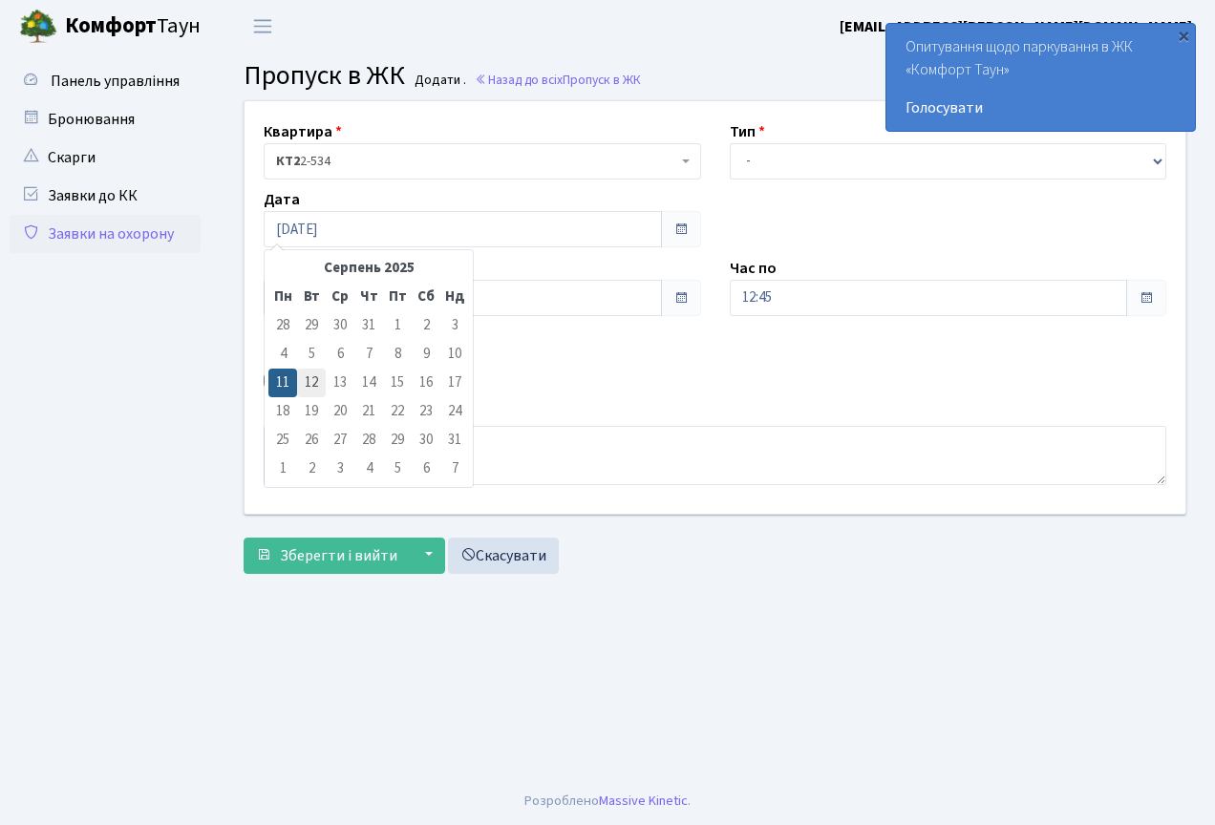
click at [310, 385] on td "12" at bounding box center [311, 383] width 29 height 29
type input "[DATE]"
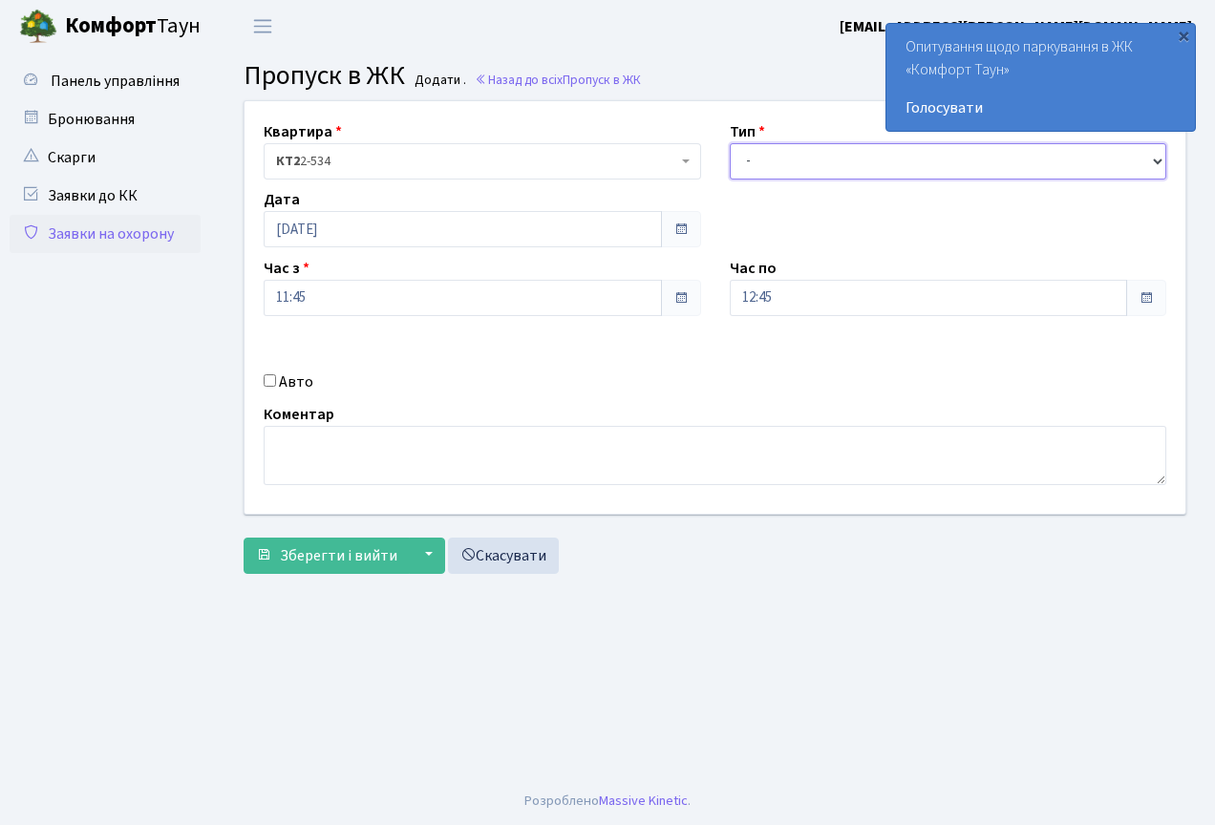
click at [810, 167] on select "- Доставка Таксі Гості Сервіс" at bounding box center [948, 161] width 437 height 36
select select "3"
click at [730, 143] on select "- Доставка Таксі Гості Сервіс" at bounding box center [948, 161] width 437 height 36
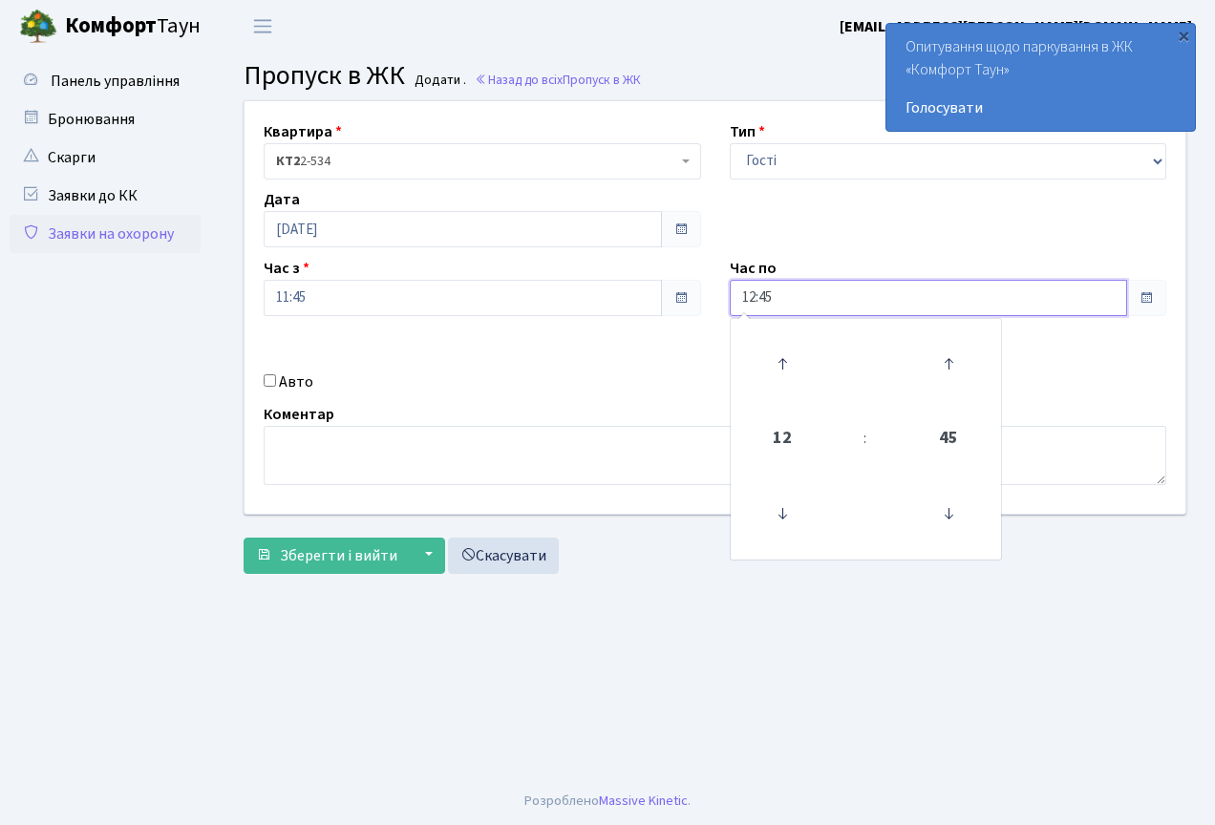
click at [828, 295] on input "12:45" at bounding box center [929, 298] width 398 height 36
click at [798, 438] on span "12" at bounding box center [783, 439] width 52 height 52
click at [765, 432] on td "08" at bounding box center [768, 423] width 66 height 40
click at [777, 436] on span "08" at bounding box center [783, 439] width 52 height 52
click at [965, 542] on td "23" at bounding box center [964, 543] width 66 height 40
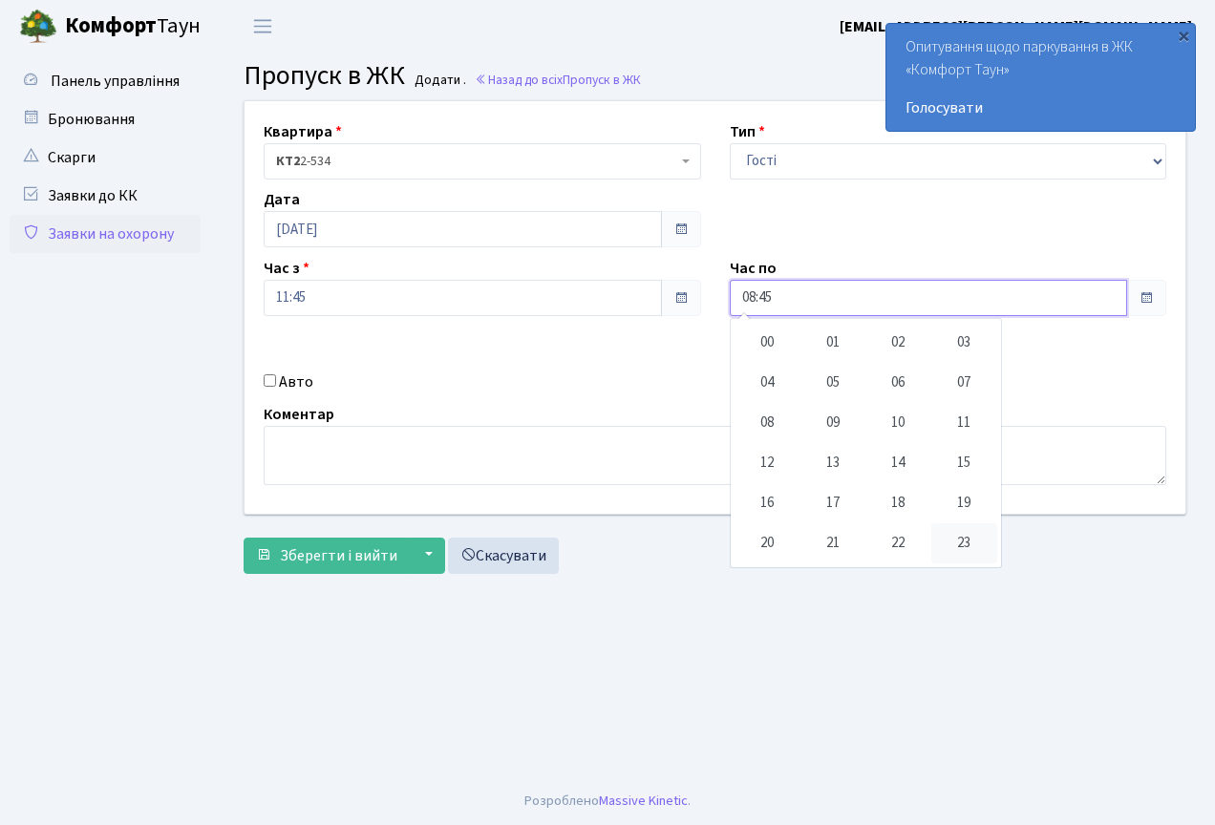
type input "23:45"
click at [1008, 605] on main "Admin Пропуск в ЖК Додати Пропуск в ЖК Додати . Назад до всіх Пропуск в ЖК Квар…" at bounding box center [715, 415] width 1000 height 725
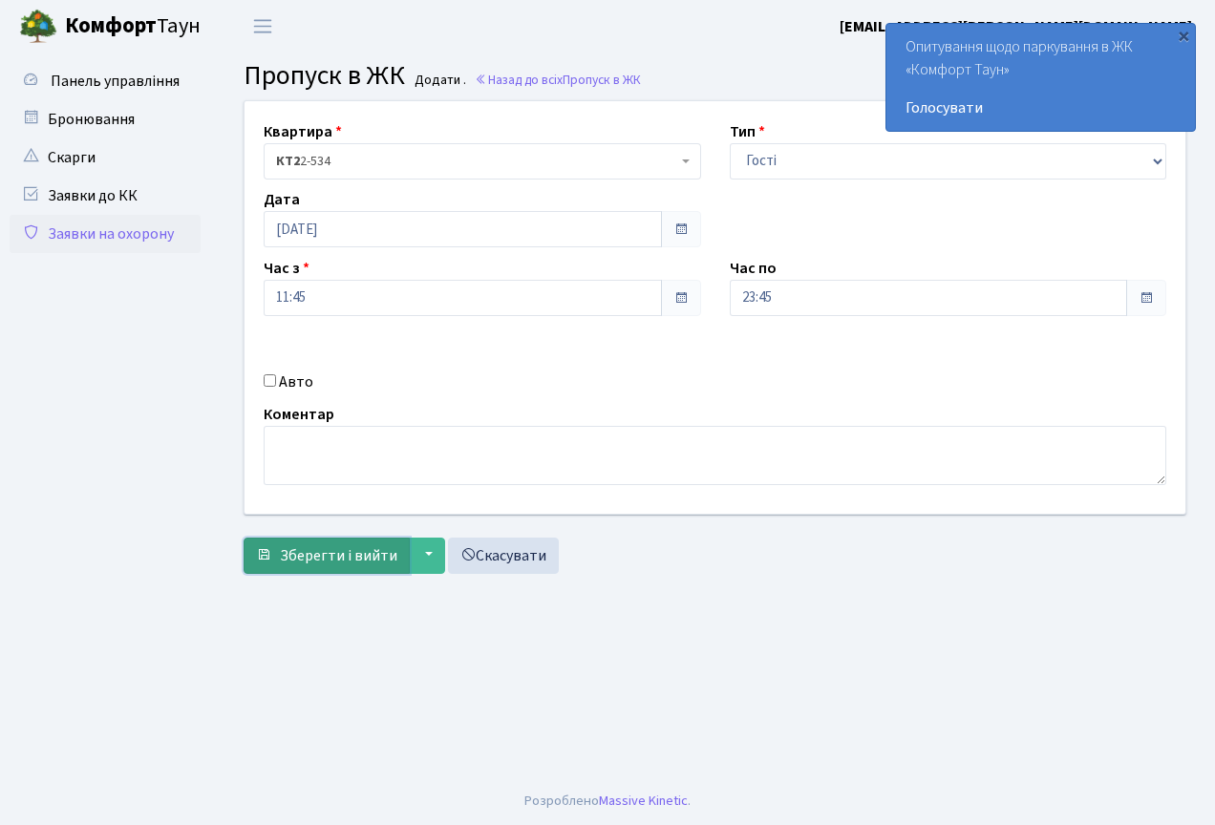
click at [317, 561] on span "Зберегти і вийти" at bounding box center [338, 555] width 117 height 21
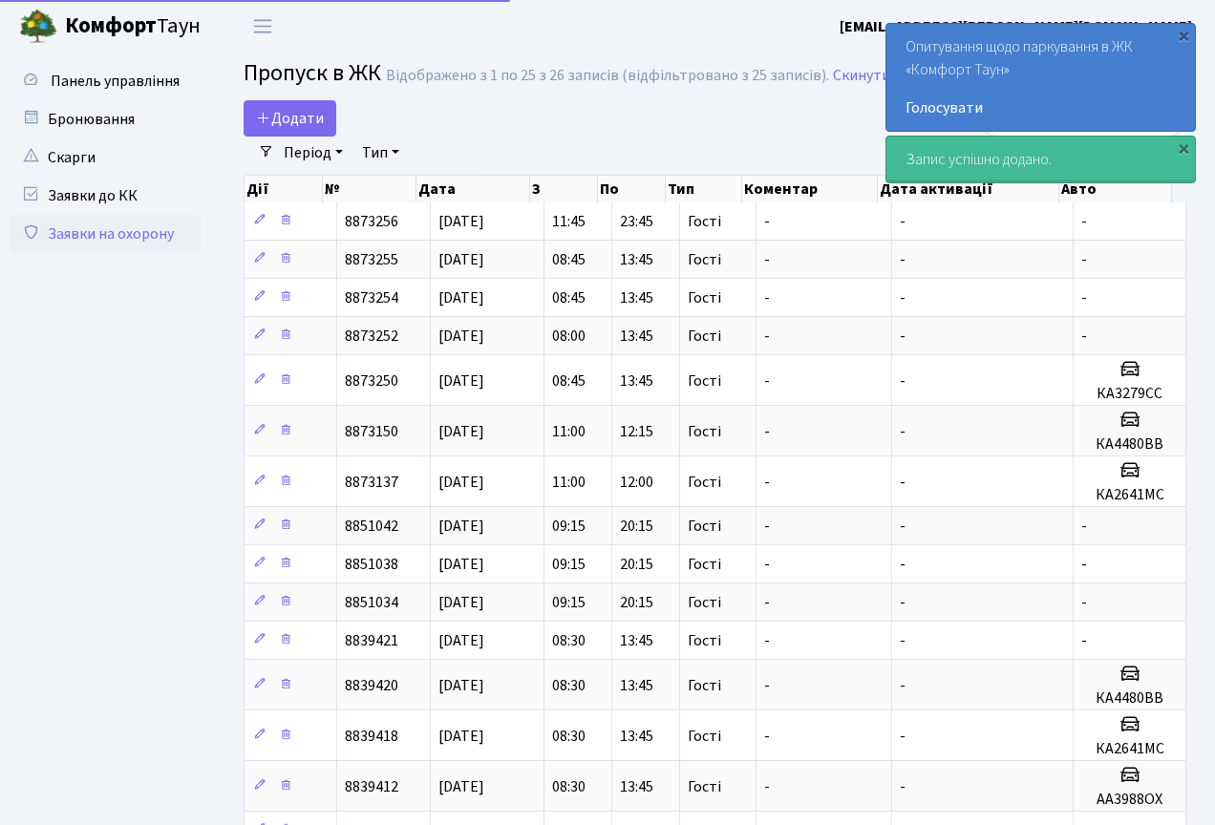
select select "25"
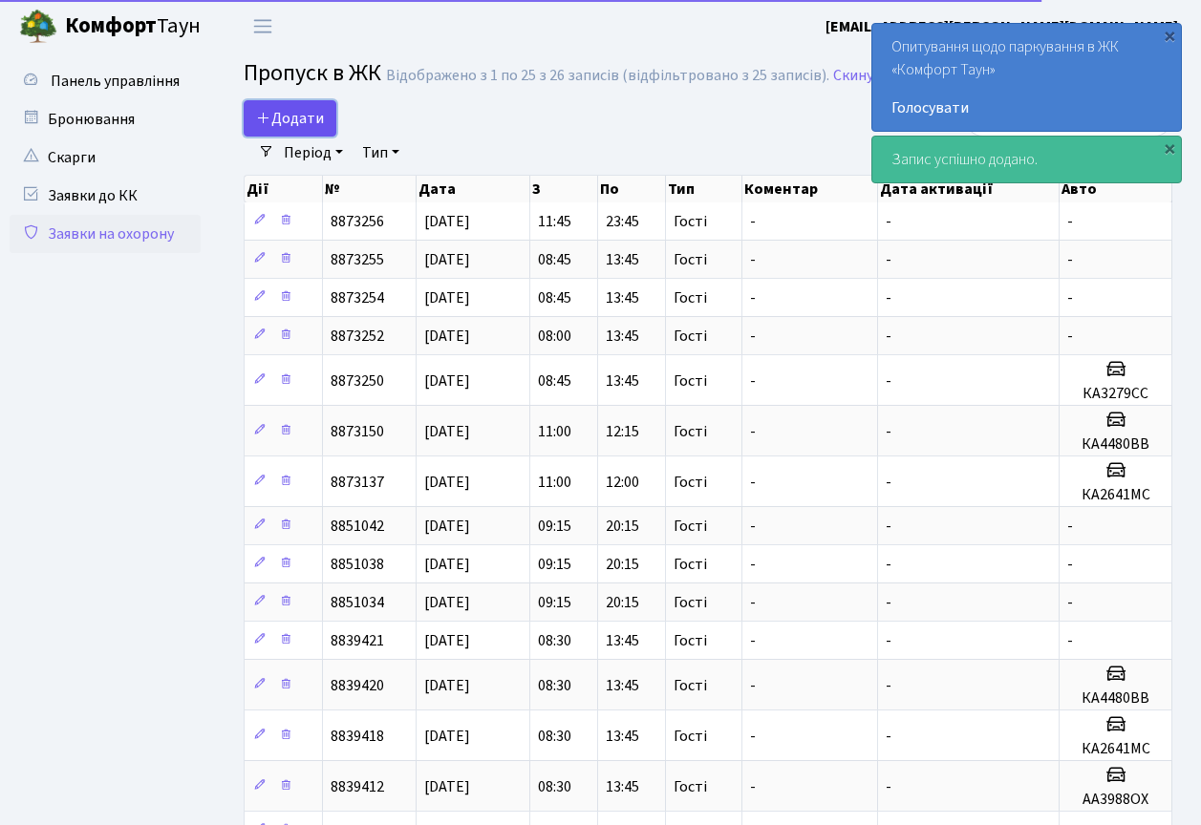
click at [314, 112] on span "Додати" at bounding box center [290, 118] width 68 height 21
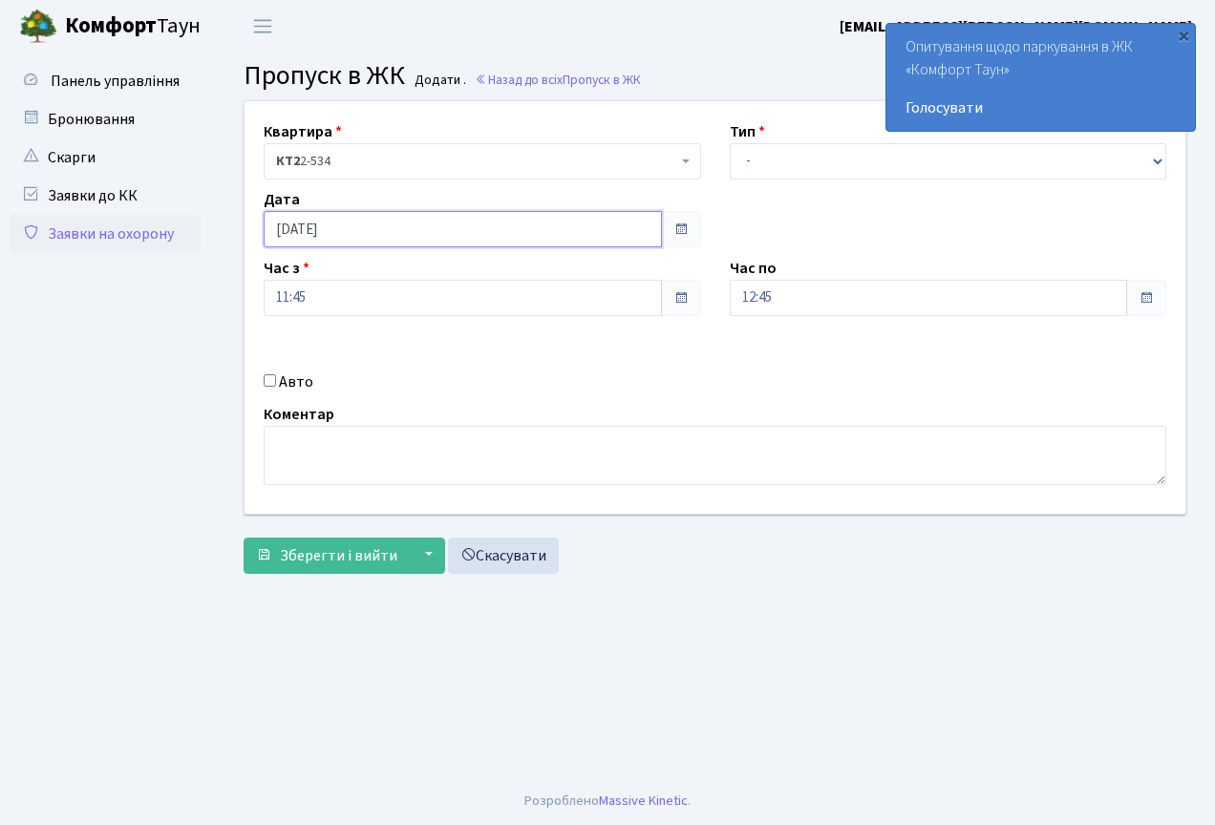
click at [360, 239] on input "[DATE]" at bounding box center [463, 229] width 398 height 36
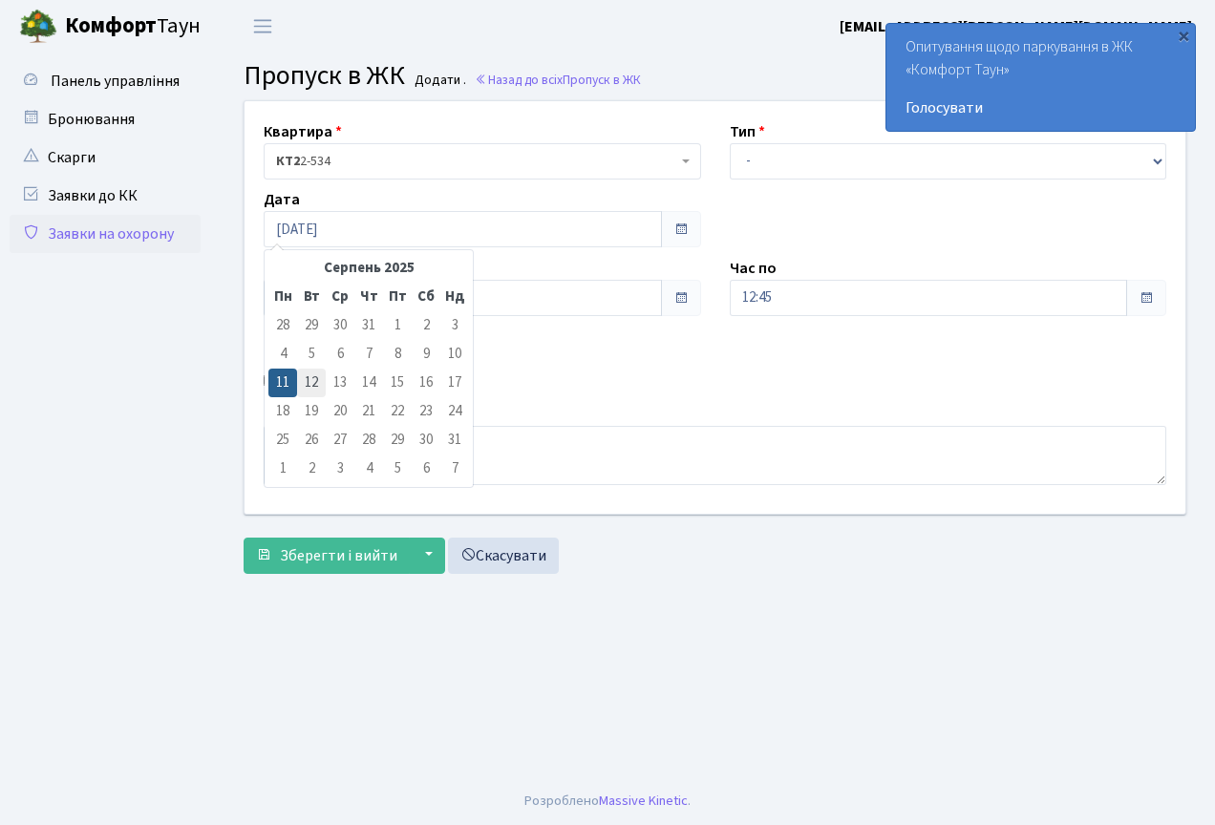
click at [318, 378] on td "12" at bounding box center [311, 383] width 29 height 29
type input "[DATE]"
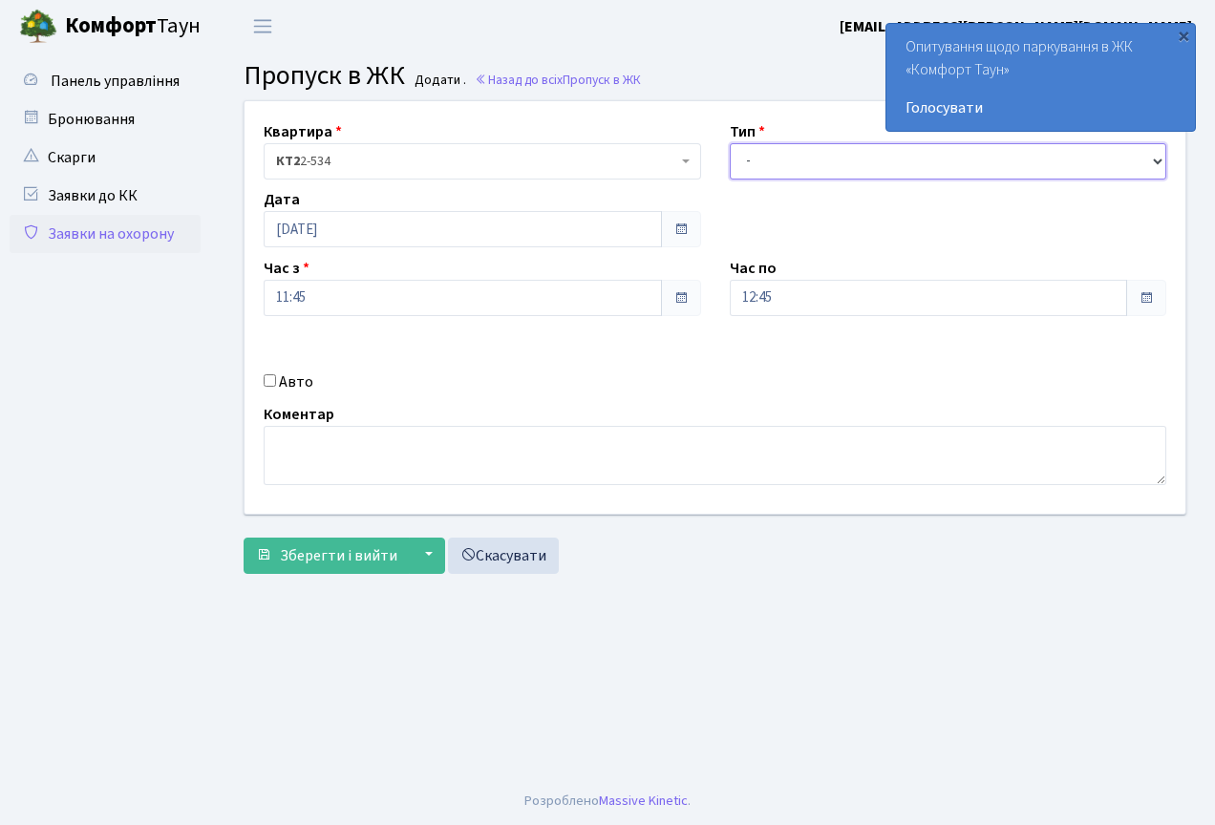
click at [800, 144] on select "- Доставка Таксі Гості Сервіс" at bounding box center [948, 161] width 437 height 36
select select "3"
click at [730, 143] on select "- Доставка Таксі Гості Сервіс" at bounding box center [948, 161] width 437 height 36
click at [449, 283] on input "11:45" at bounding box center [463, 298] width 398 height 36
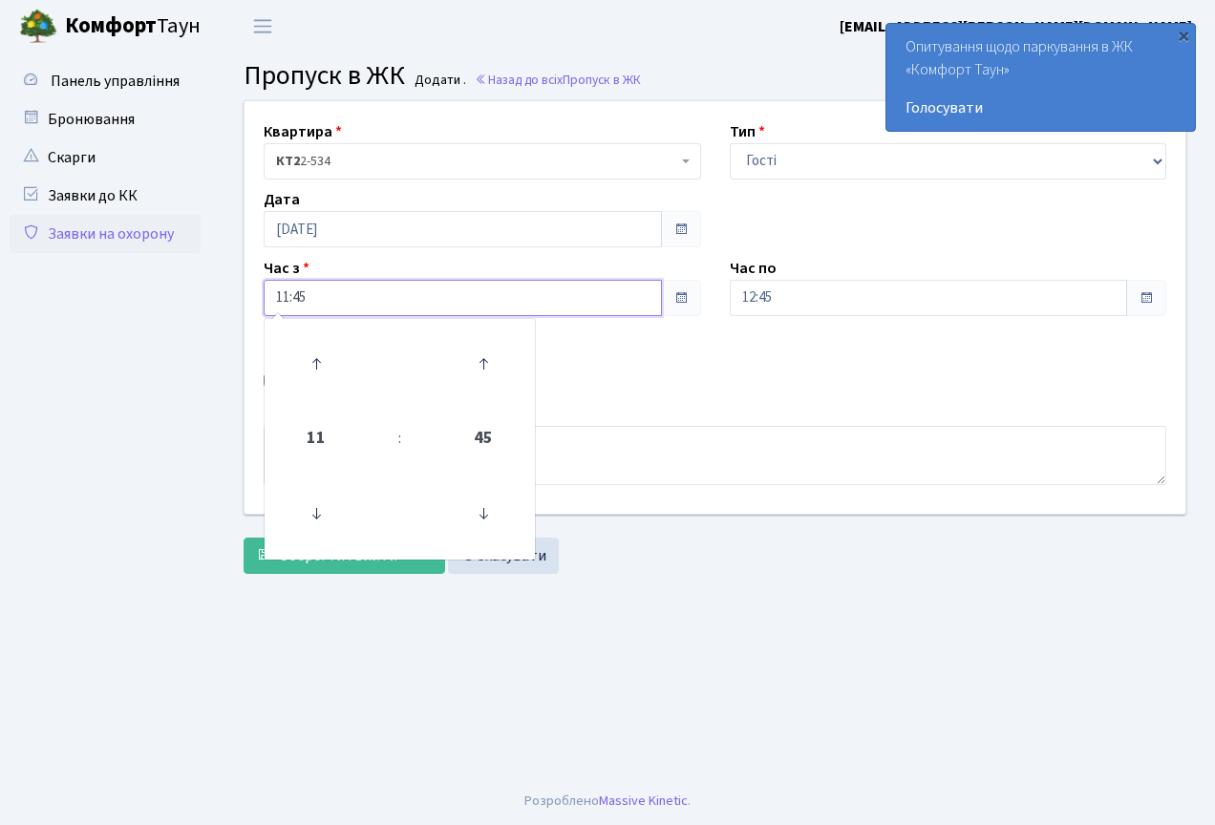
click at [304, 419] on span "11" at bounding box center [316, 439] width 52 height 52
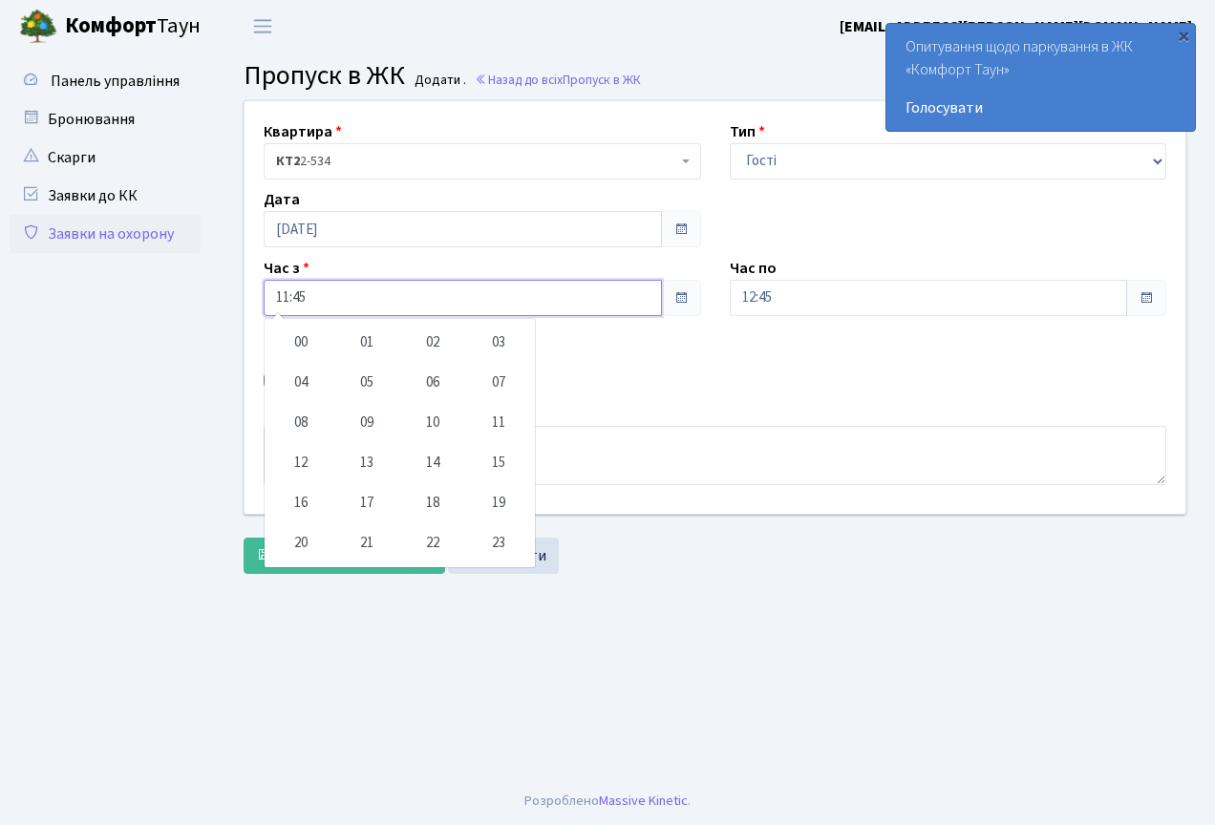
drag, startPoint x: 306, startPoint y: 413, endPoint x: 347, endPoint y: 408, distance: 41.4
click at [307, 413] on td "08" at bounding box center [301, 423] width 66 height 40
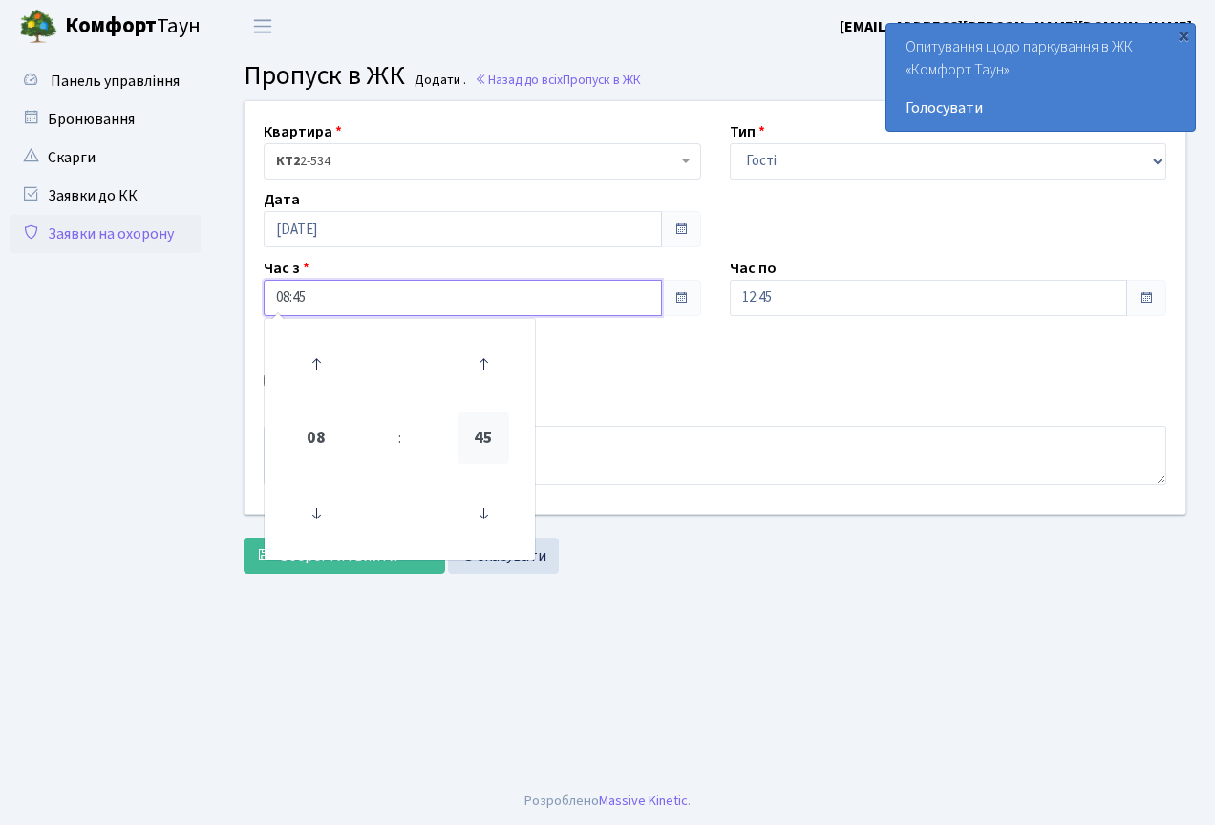
click at [472, 419] on span "45" at bounding box center [484, 439] width 52 height 52
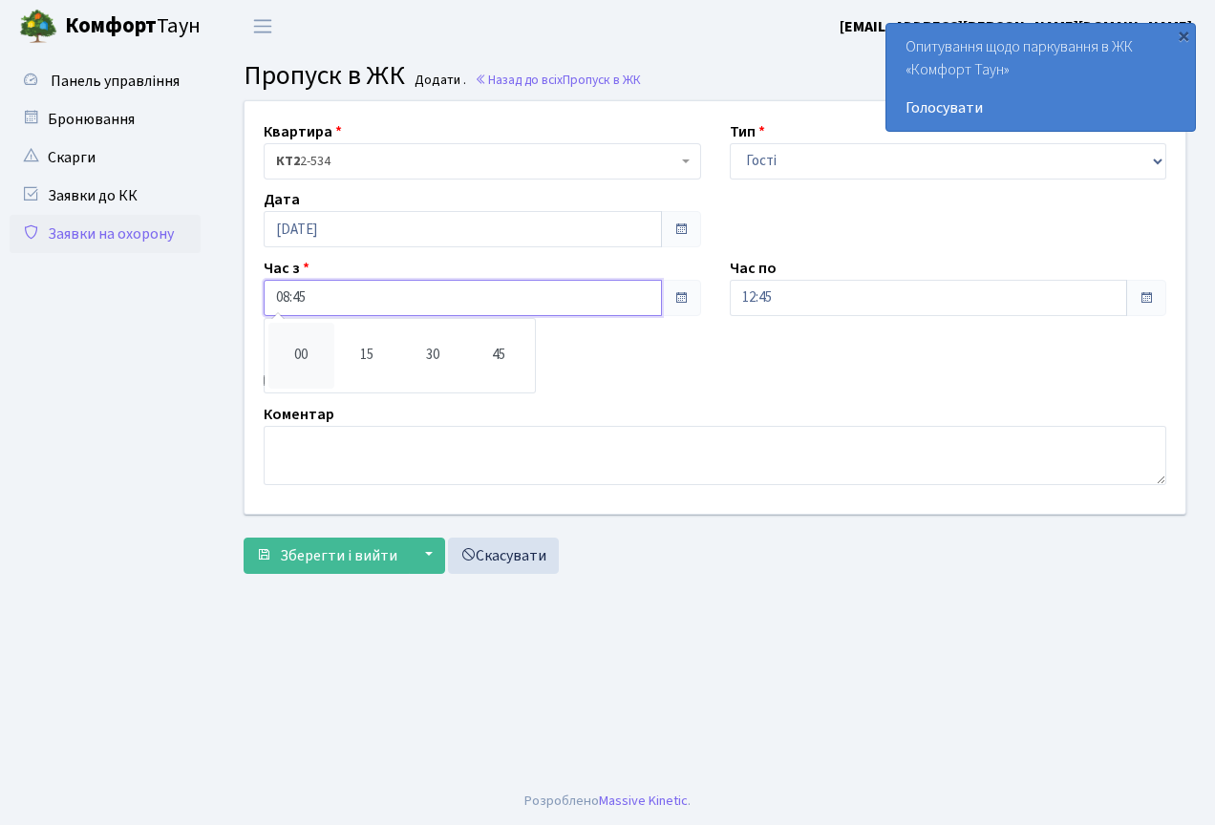
click at [305, 345] on td "00" at bounding box center [301, 356] width 66 height 66
type input "08:00"
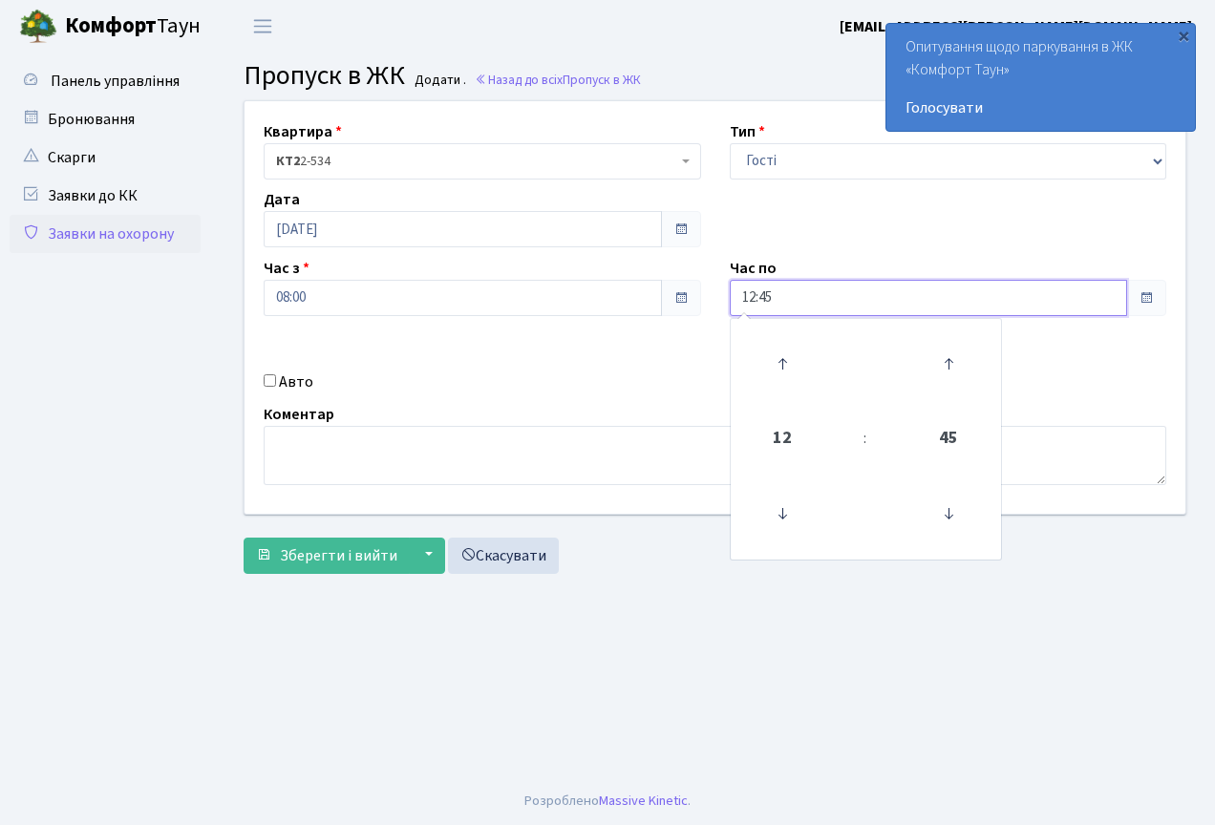
click at [819, 298] on input "12:45" at bounding box center [929, 298] width 398 height 36
click at [775, 357] on icon at bounding box center [783, 364] width 52 height 52
drag, startPoint x: 780, startPoint y: 447, endPoint x: 749, endPoint y: 444, distance: 31.7
click at [779, 447] on span "13" at bounding box center [783, 439] width 52 height 52
click at [892, 457] on td "14" at bounding box center [898, 463] width 66 height 40
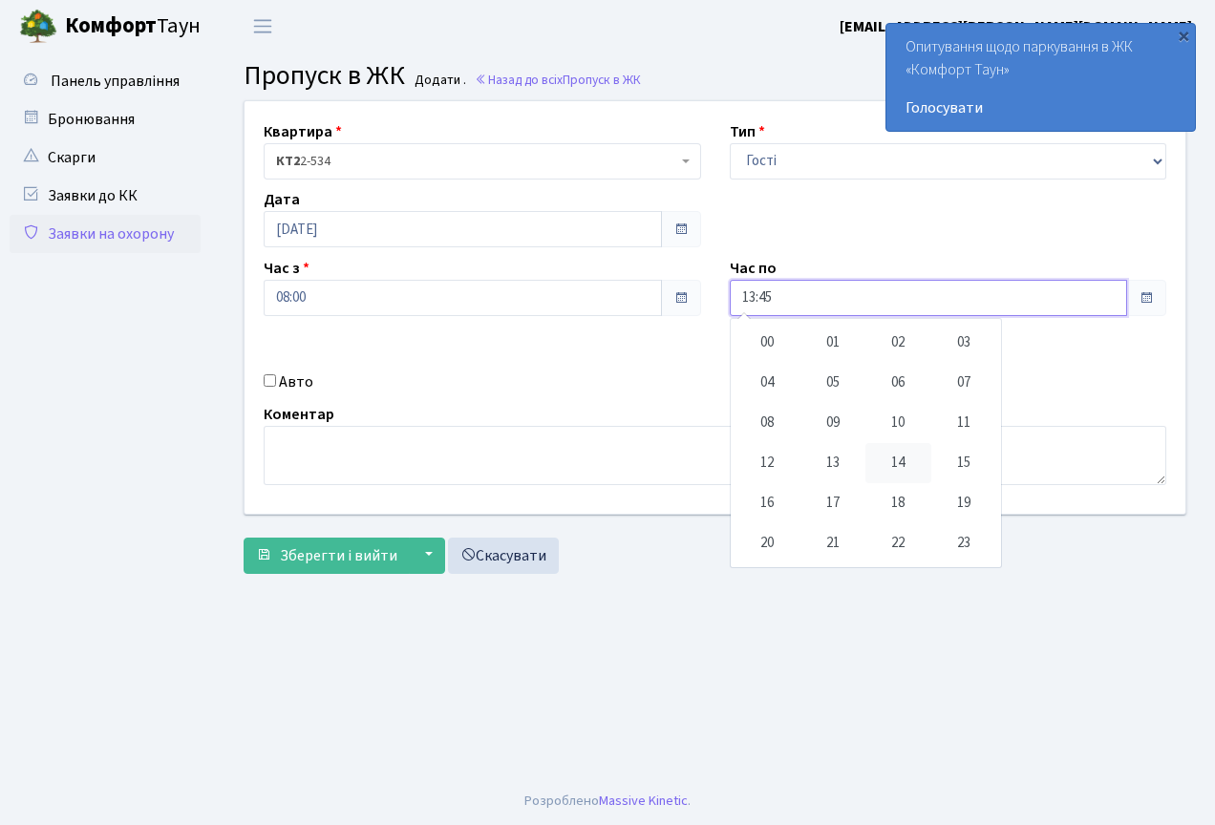
type input "14:45"
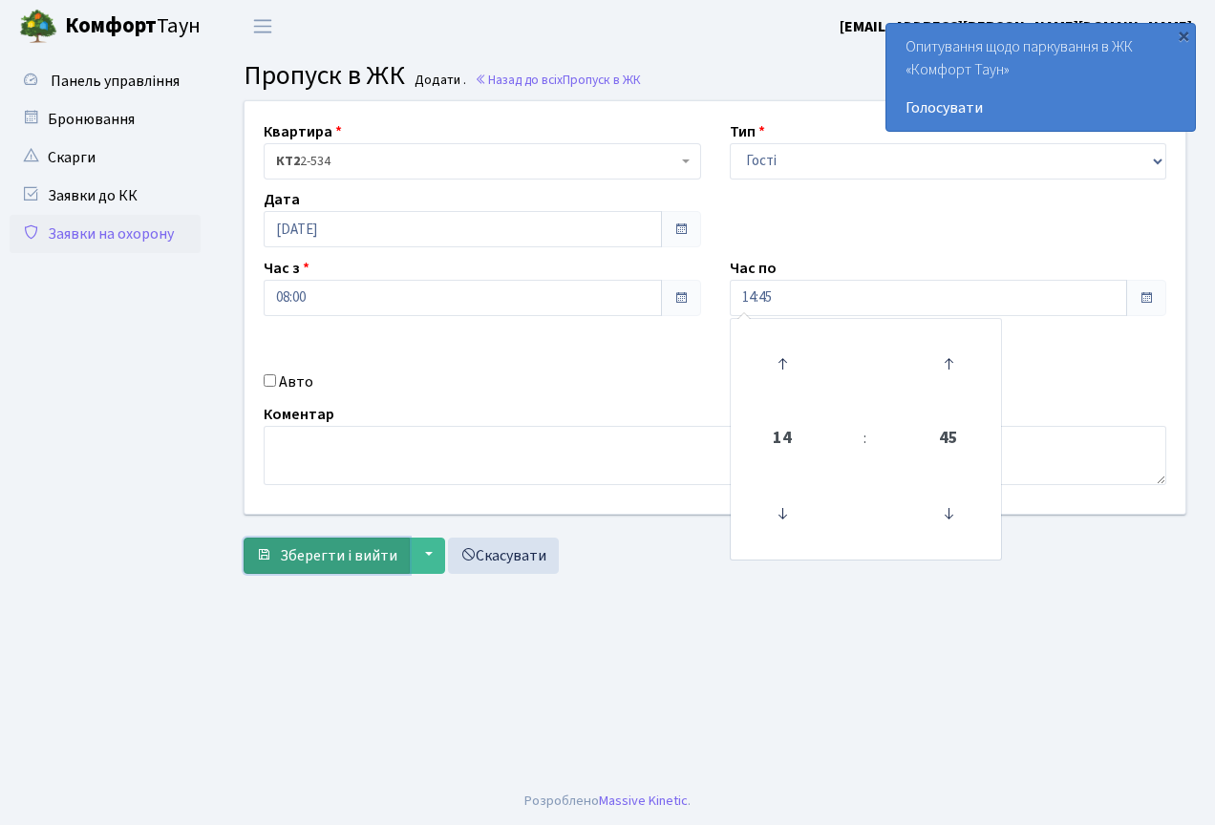
click at [288, 549] on span "Зберегти і вийти" at bounding box center [338, 555] width 117 height 21
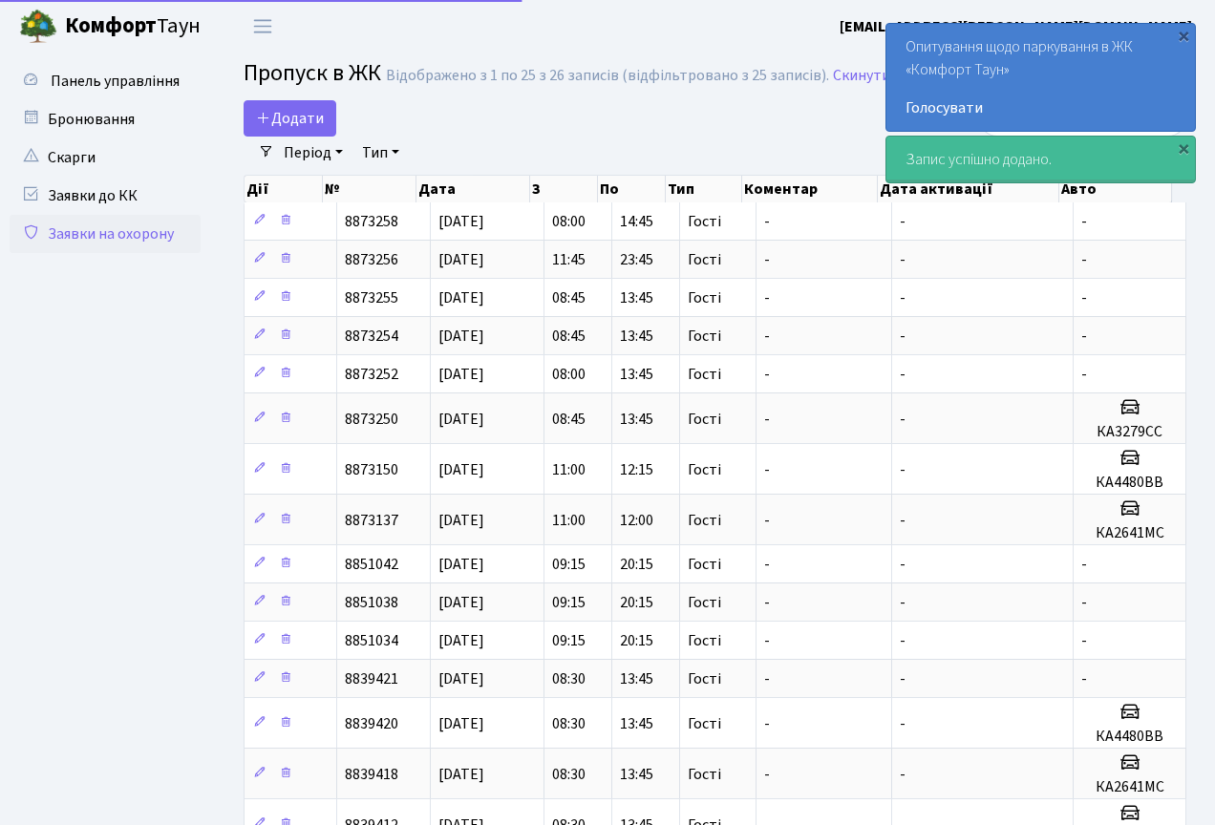
select select "25"
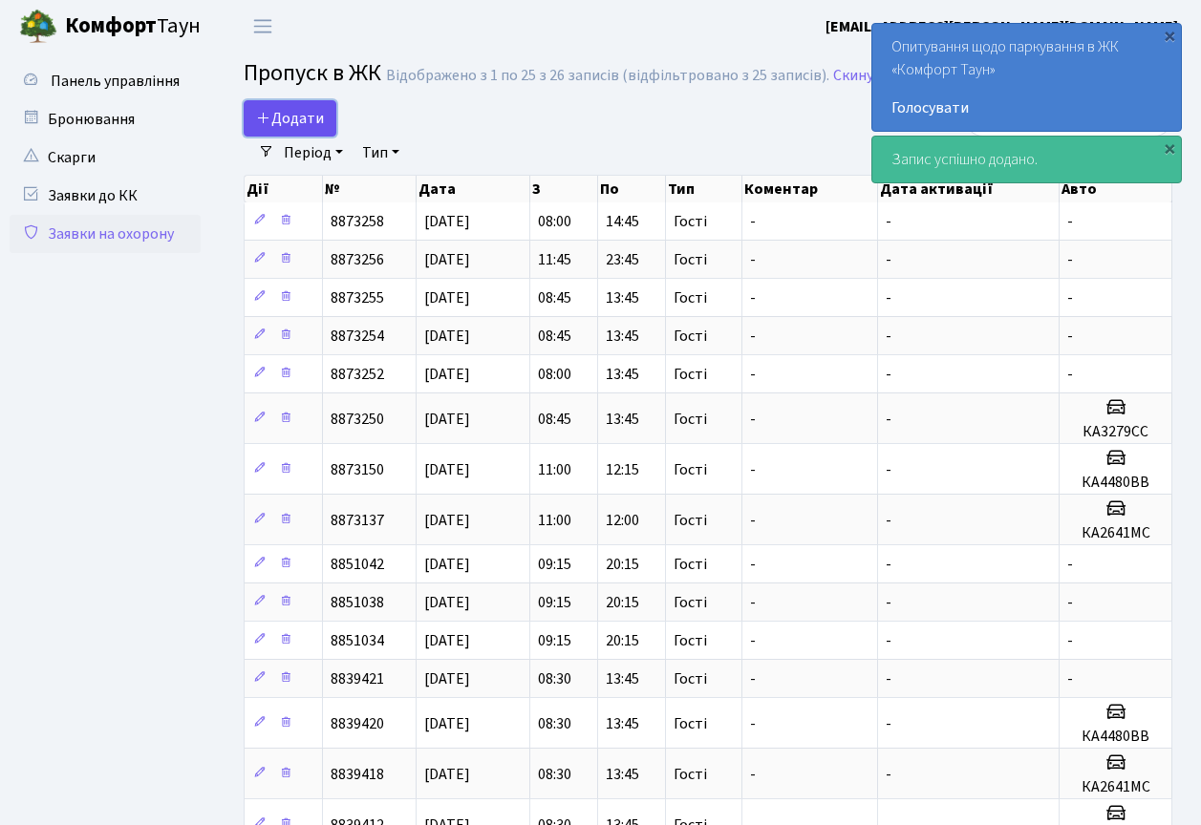
click at [293, 113] on span "Додати" at bounding box center [290, 118] width 68 height 21
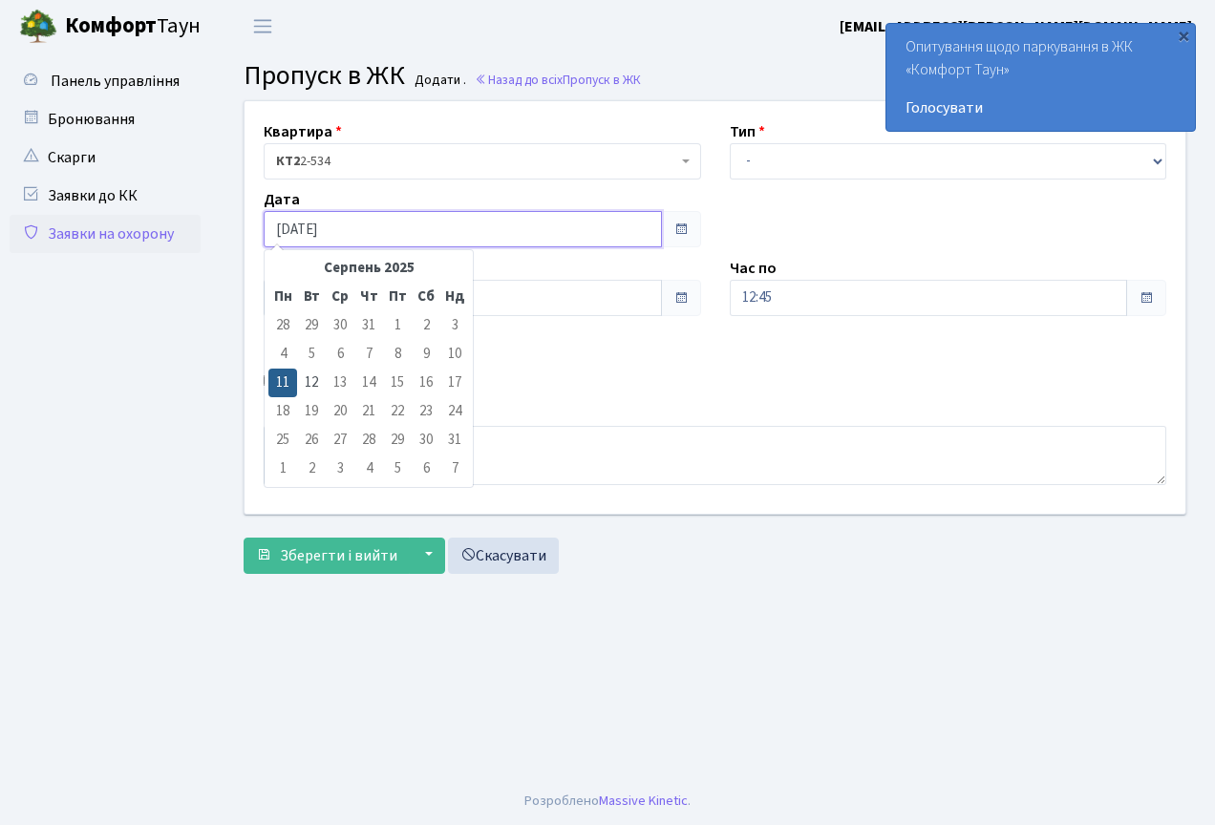
click at [377, 228] on input "[DATE]" at bounding box center [463, 229] width 398 height 36
click at [312, 385] on td "12" at bounding box center [311, 383] width 29 height 29
type input "[DATE]"
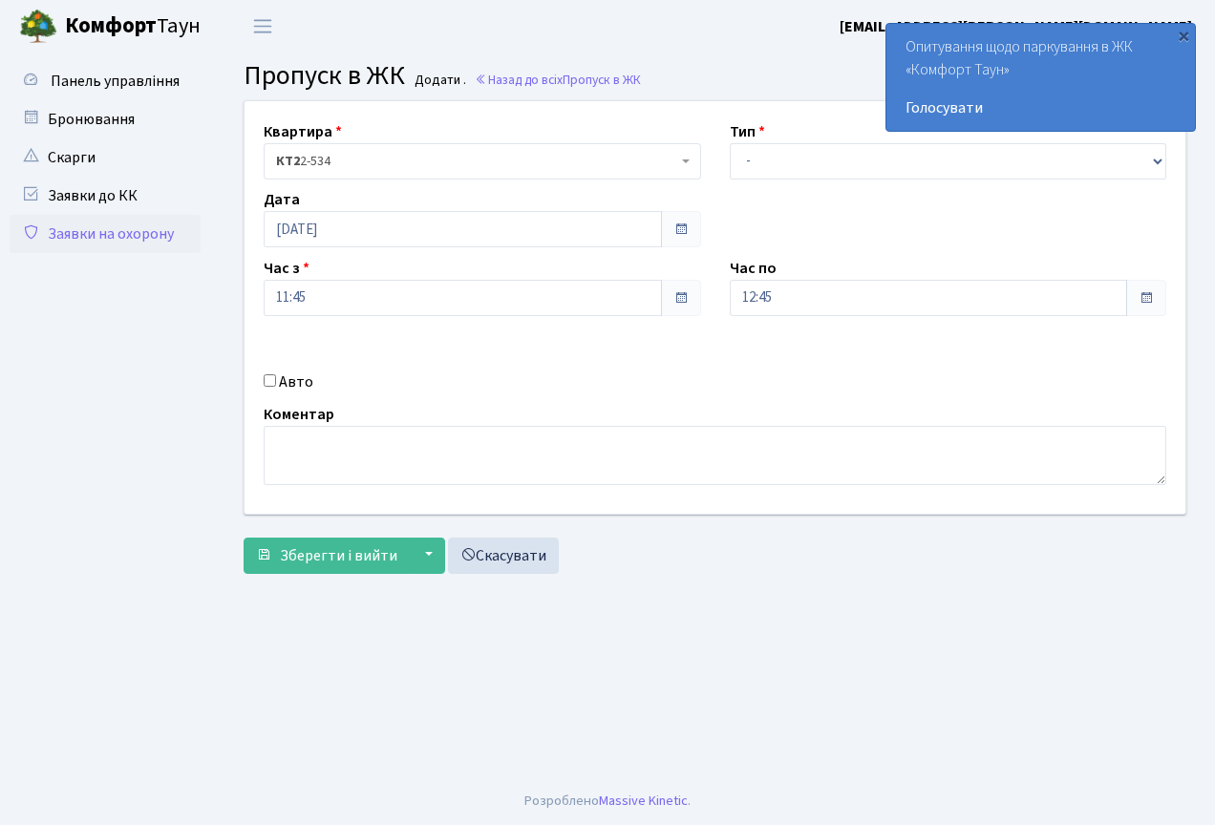
click at [762, 186] on div "Квартира <b>КТ2</b>&nbsp;&nbsp;&nbsp;2-534 КТ2 2-534 Тип - Доставка Таксі Гості…" at bounding box center [715, 307] width 970 height 413
click at [765, 178] on select "- Доставка Таксі Гості Сервіс" at bounding box center [948, 161] width 437 height 36
select select "3"
click at [730, 143] on select "- Доставка Таксі Гості Сервіс" at bounding box center [948, 161] width 437 height 36
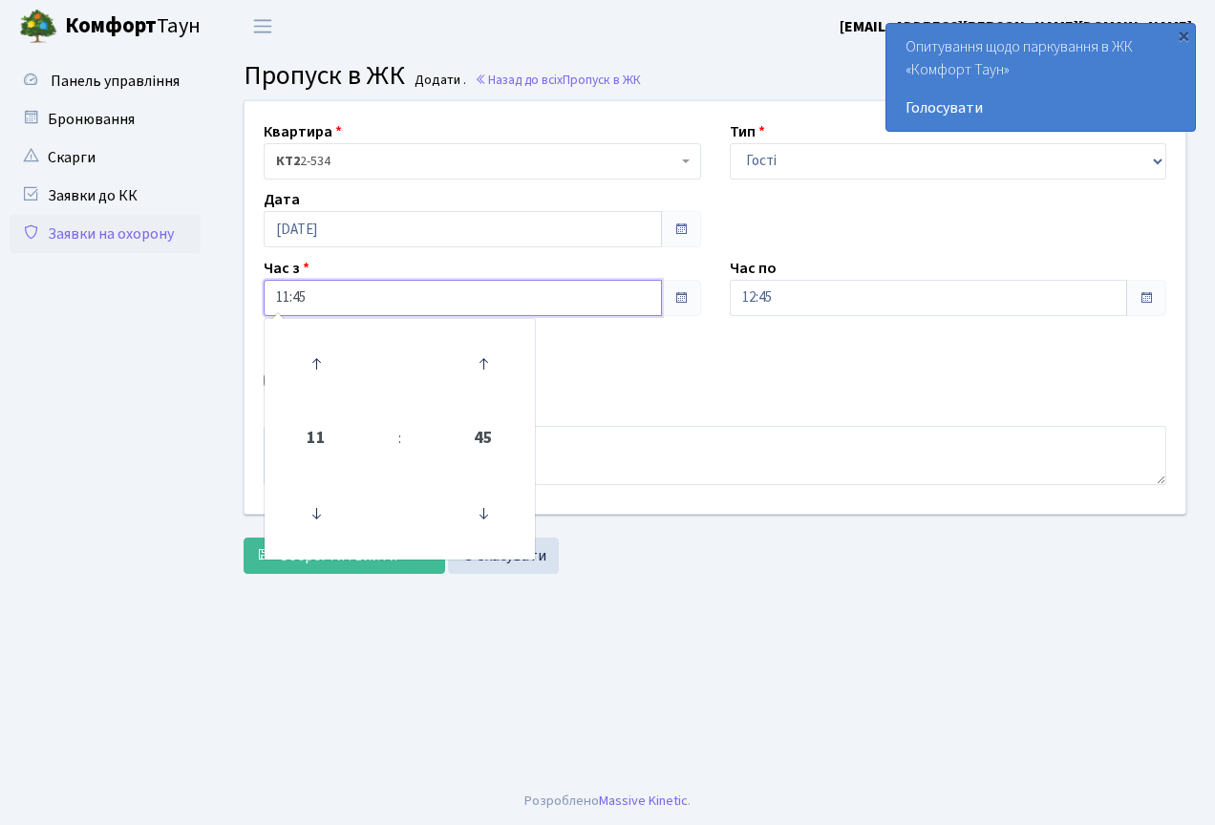
click at [555, 288] on input "11:45" at bounding box center [463, 298] width 398 height 36
click at [290, 453] on td "11" at bounding box center [316, 439] width 96 height 67
click at [332, 430] on span "11" at bounding box center [316, 439] width 52 height 52
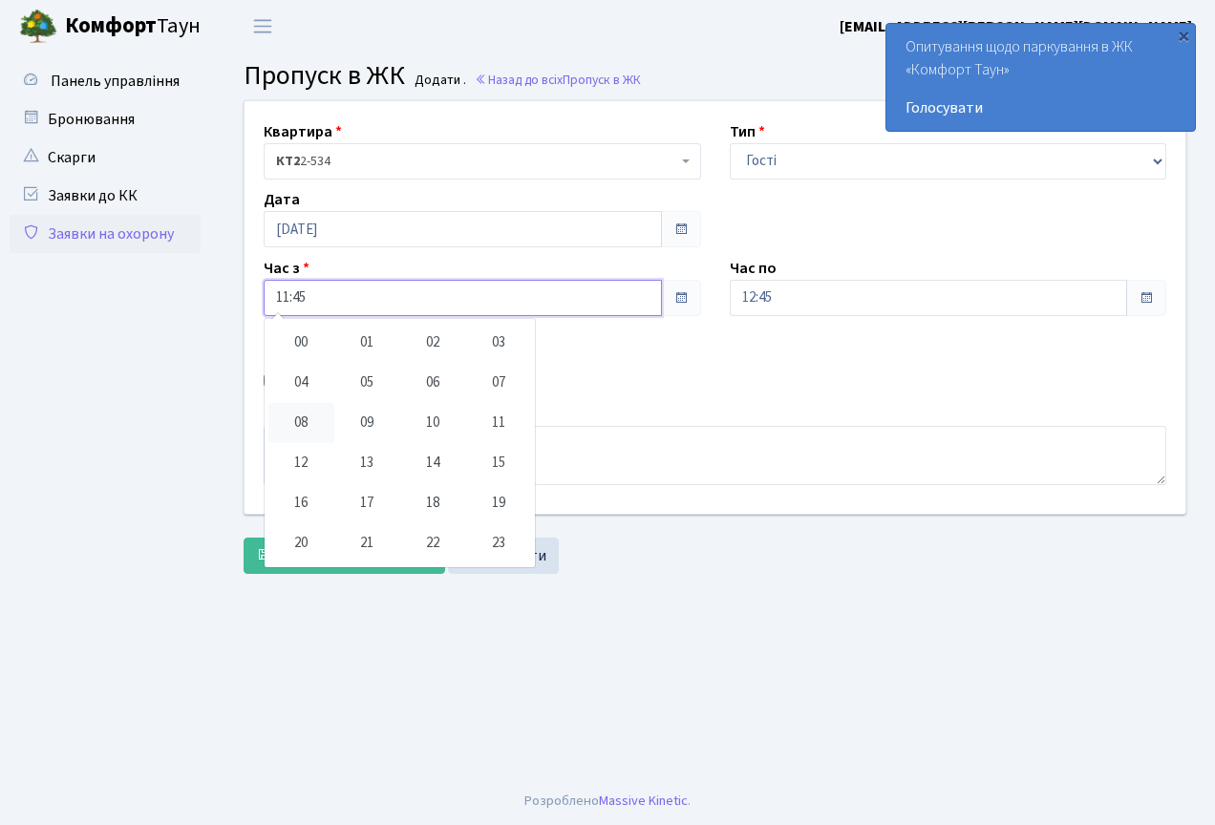
click at [310, 416] on td "08" at bounding box center [301, 423] width 66 height 40
type input "08:45"
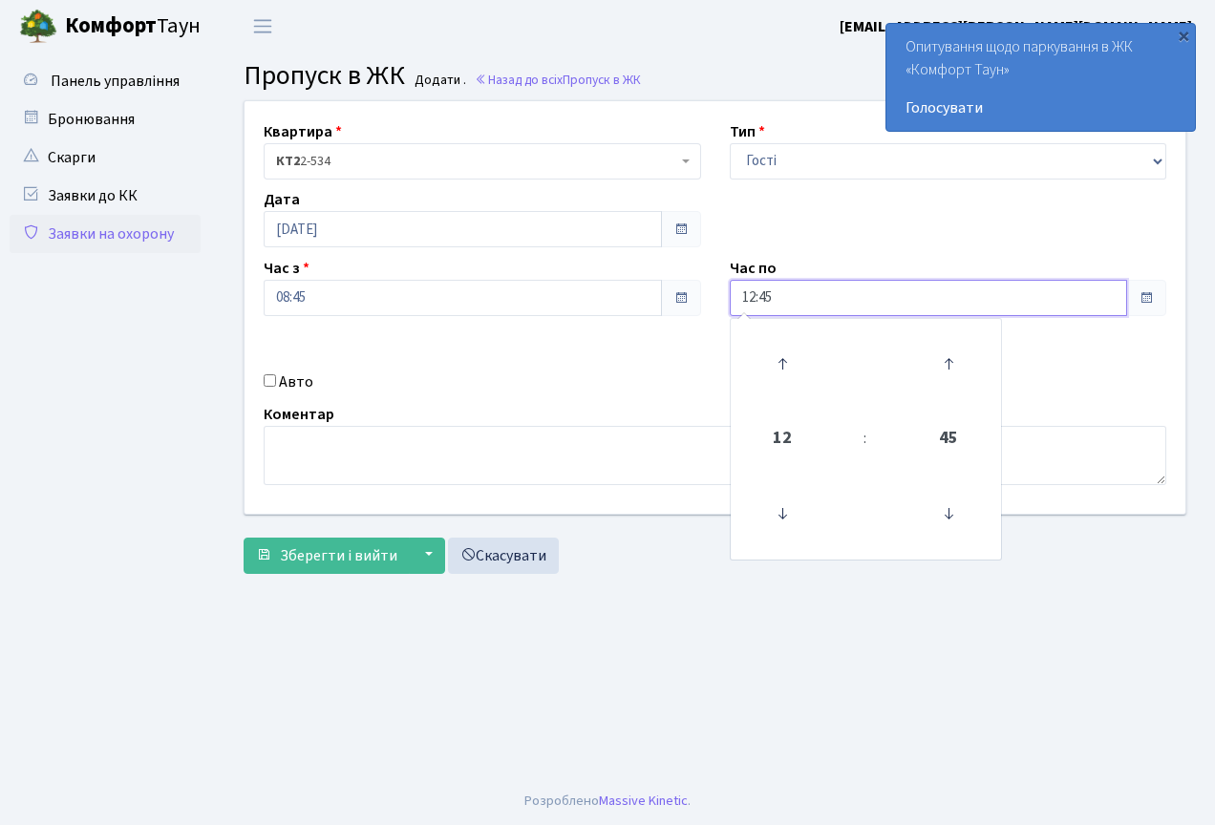
drag, startPoint x: 821, startPoint y: 282, endPoint x: 814, endPoint y: 334, distance: 53.0
click at [821, 282] on input "12:45" at bounding box center [929, 298] width 398 height 36
click at [761, 355] on icon at bounding box center [783, 364] width 52 height 52
type input "13:45"
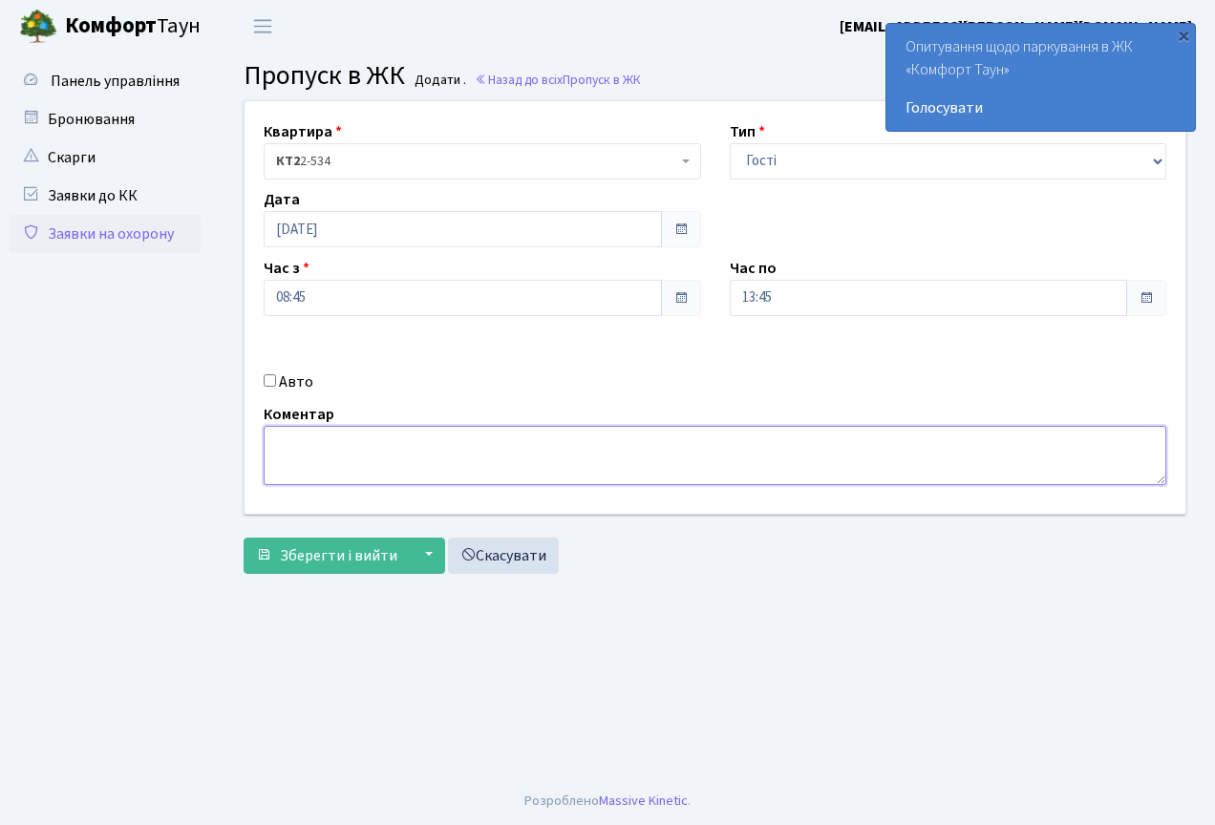
click at [341, 465] on textarea at bounding box center [715, 455] width 903 height 59
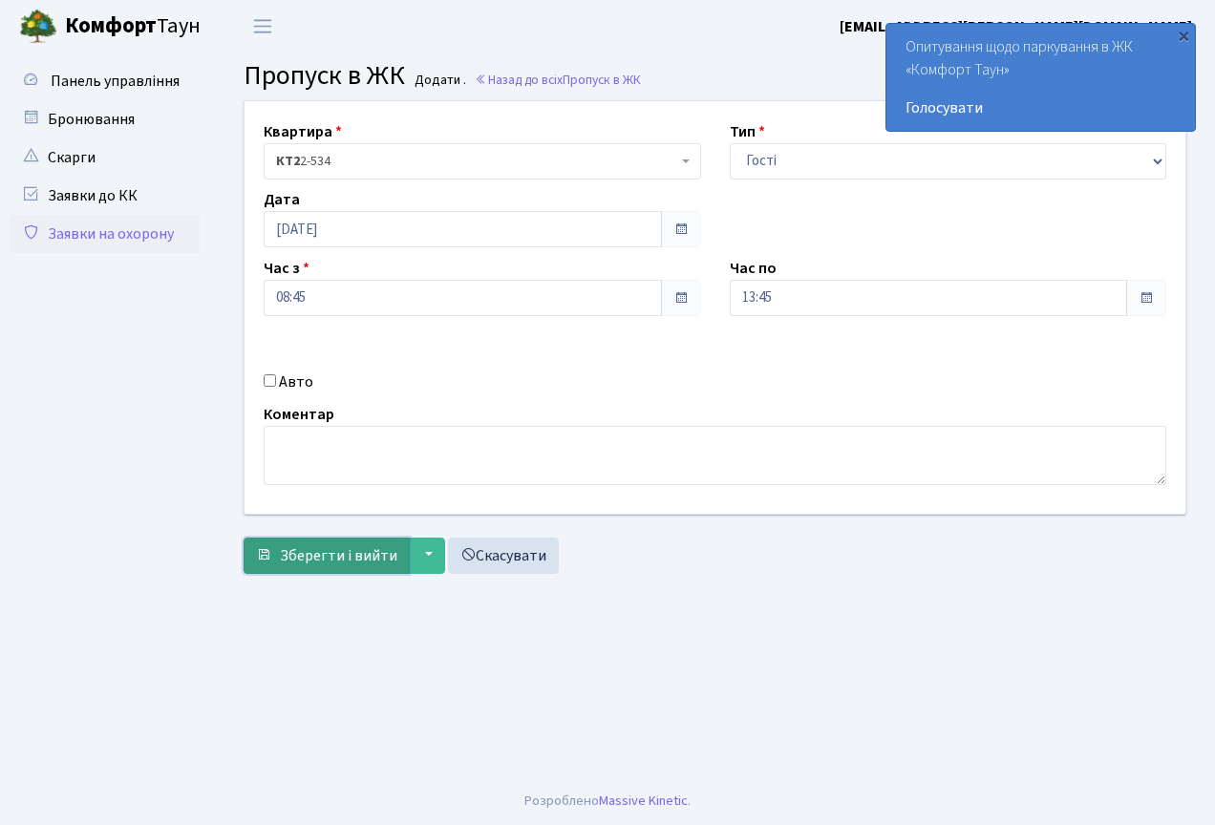
click at [342, 552] on span "Зберегти і вийти" at bounding box center [338, 555] width 117 height 21
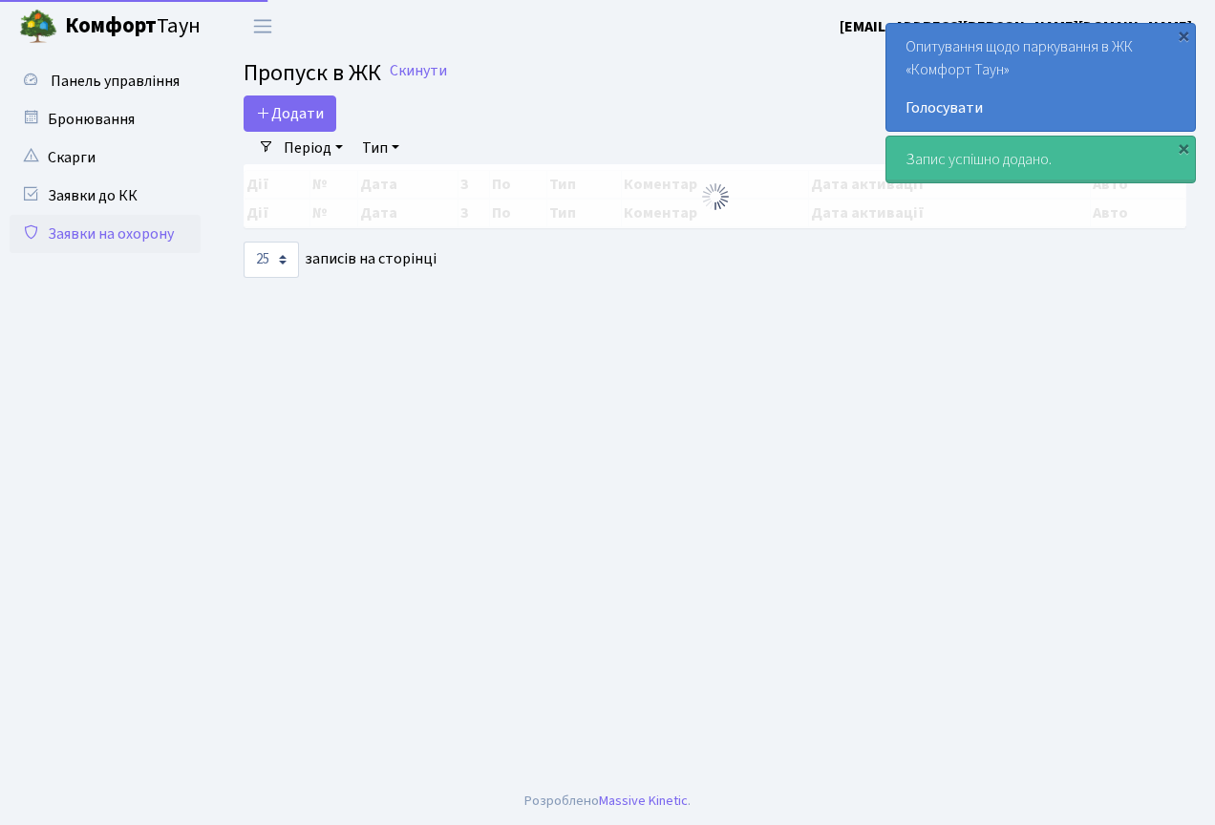
select select "25"
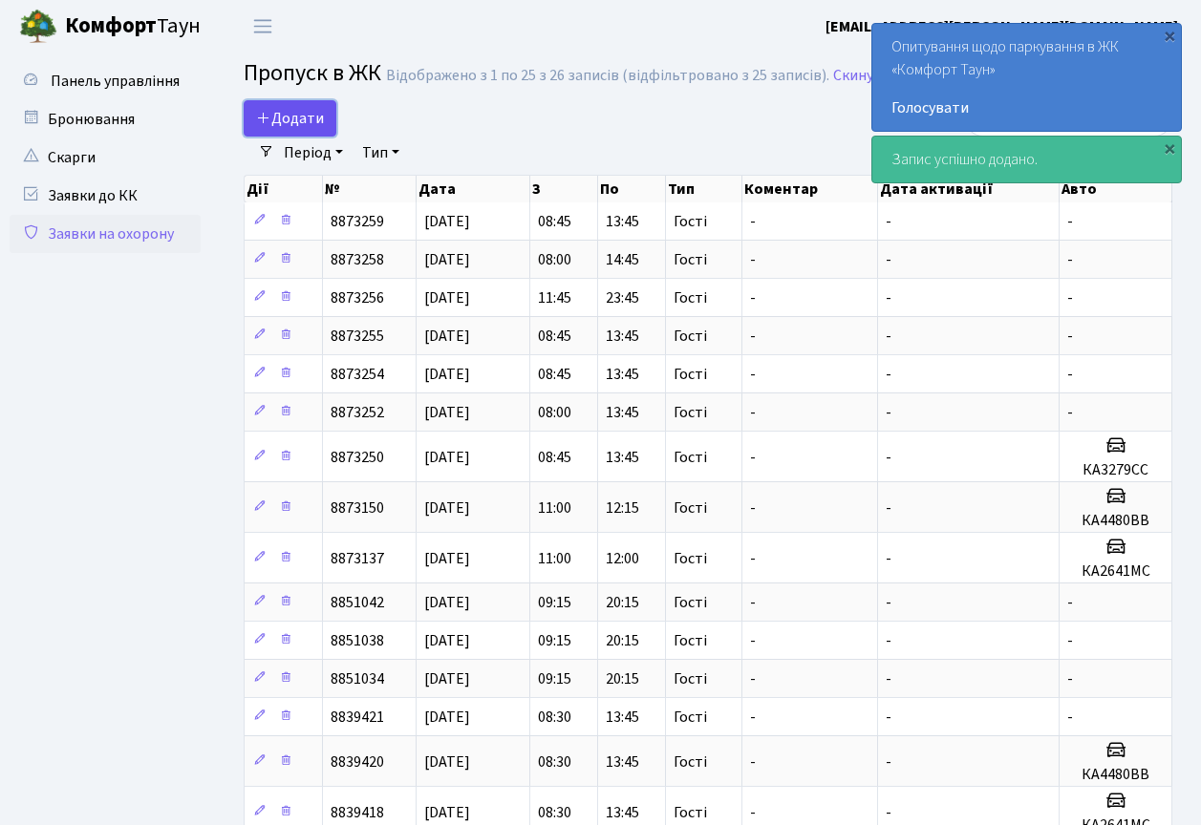
click at [288, 115] on span "Додати" at bounding box center [290, 118] width 68 height 21
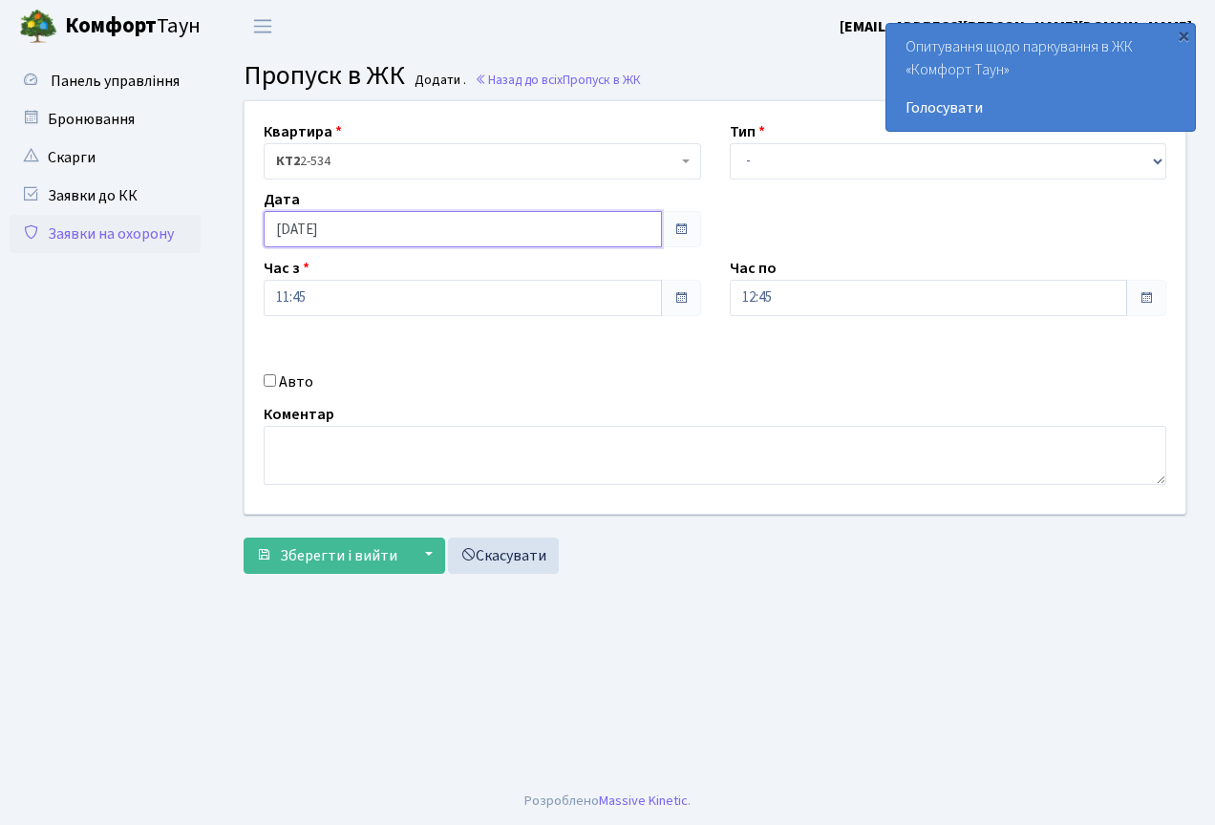
click at [387, 224] on input "[DATE]" at bounding box center [463, 229] width 398 height 36
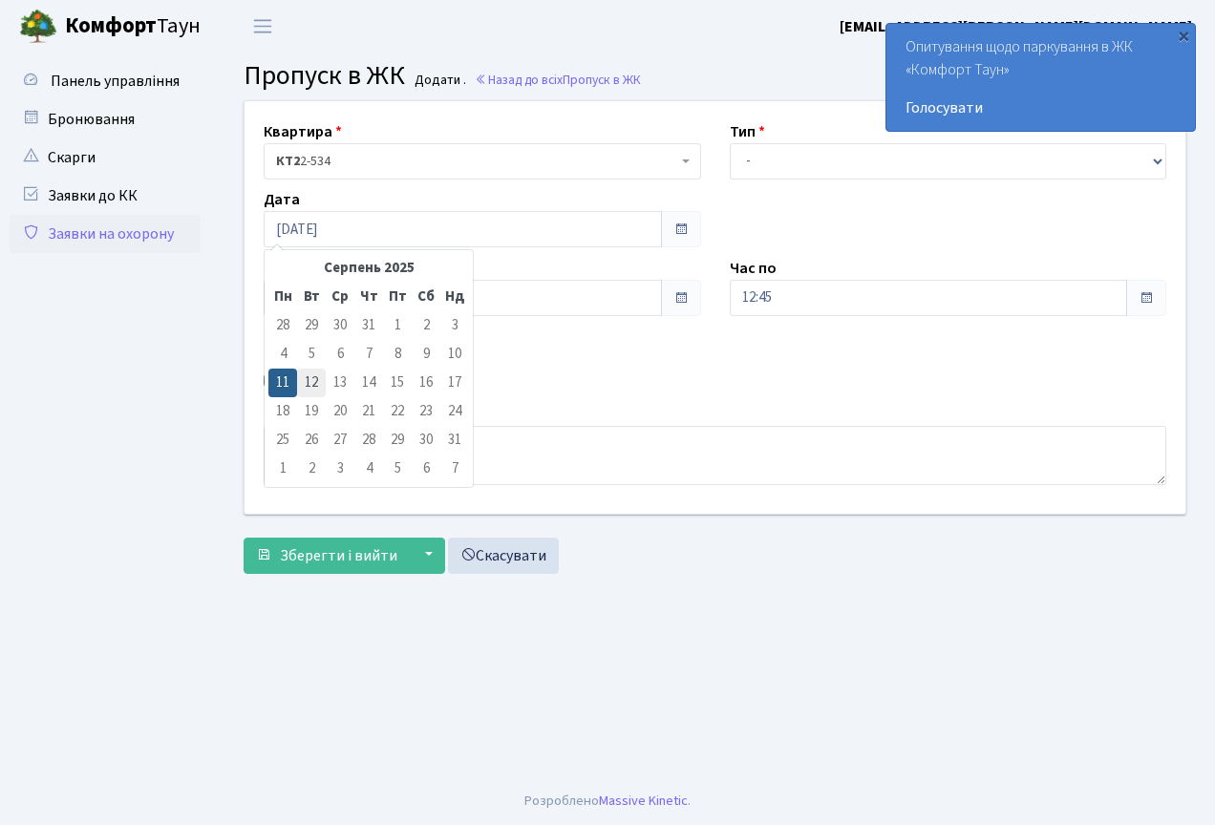
click at [303, 374] on td "12" at bounding box center [311, 383] width 29 height 29
type input "[DATE]"
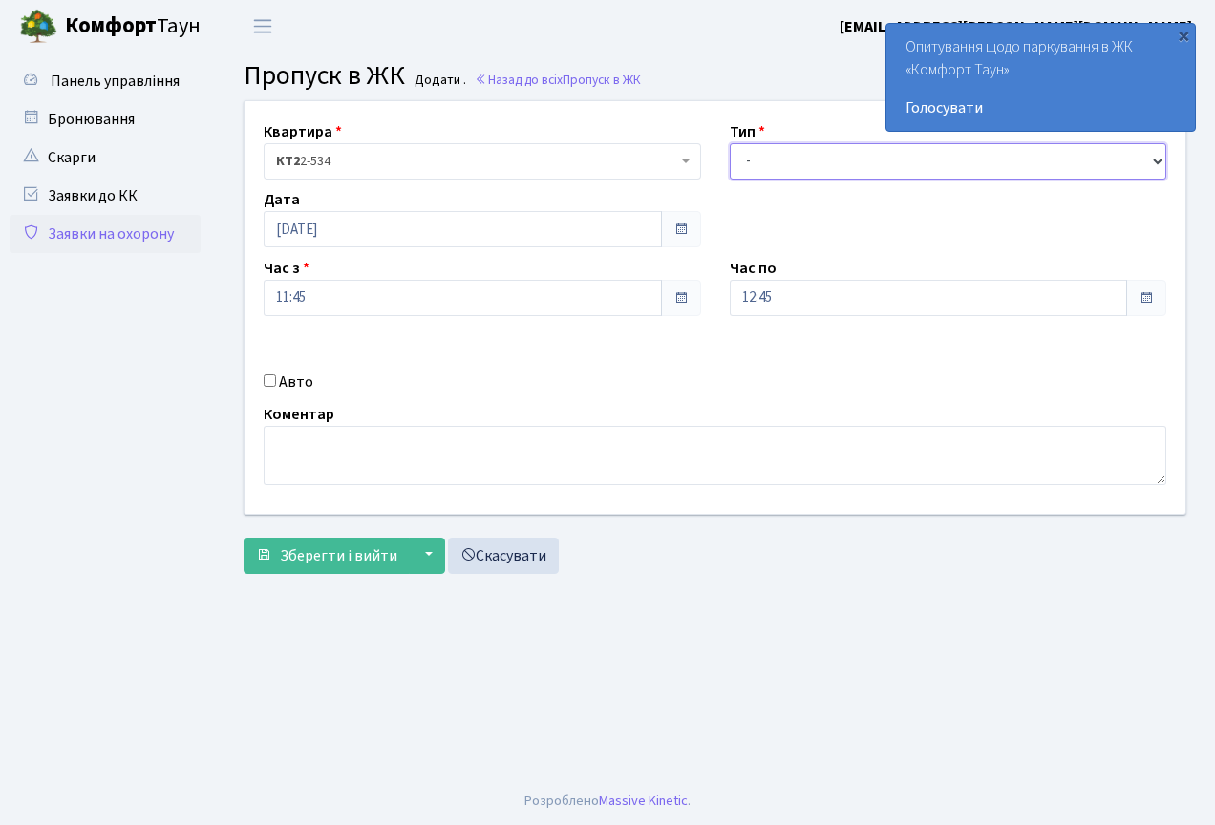
drag, startPoint x: 820, startPoint y: 157, endPoint x: 816, endPoint y: 175, distance: 18.5
click at [820, 157] on select "- Доставка Таксі Гості Сервіс" at bounding box center [948, 161] width 437 height 36
select select "3"
click at [730, 143] on select "- Доставка Таксі Гості Сервіс" at bounding box center [948, 161] width 437 height 36
click at [784, 307] on input "12:45" at bounding box center [929, 298] width 398 height 36
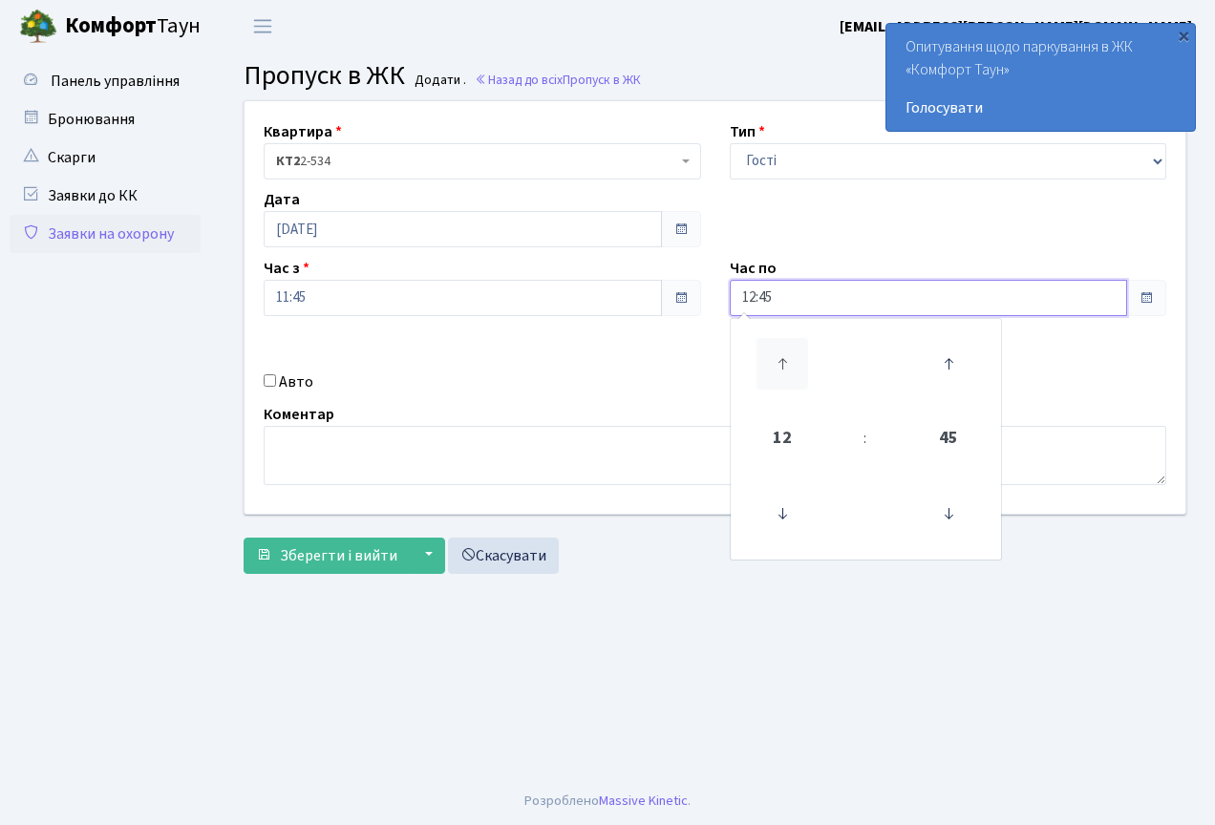
click at [796, 384] on icon at bounding box center [783, 364] width 52 height 52
click at [778, 444] on span "13" at bounding box center [783, 439] width 52 height 52
click at [772, 347] on td "00" at bounding box center [768, 343] width 66 height 40
click at [791, 442] on span "00" at bounding box center [783, 439] width 52 height 52
drag, startPoint x: 897, startPoint y: 501, endPoint x: 825, endPoint y: 482, distance: 74.1
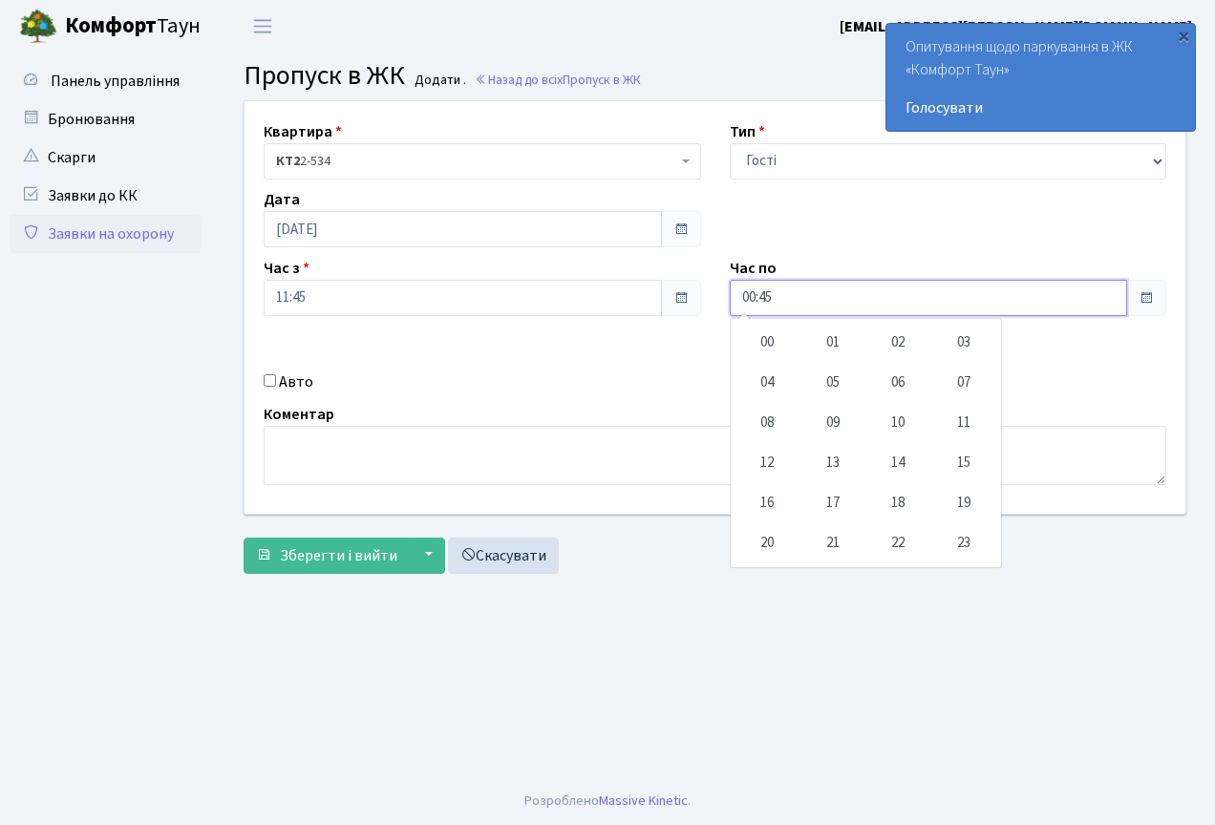
click at [894, 499] on td "18" at bounding box center [898, 503] width 66 height 40
type input "18:45"
click at [438, 356] on div "Квартира <b>КТ2</b>&nbsp;&nbsp;&nbsp;2-534 КТ2 2-534 Тип - Доставка Таксі Гості…" at bounding box center [715, 307] width 970 height 413
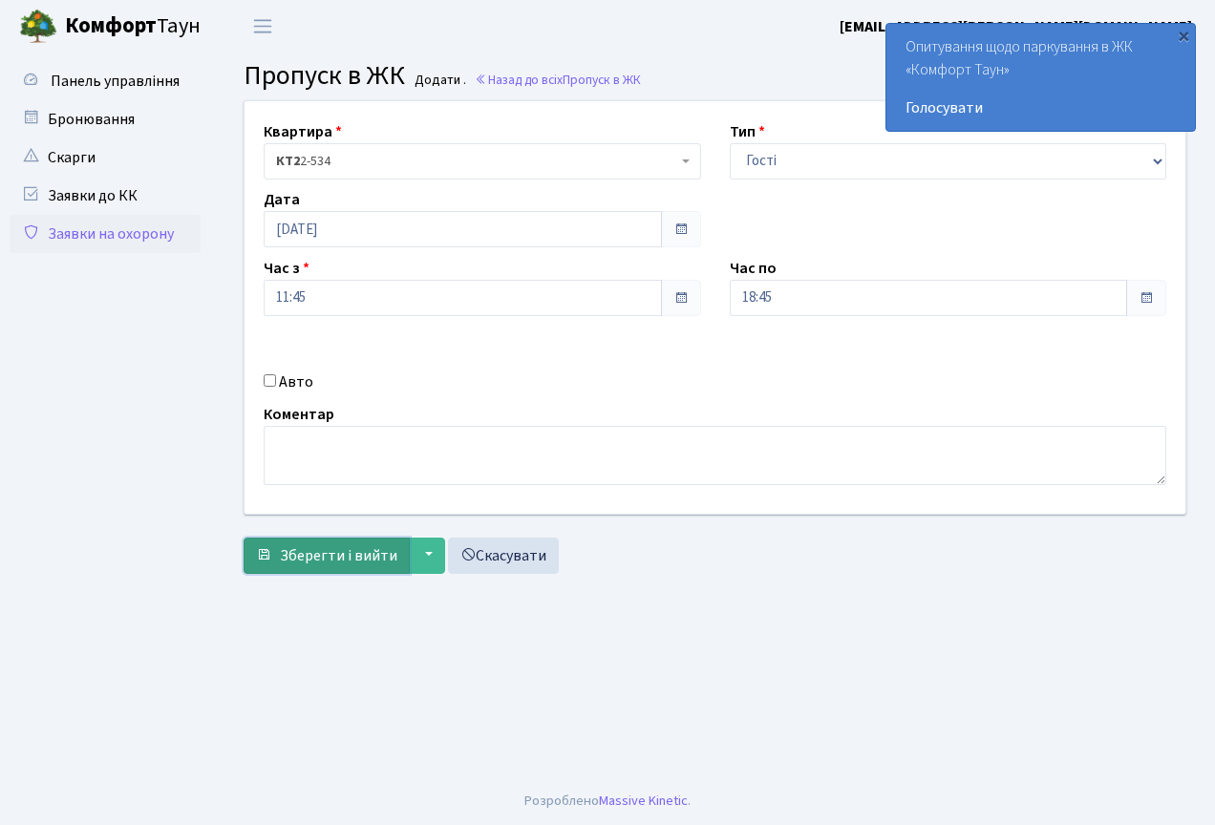
click at [381, 560] on span "Зберегти і вийти" at bounding box center [338, 555] width 117 height 21
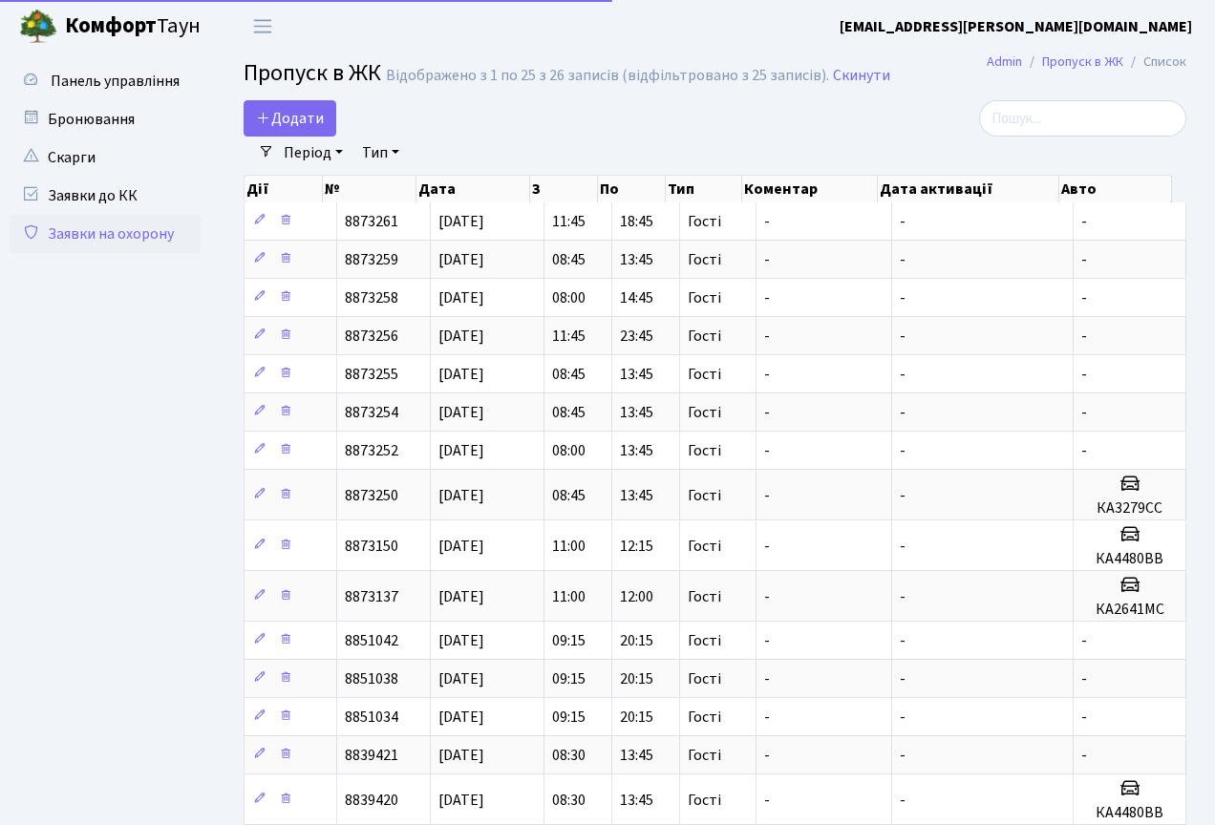
select select "25"
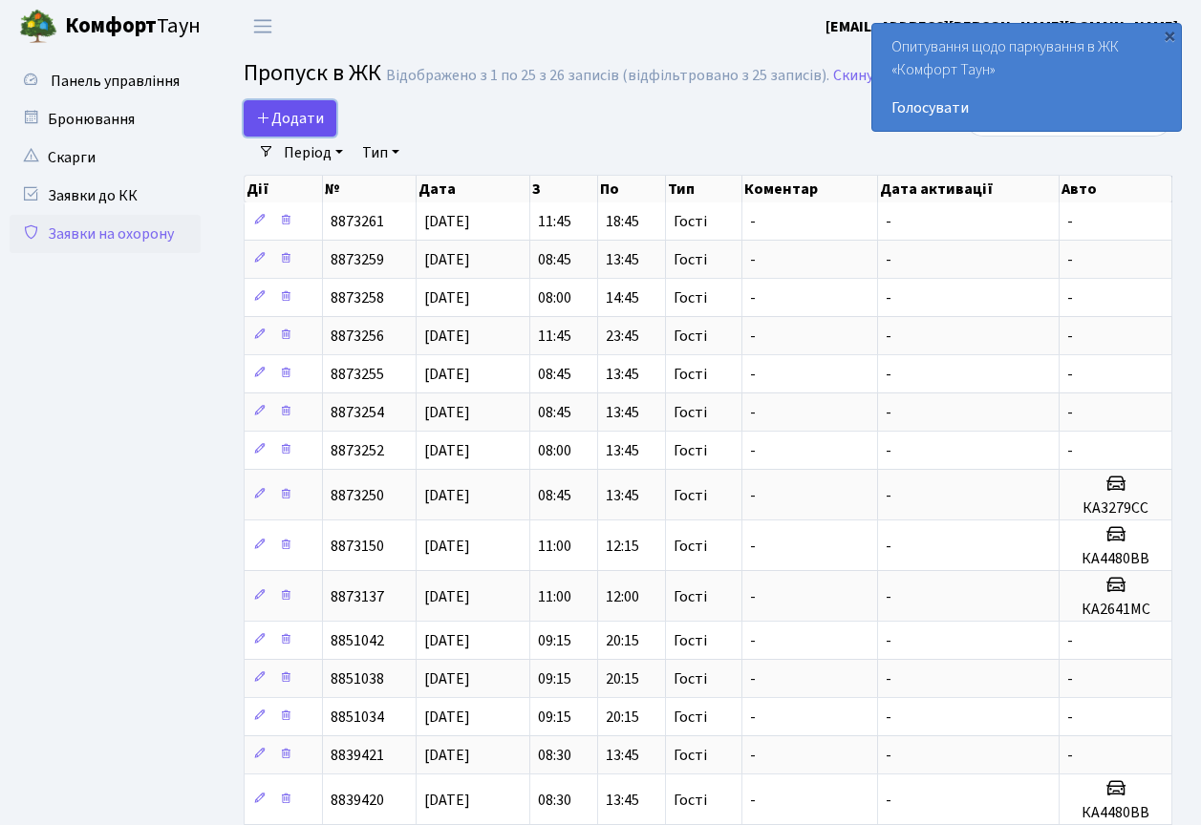
click at [311, 115] on span "Додати" at bounding box center [290, 118] width 68 height 21
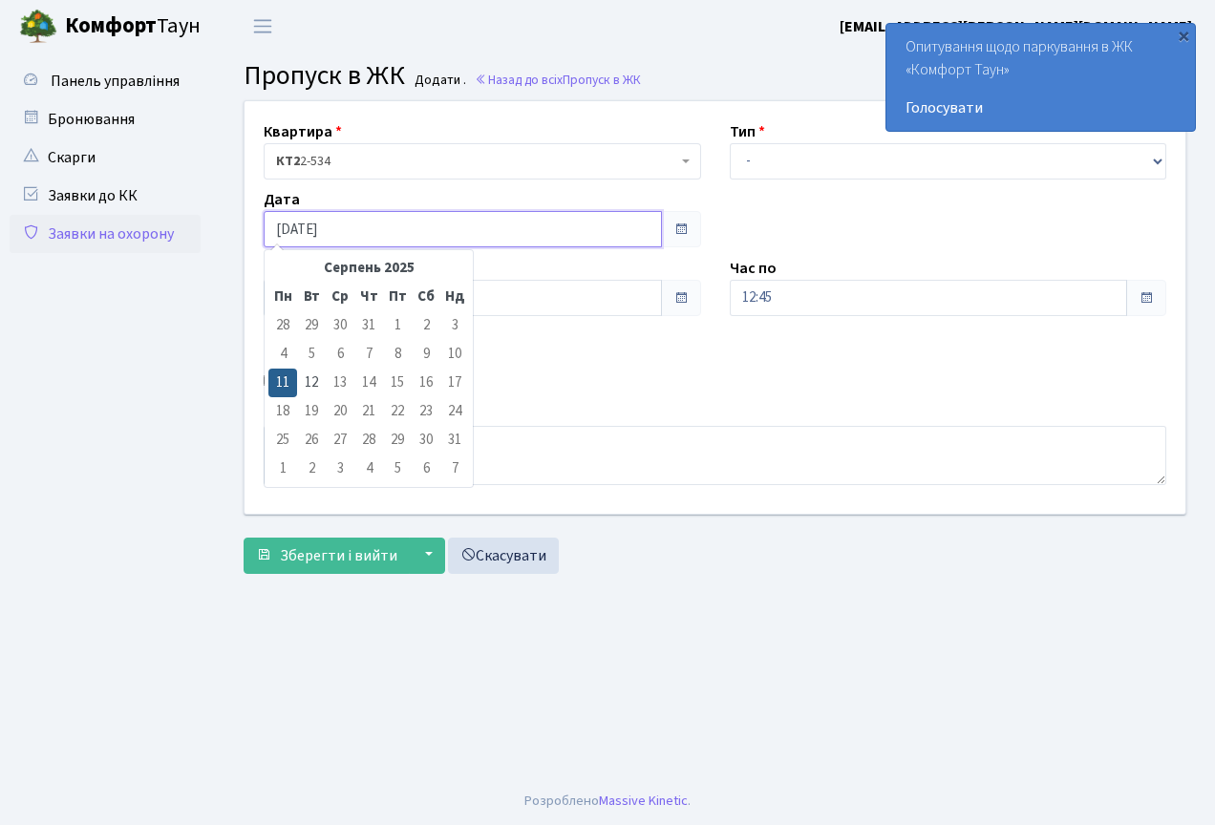
click at [386, 226] on input "[DATE]" at bounding box center [463, 229] width 398 height 36
drag, startPoint x: 304, startPoint y: 387, endPoint x: 317, endPoint y: 375, distance: 17.6
click at [305, 387] on td "12" at bounding box center [311, 383] width 29 height 29
type input "[DATE]"
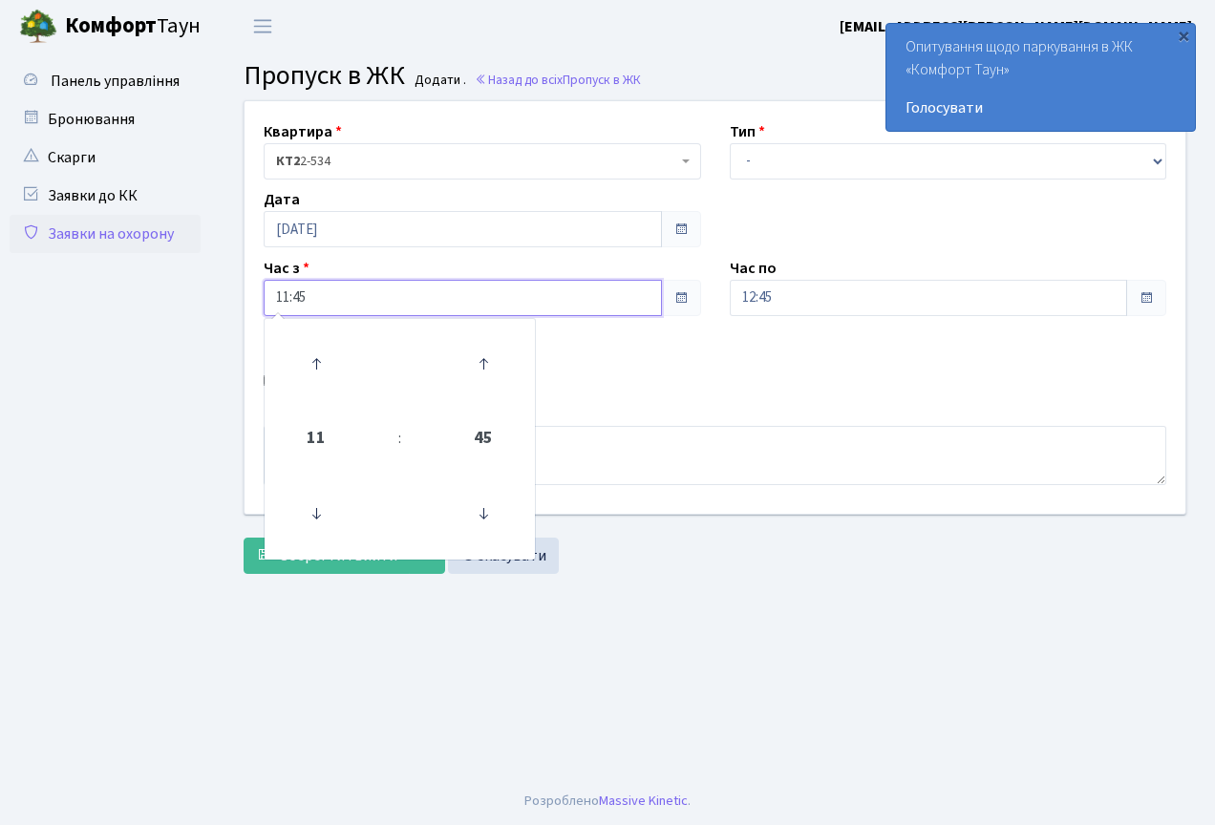
click at [369, 308] on input "11:45" at bounding box center [463, 298] width 398 height 36
click at [312, 344] on icon at bounding box center [316, 364] width 52 height 52
click at [305, 421] on span "12" at bounding box center [316, 439] width 52 height 52
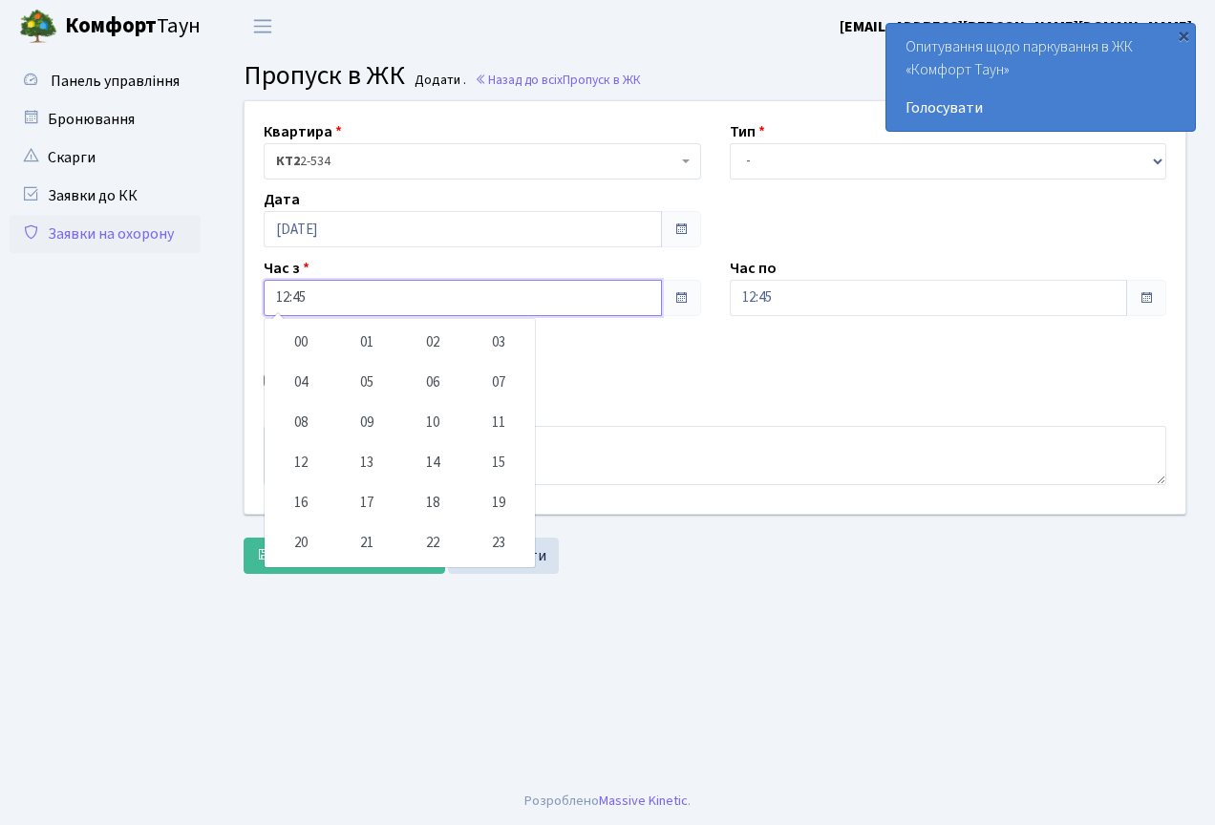
click at [317, 426] on td "08" at bounding box center [301, 423] width 66 height 40
type input "08:45"
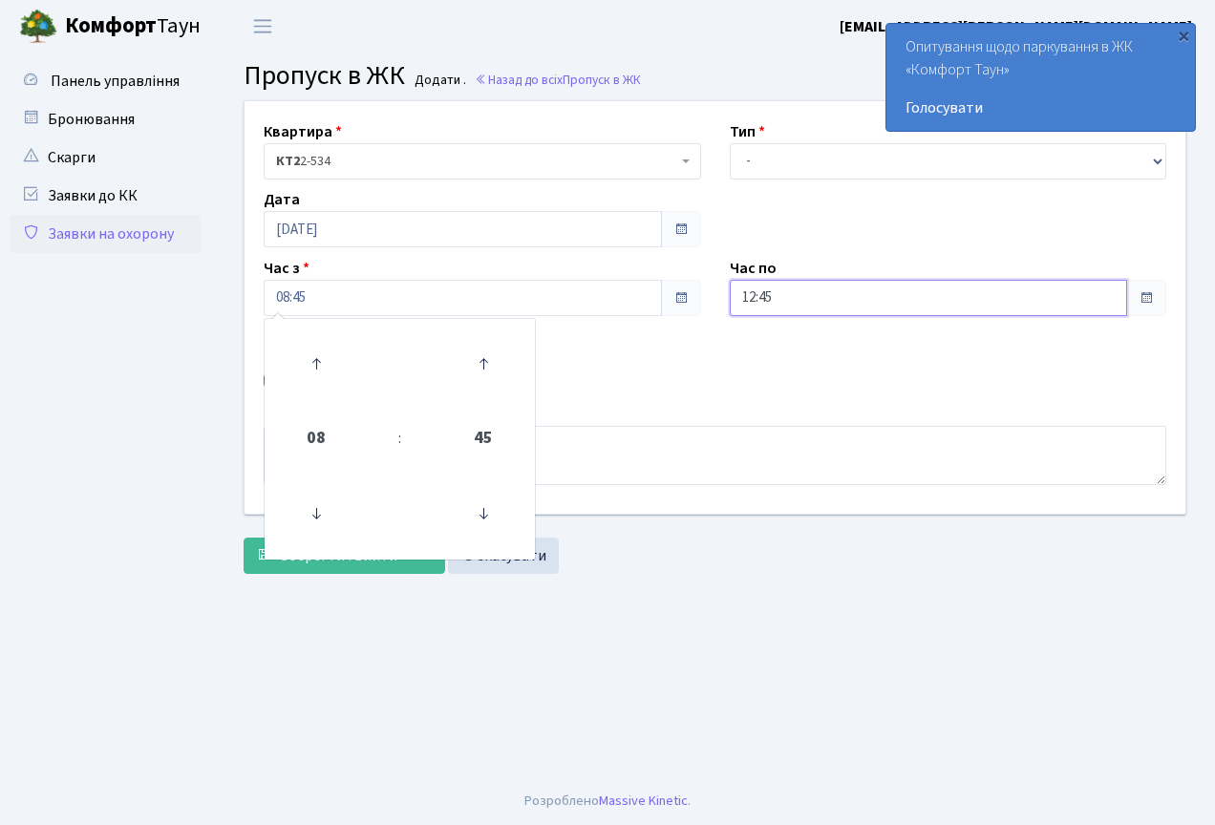
click at [778, 314] on input "12:45" at bounding box center [929, 298] width 398 height 36
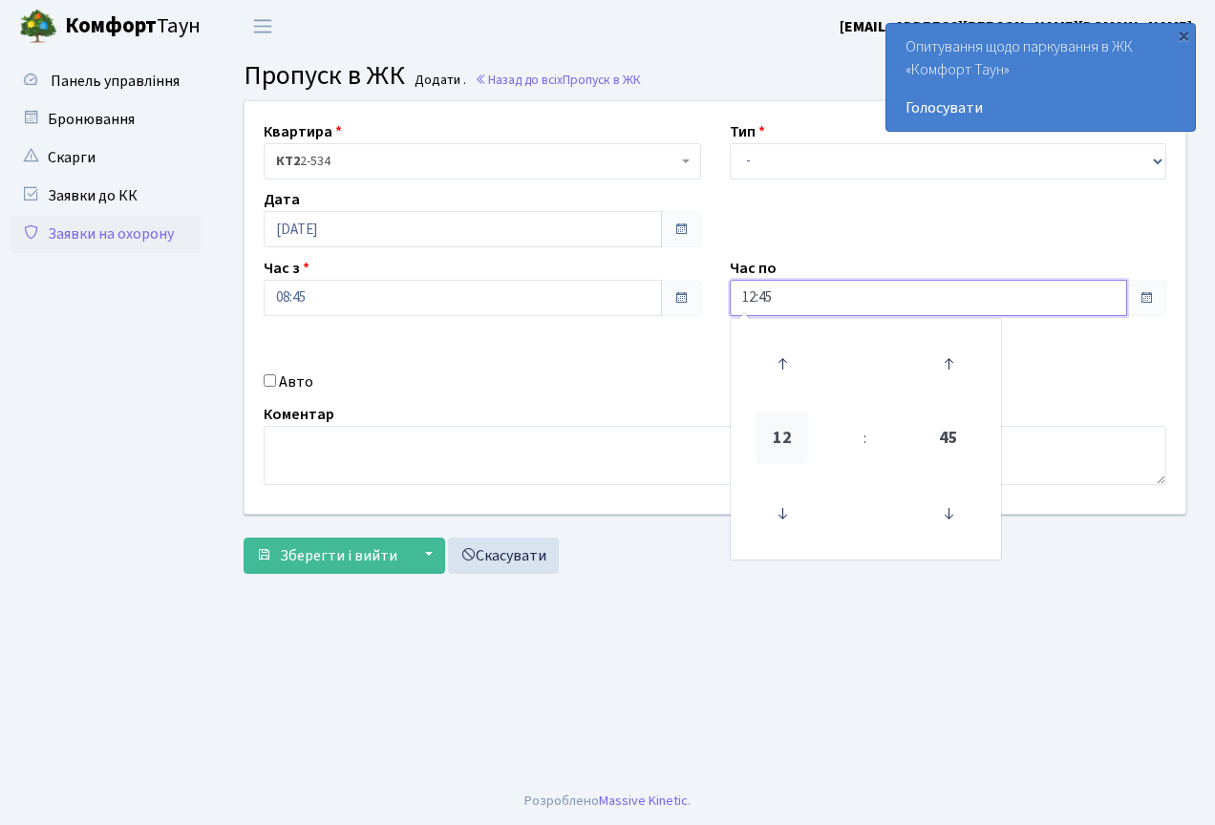
click at [772, 455] on span "12" at bounding box center [783, 439] width 52 height 52
click at [906, 475] on td "14" at bounding box center [898, 463] width 66 height 40
type input "14:45"
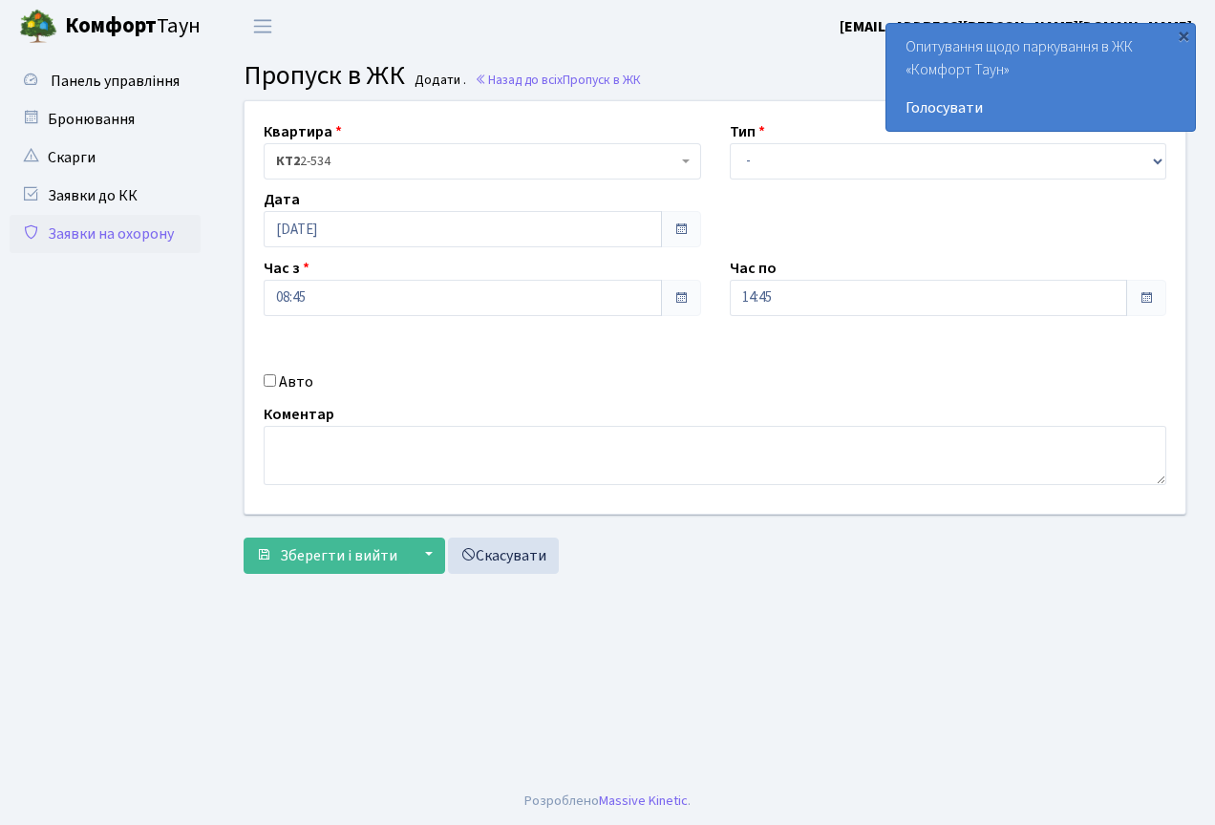
click at [613, 385] on div "Авто" at bounding box center [482, 382] width 466 height 23
drag, startPoint x: 267, startPoint y: 379, endPoint x: 295, endPoint y: 387, distance: 28.7
click at [272, 379] on input "Авто" at bounding box center [270, 380] width 12 height 12
checkbox input "true"
paste input "КА3279СС"
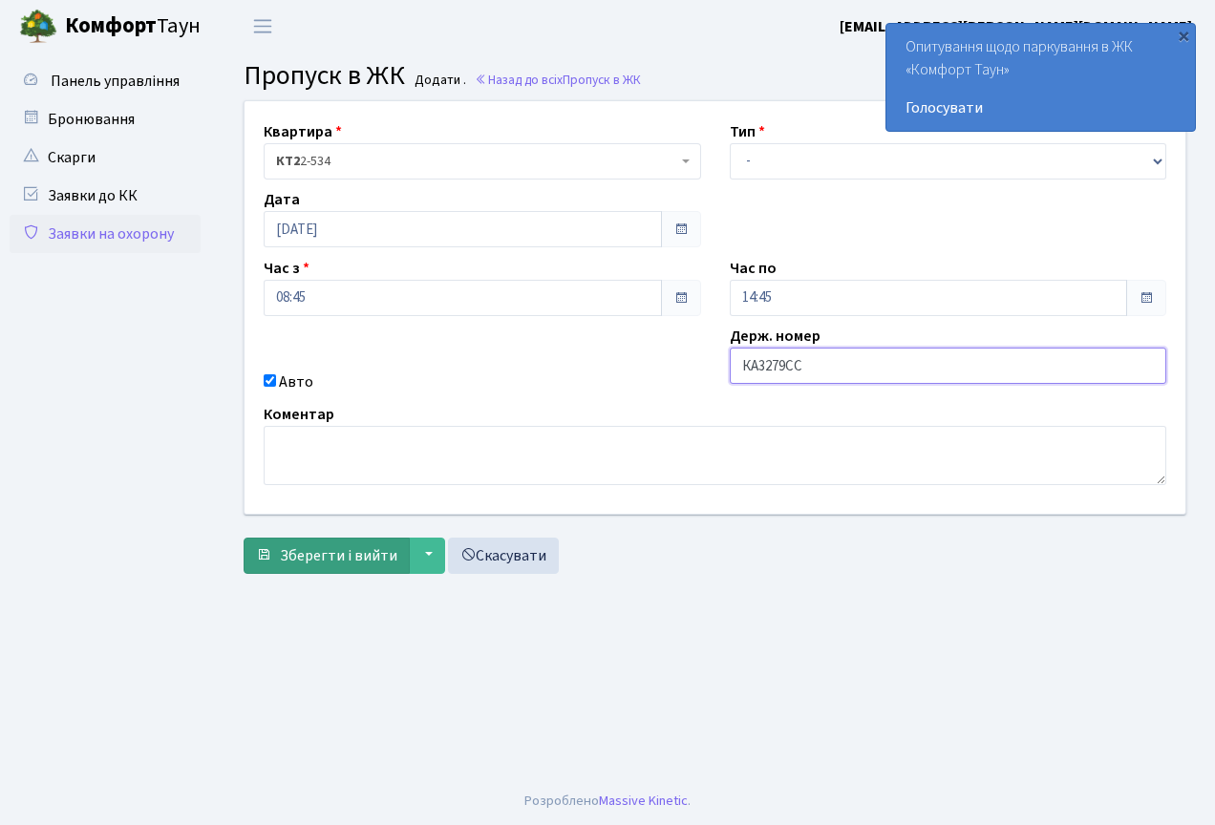
type input "КА3279СС"
click at [337, 557] on span "Зберегти і вийти" at bounding box center [338, 555] width 117 height 21
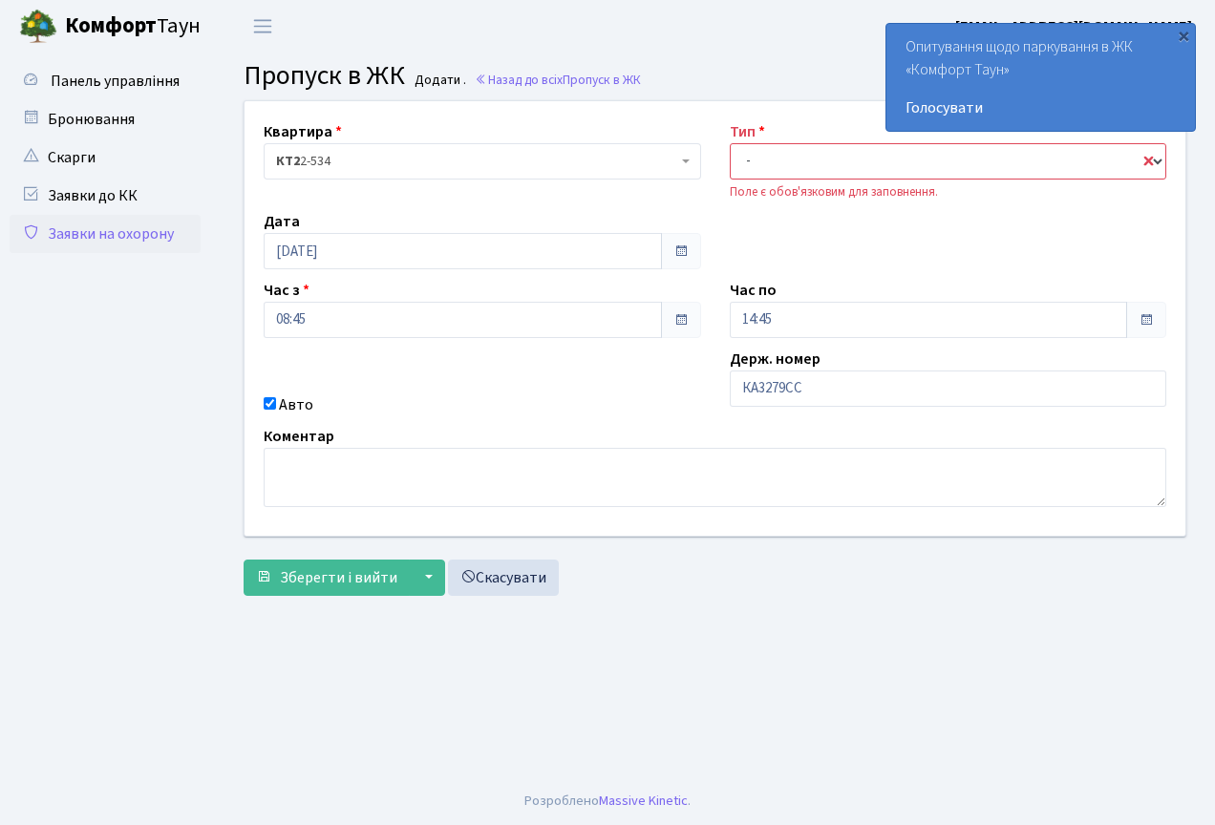
click at [821, 173] on select "- Доставка Таксі Гості Сервіс" at bounding box center [948, 161] width 437 height 36
select select "3"
click at [730, 143] on select "- Доставка Таксі Гості Сервіс" at bounding box center [948, 161] width 437 height 36
click at [306, 574] on span "Зберегти і вийти" at bounding box center [338, 577] width 117 height 21
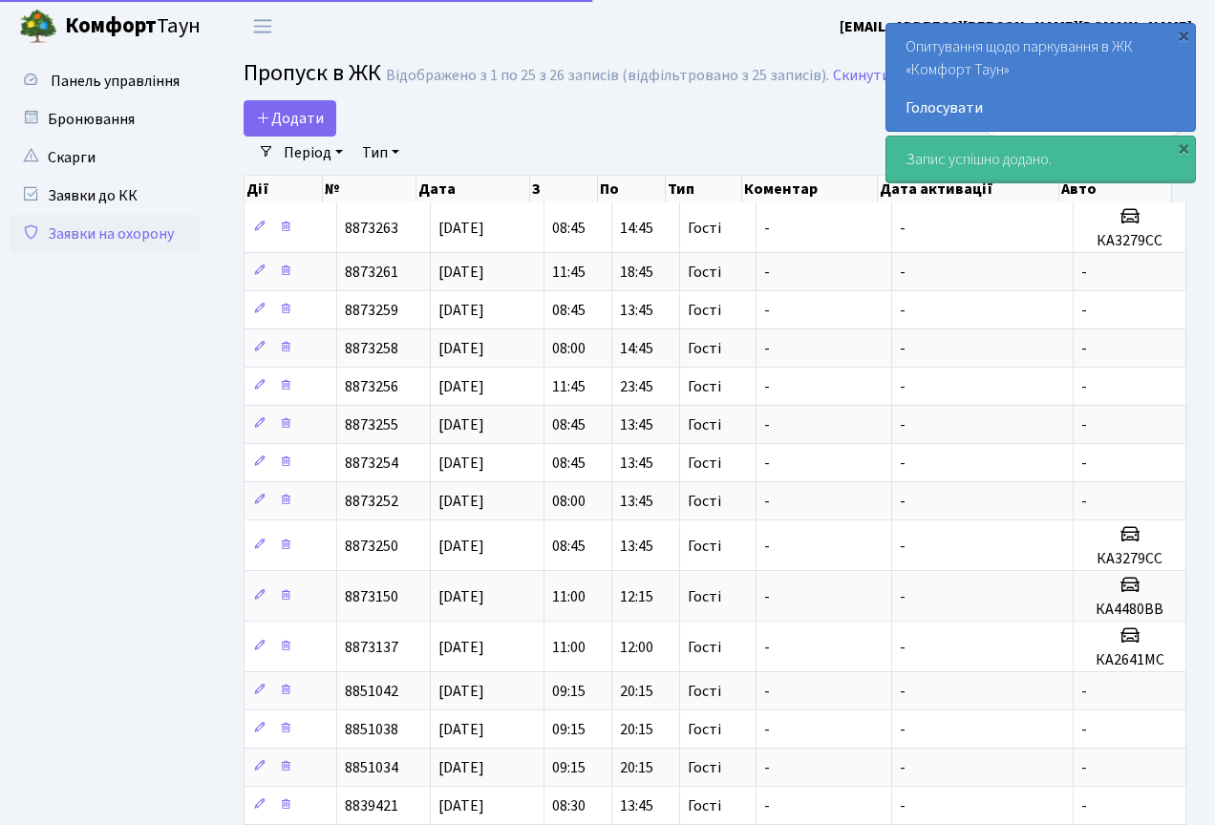
select select "25"
